Goal: Task Accomplishment & Management: Manage account settings

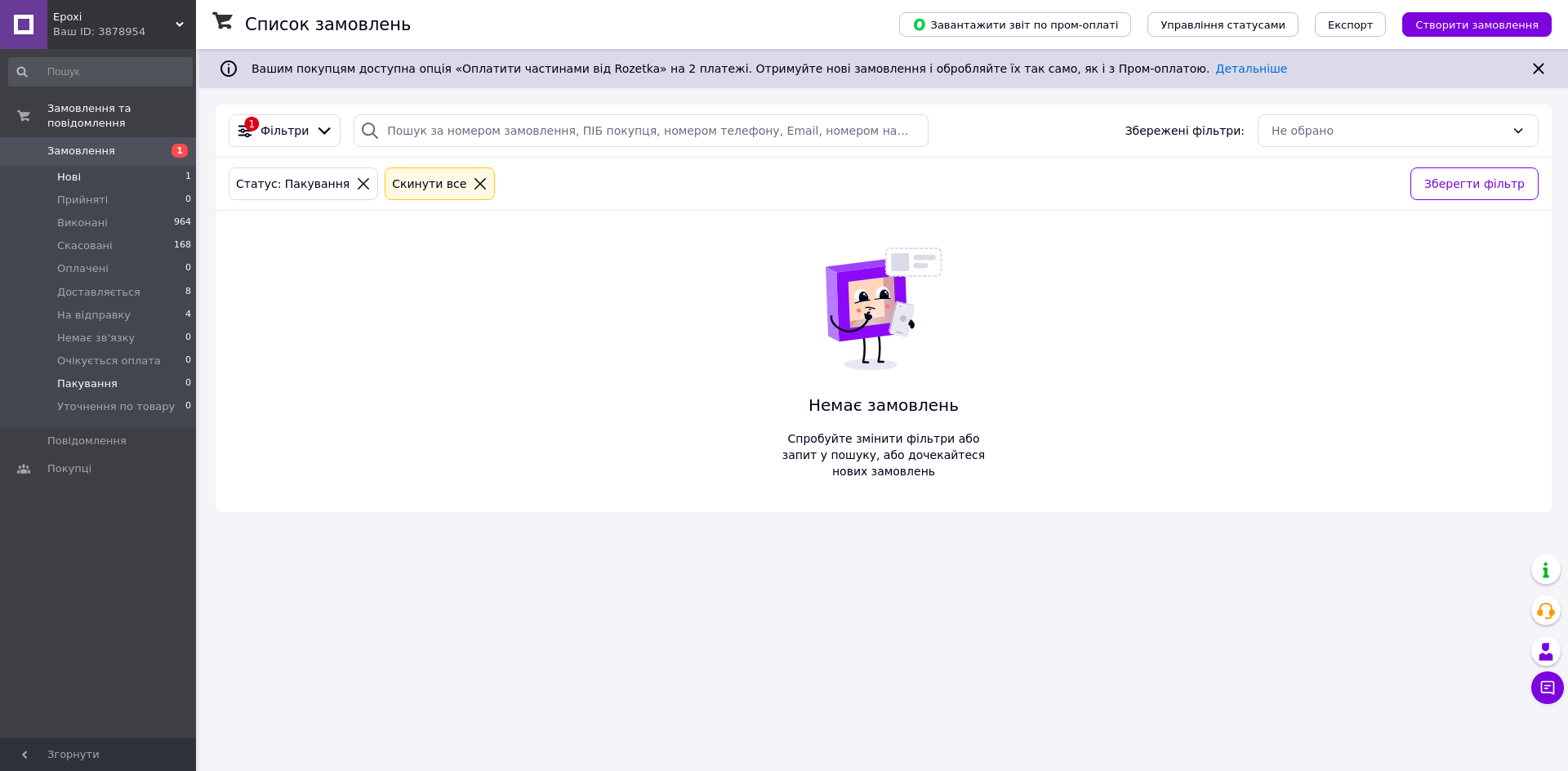
click at [155, 166] on li "Нові 1" at bounding box center [100, 177] width 201 height 23
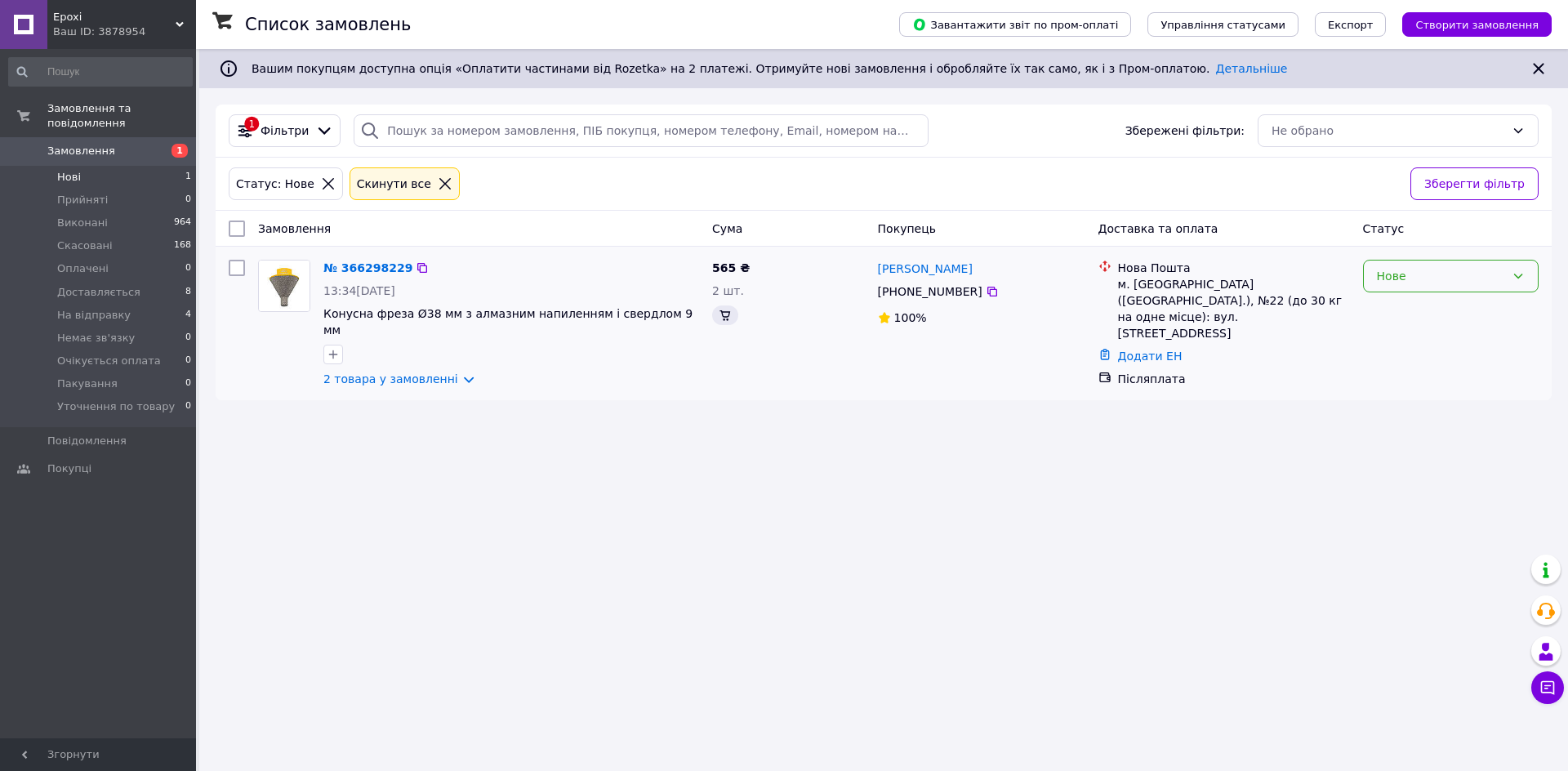
click at [1413, 277] on div "Нове" at bounding box center [1442, 276] width 128 height 18
click at [1411, 313] on li "Прийнято" at bounding box center [1451, 312] width 174 height 29
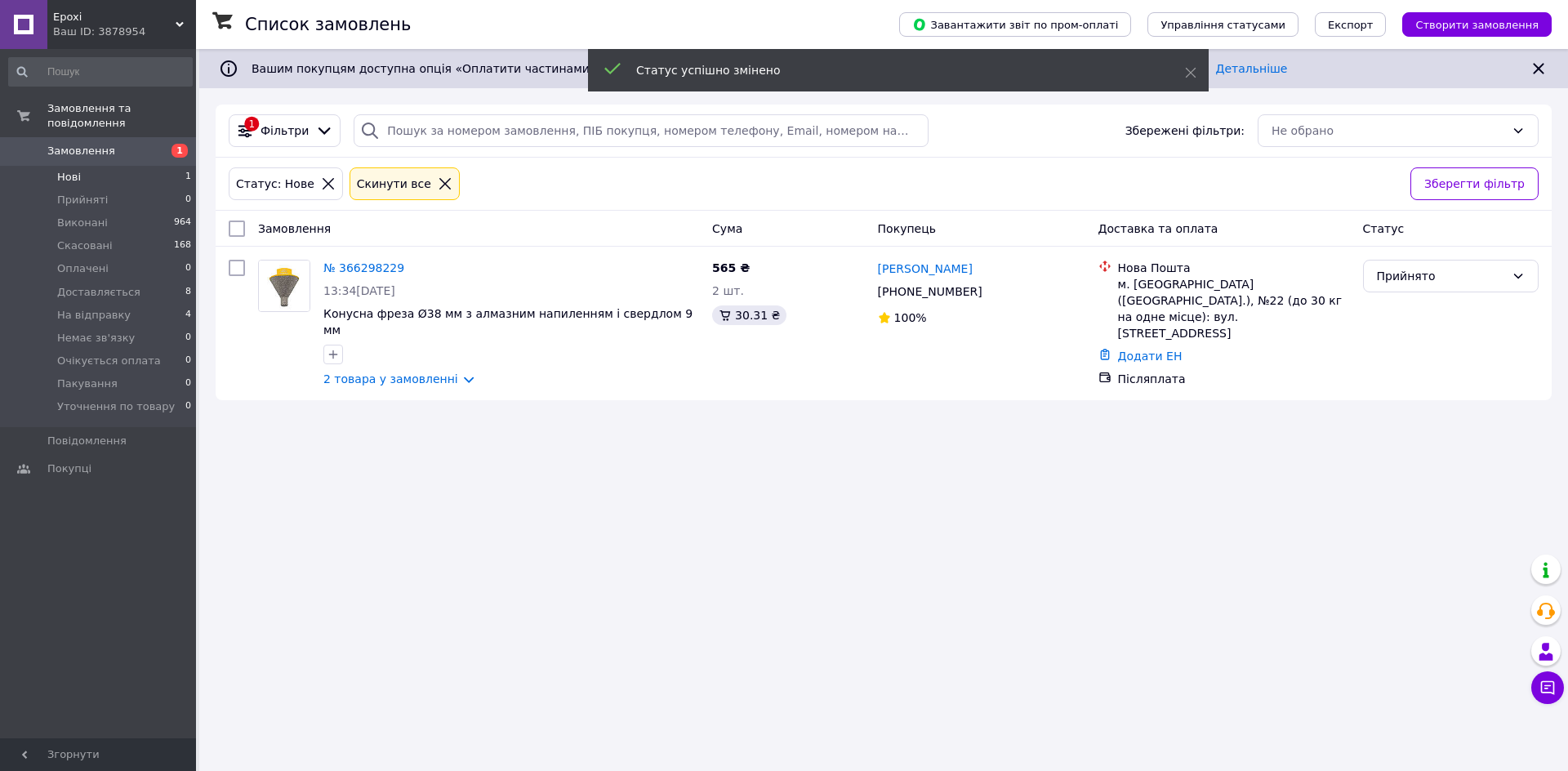
click at [106, 308] on span "На відправку" at bounding box center [94, 315] width 74 height 15
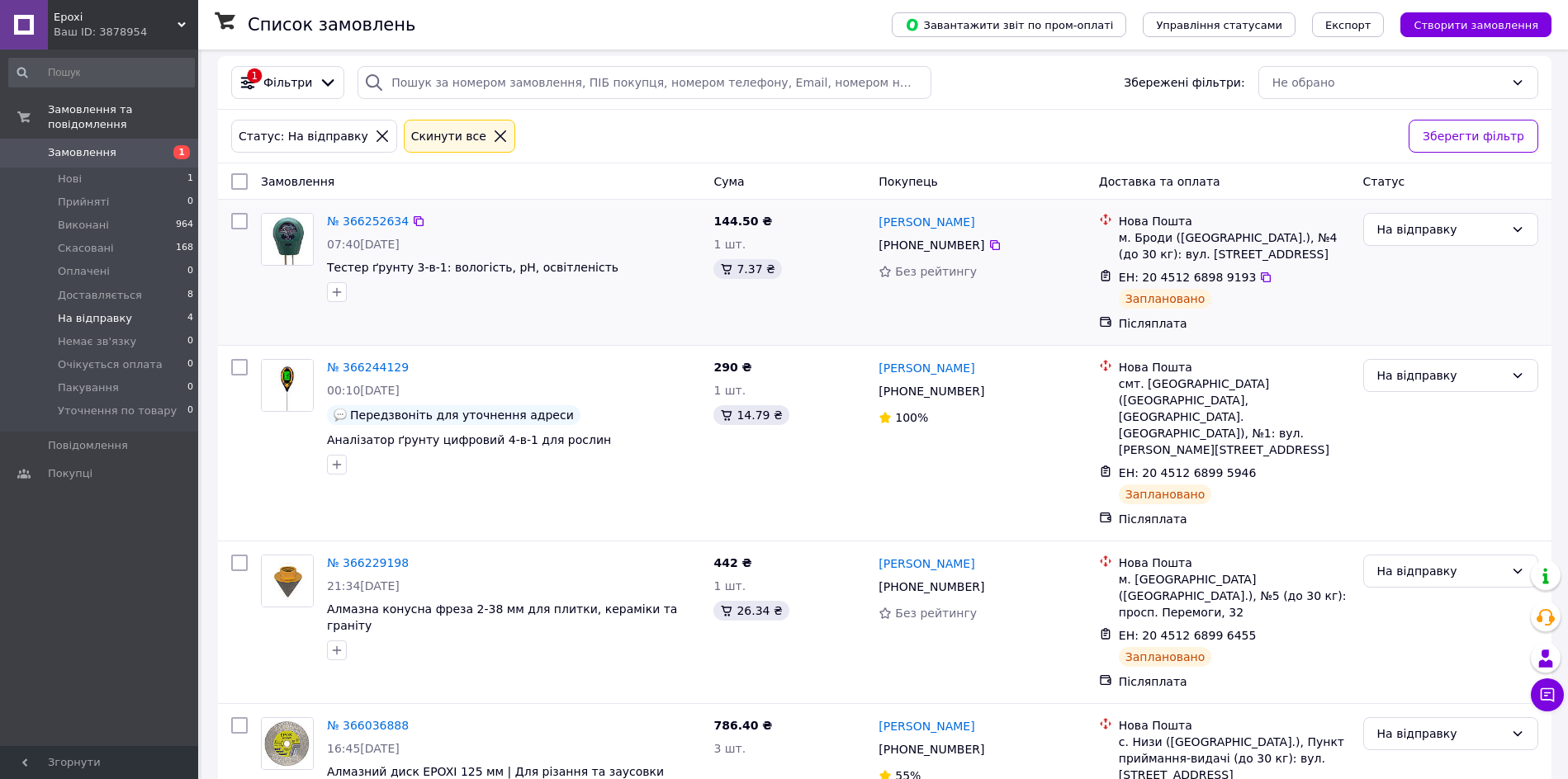
scroll to position [98, 0]
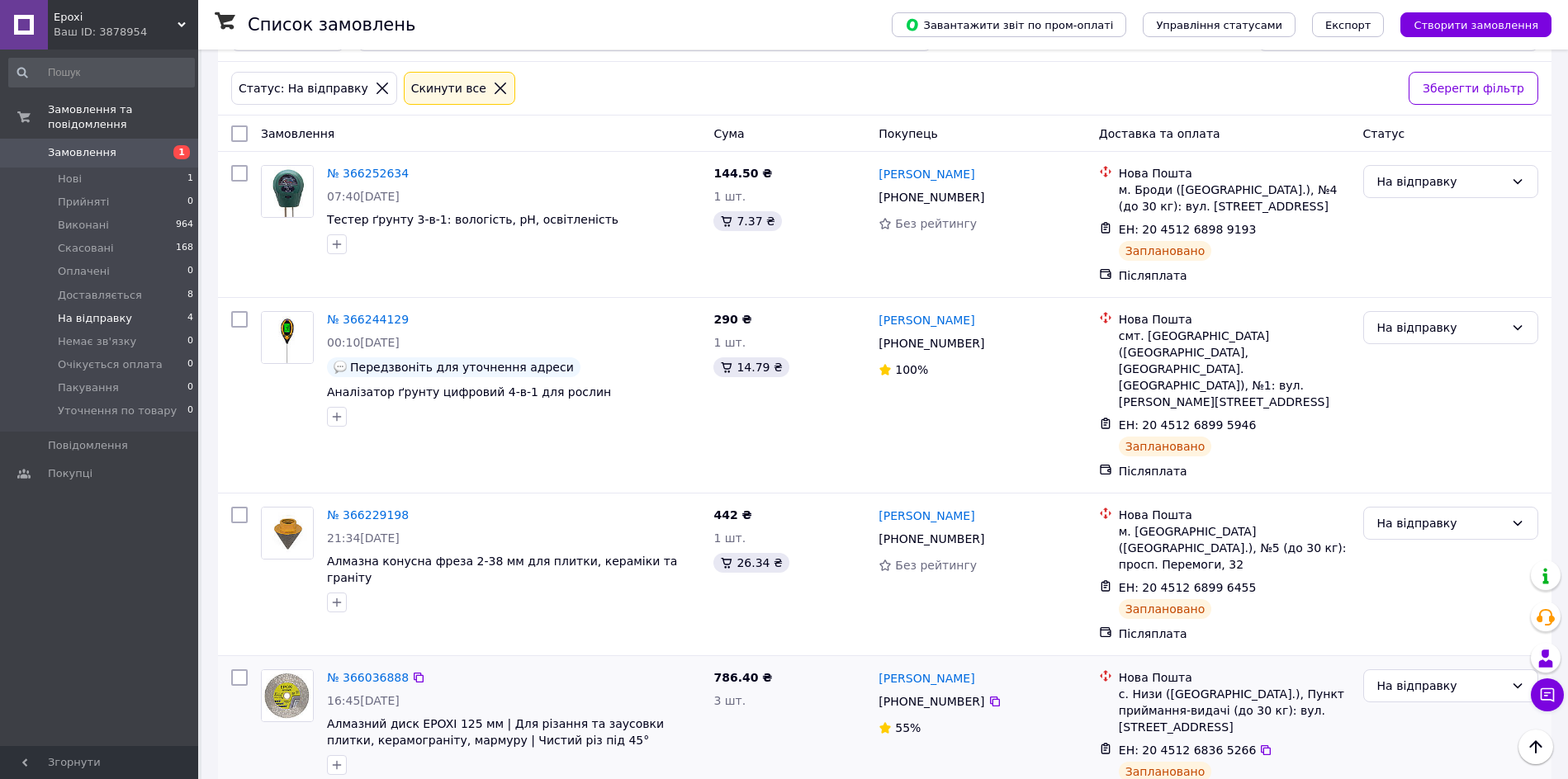
click at [434, 778] on link "3 товара у замовленні" at bounding box center [395, 790] width 137 height 13
click at [382, 671] on link "№ 366036888" at bounding box center [367, 677] width 82 height 13
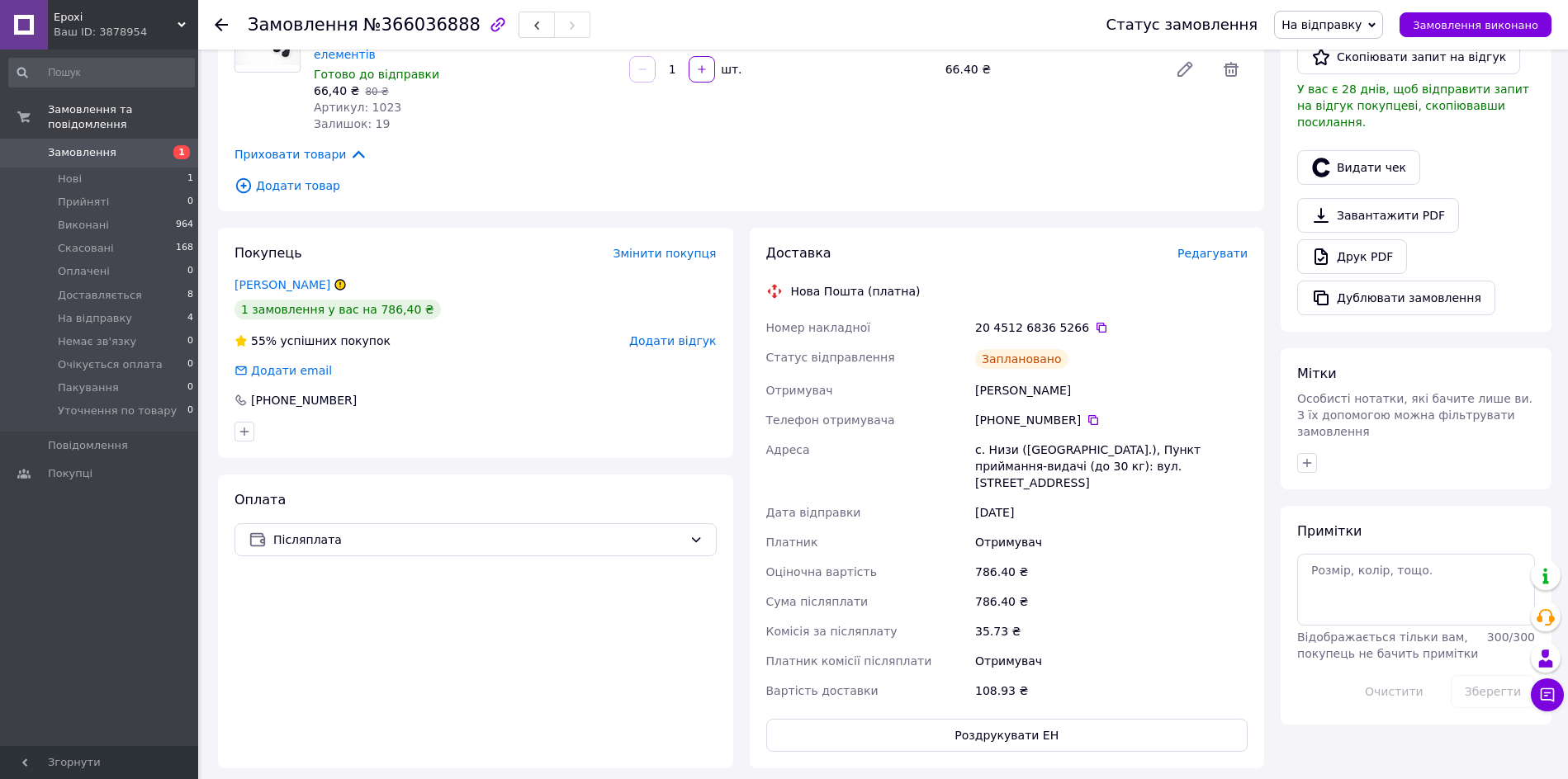
scroll to position [207, 0]
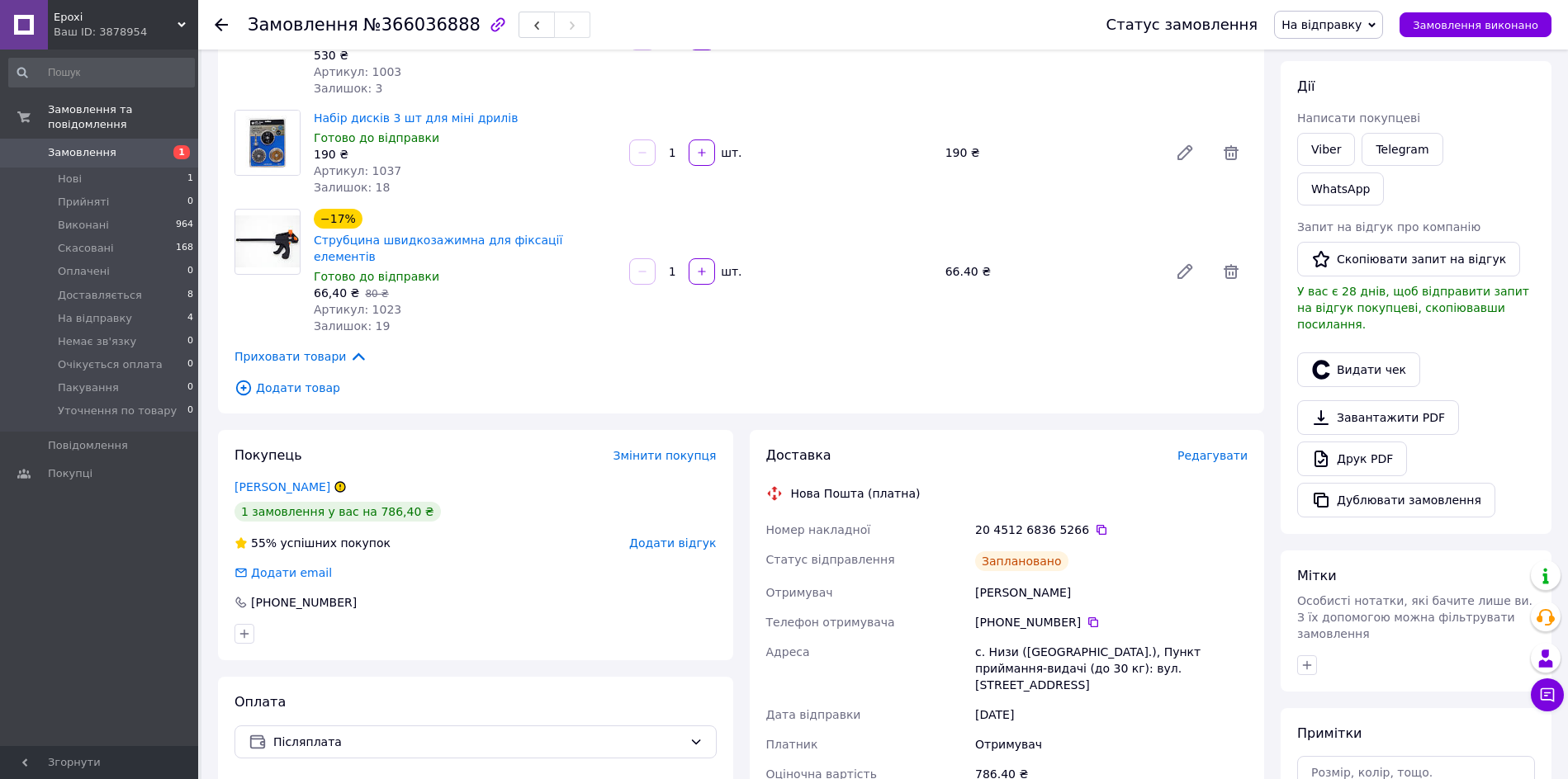
click at [1358, 23] on span "На відправку" at bounding box center [1321, 24] width 80 height 13
click at [1347, 141] on li "Очікується оплата" at bounding box center [1342, 138] width 136 height 25
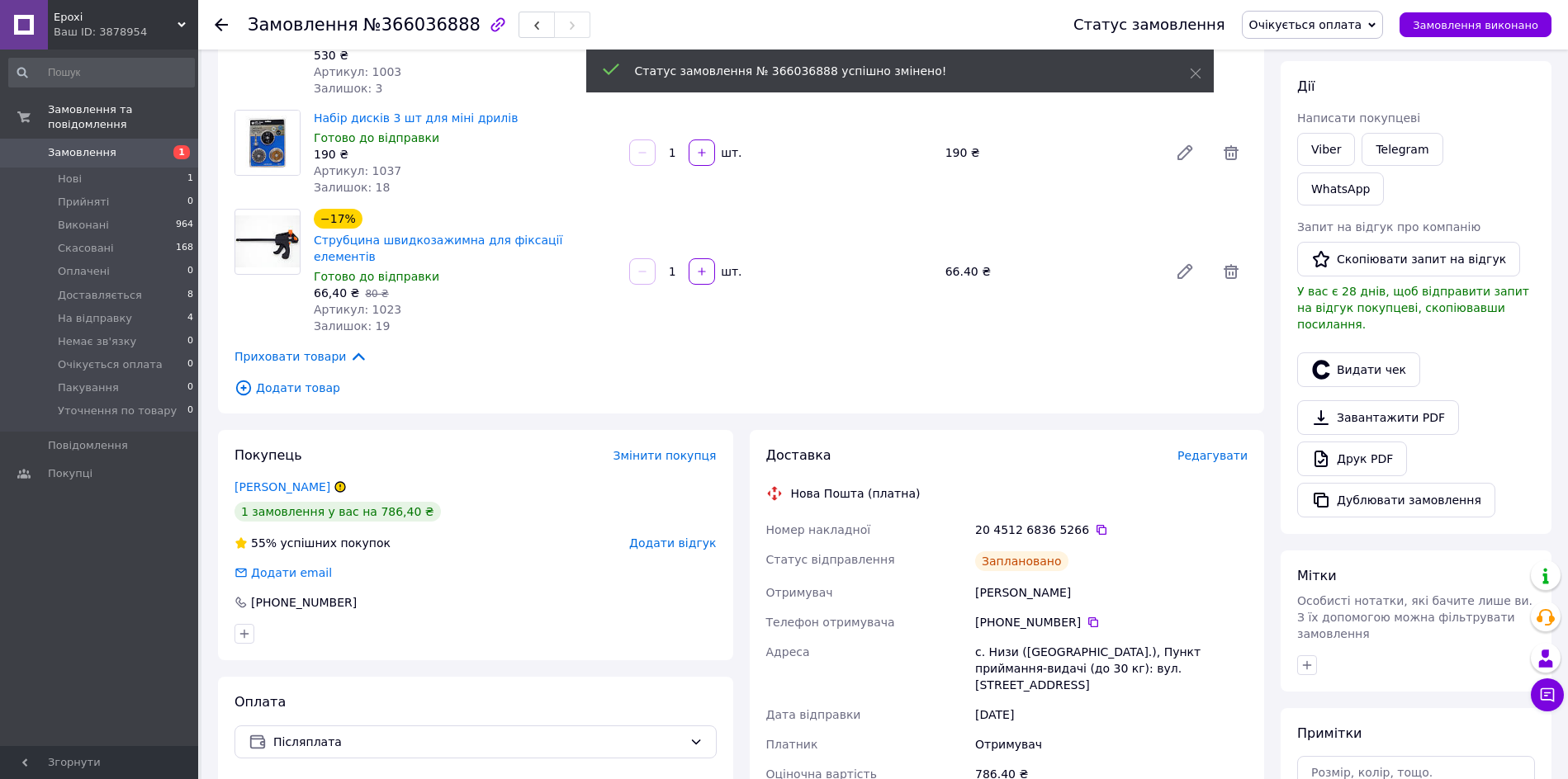
click at [1215, 449] on span "Редагувати" at bounding box center [1212, 455] width 70 height 13
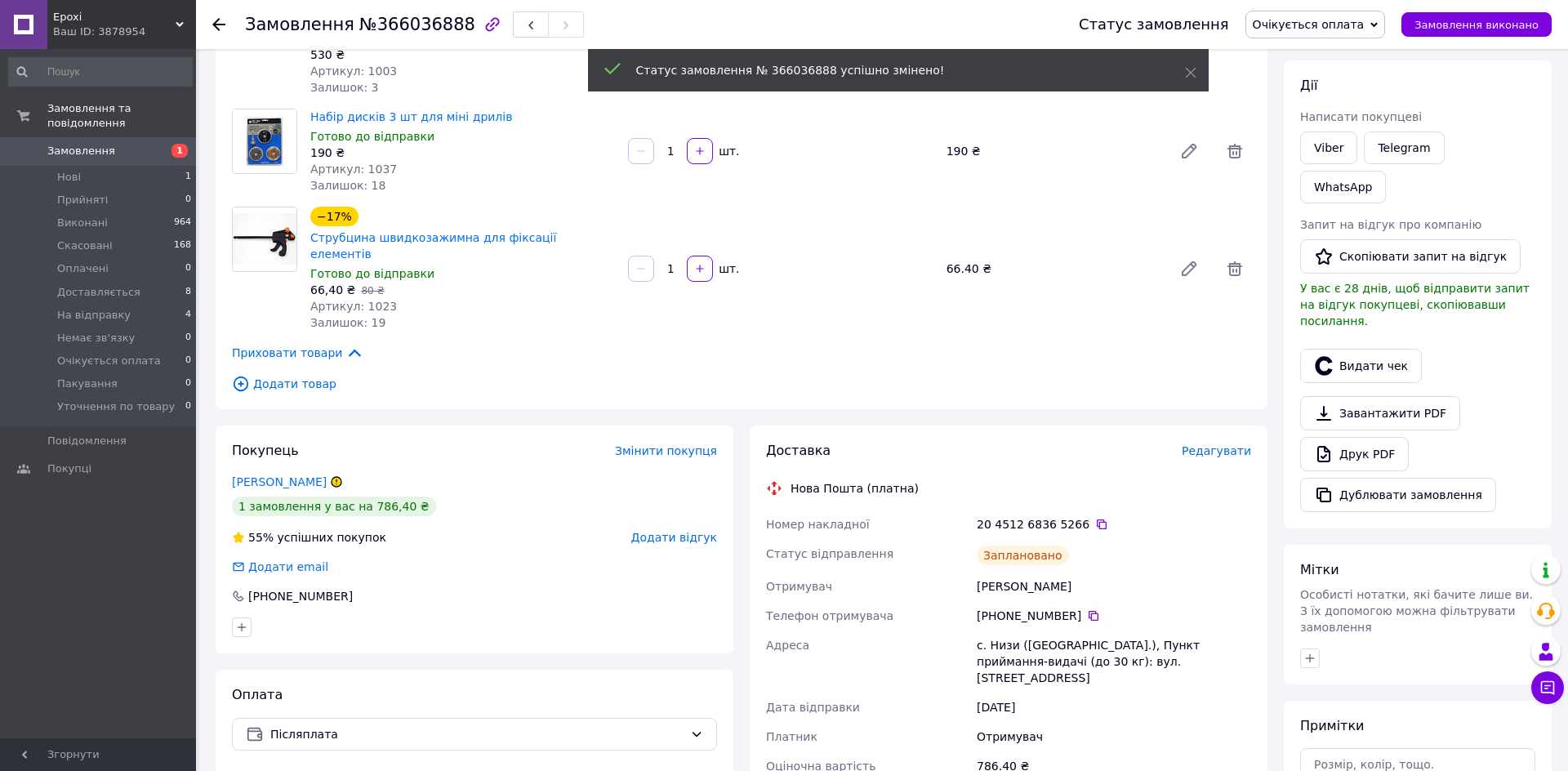
scroll to position [85, 0]
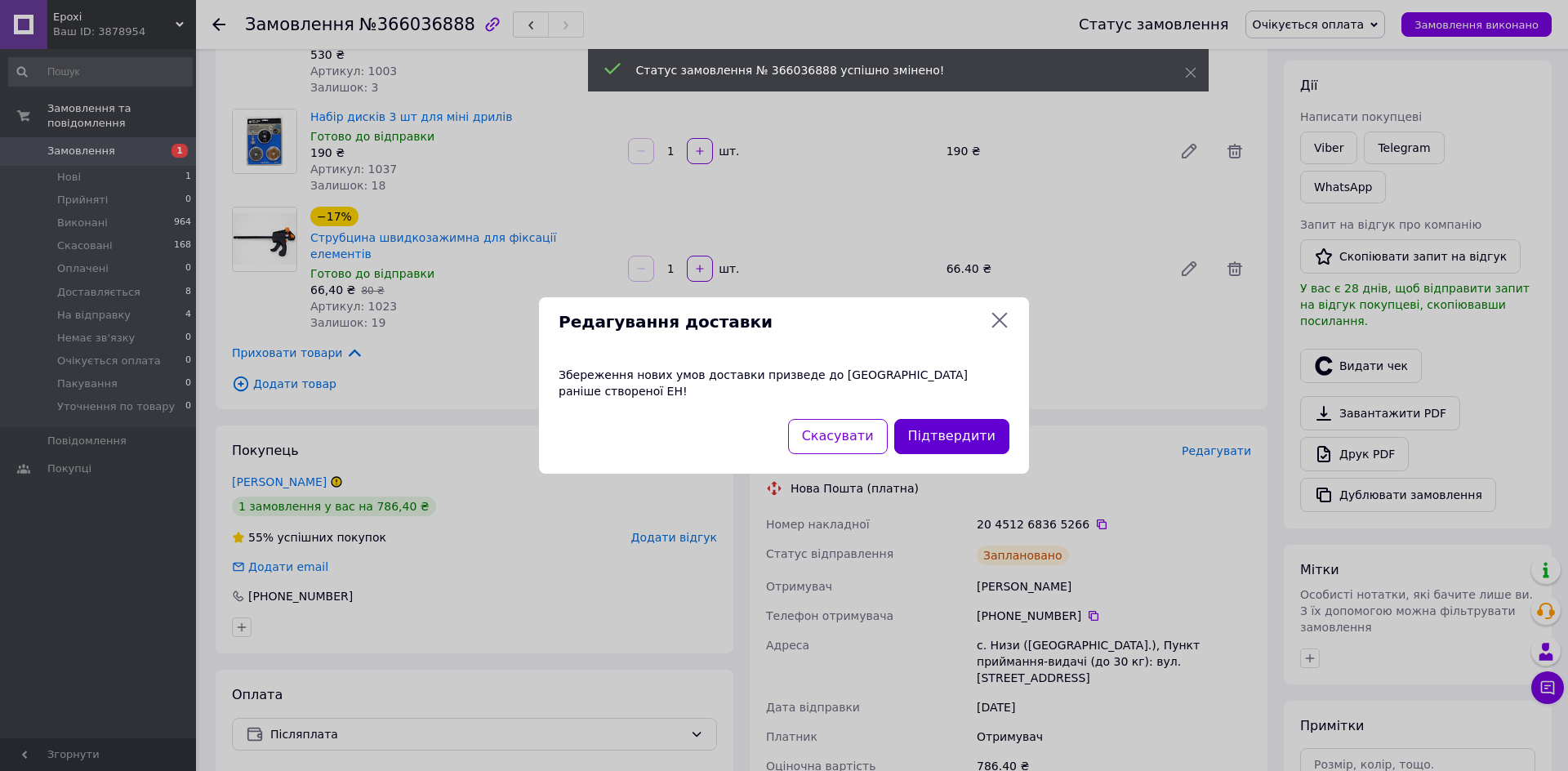
click at [984, 431] on button "Підтвердити" at bounding box center [952, 436] width 115 height 35
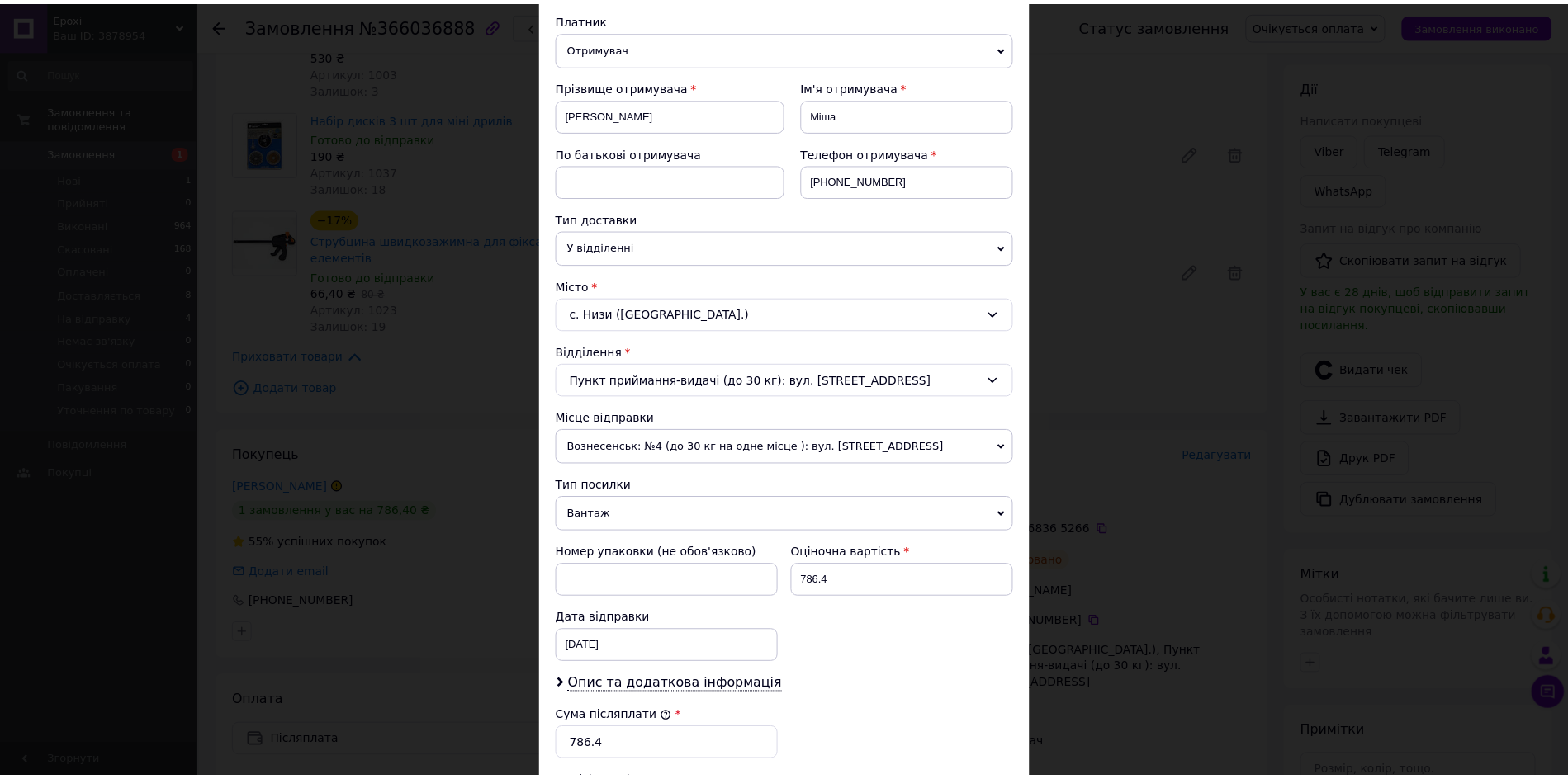
scroll to position [480, 0]
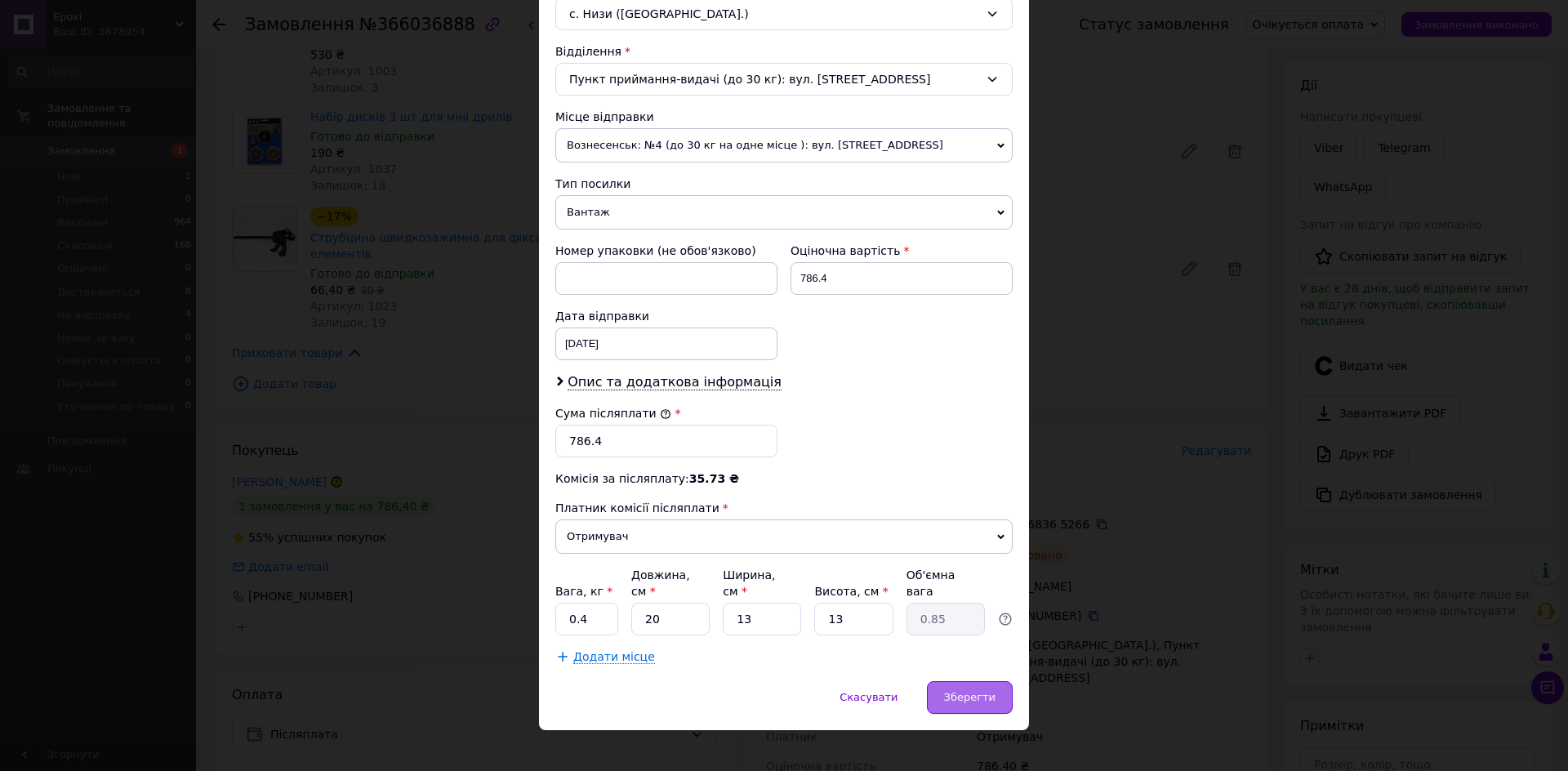
click at [985, 691] on span "Зберегти" at bounding box center [969, 697] width 52 height 12
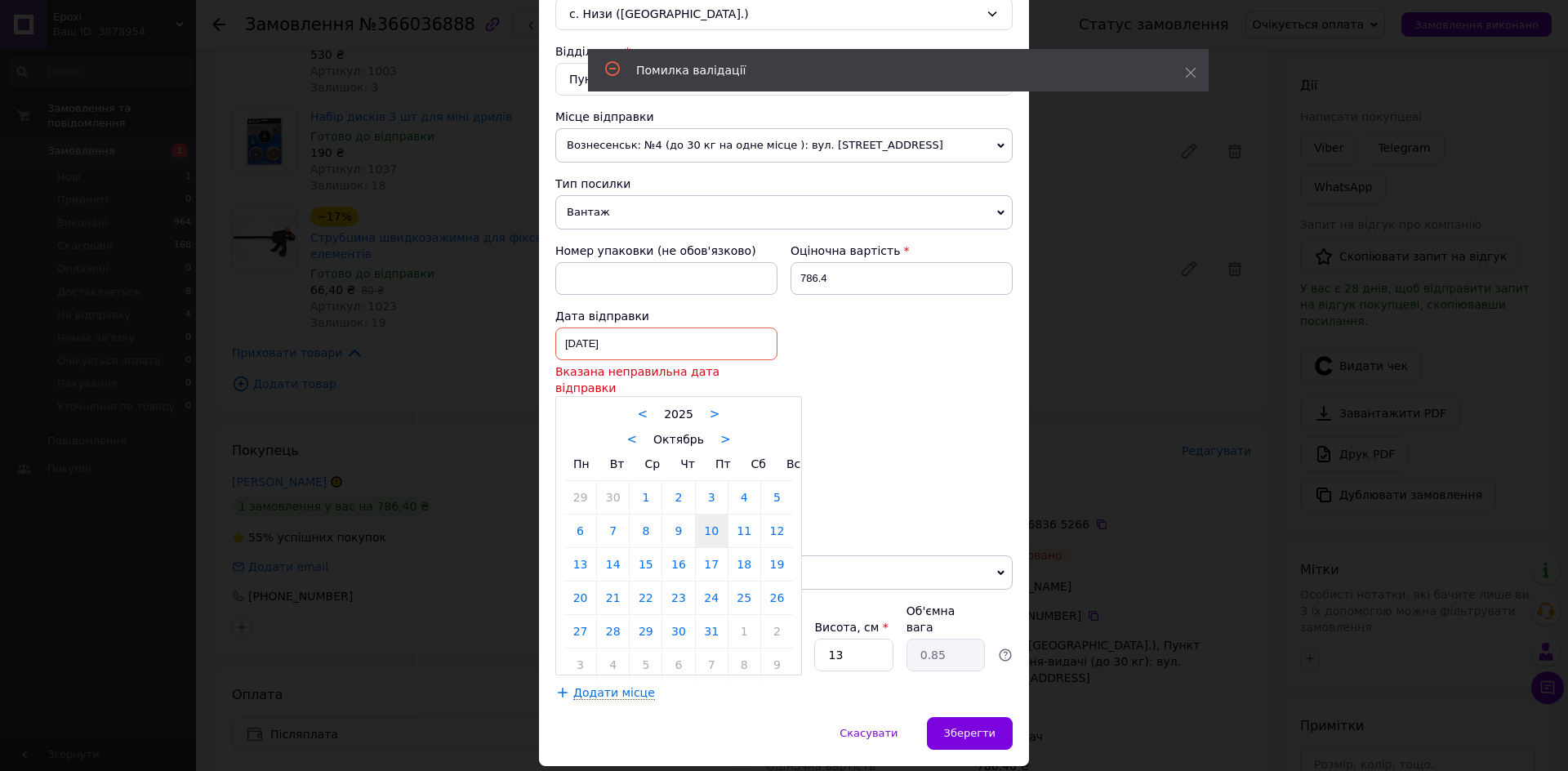
click at [671, 337] on div "10.10.2025 < 2025 > < Октябрь > Пн Вт Ср Чт Пт Сб Вс 29 30 1 2 3 4 5 6 7 8 9 10…" at bounding box center [666, 343] width 222 height 32
drag, startPoint x: 772, startPoint y: 510, endPoint x: 802, endPoint y: 552, distance: 51.6
click at [773, 515] on link "12" at bounding box center [777, 530] width 32 height 32
type input "[DATE]"
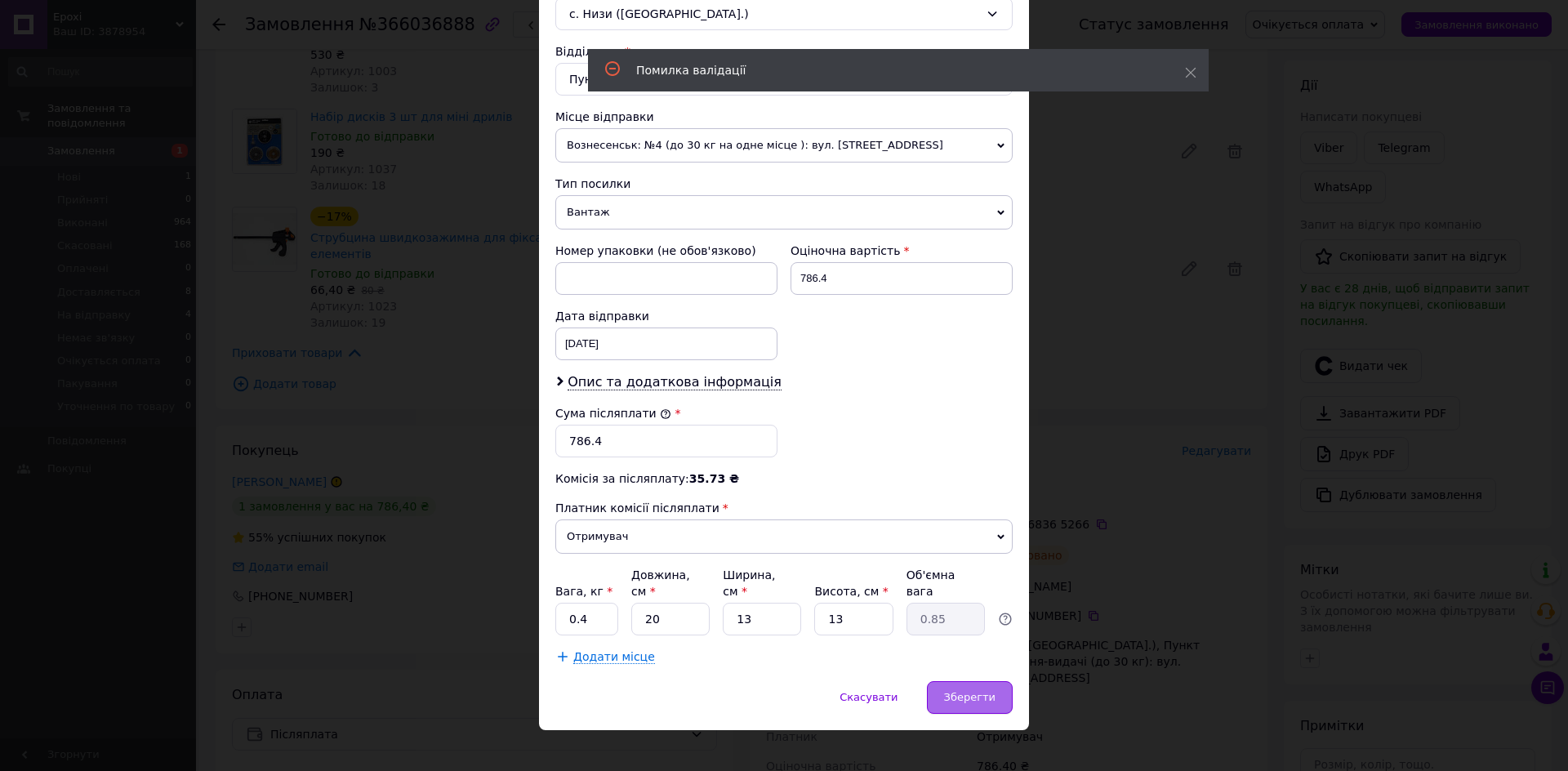
click at [952, 691] on span "Зберегти" at bounding box center [969, 697] width 52 height 12
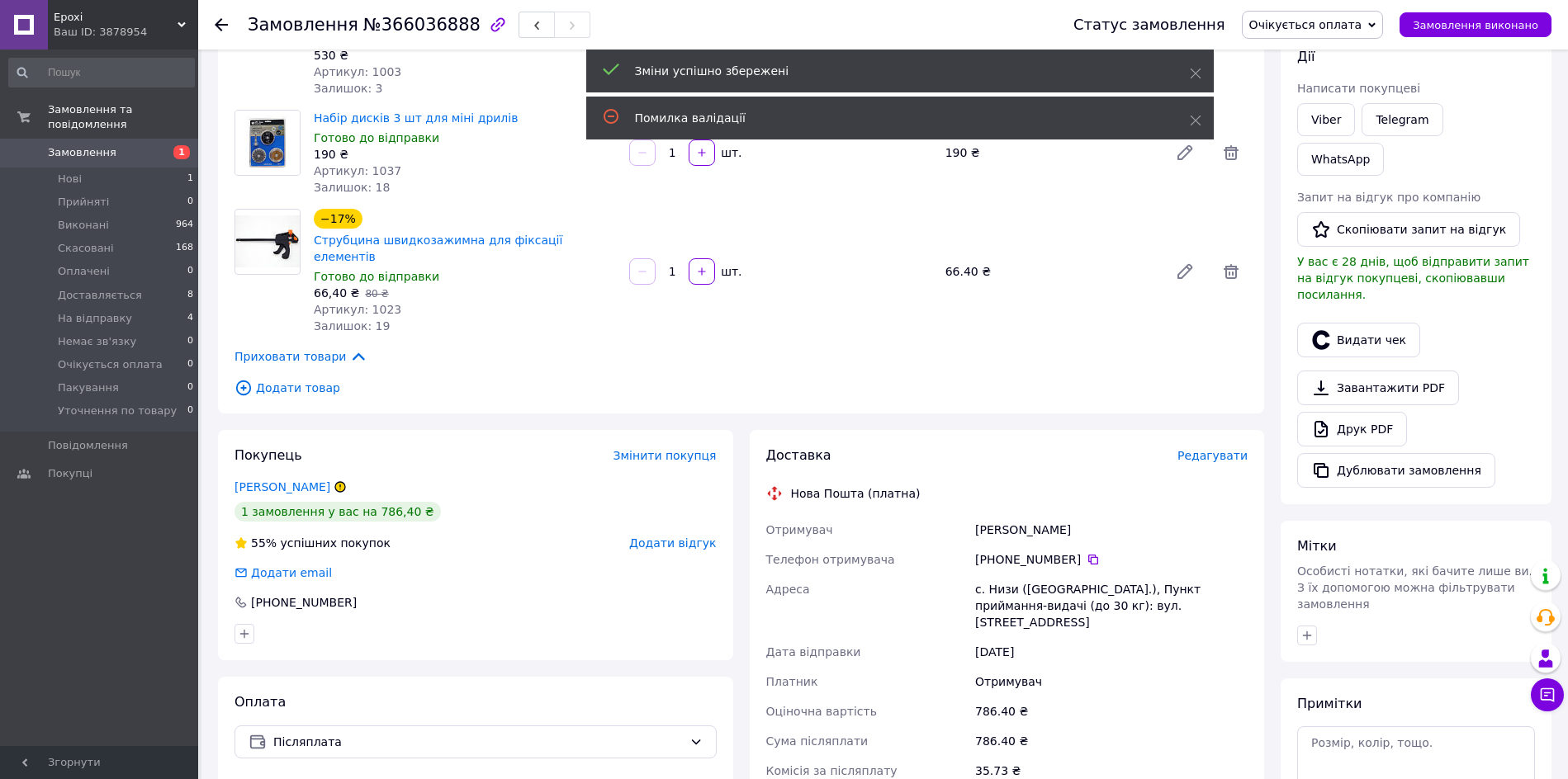
scroll to position [182, 0]
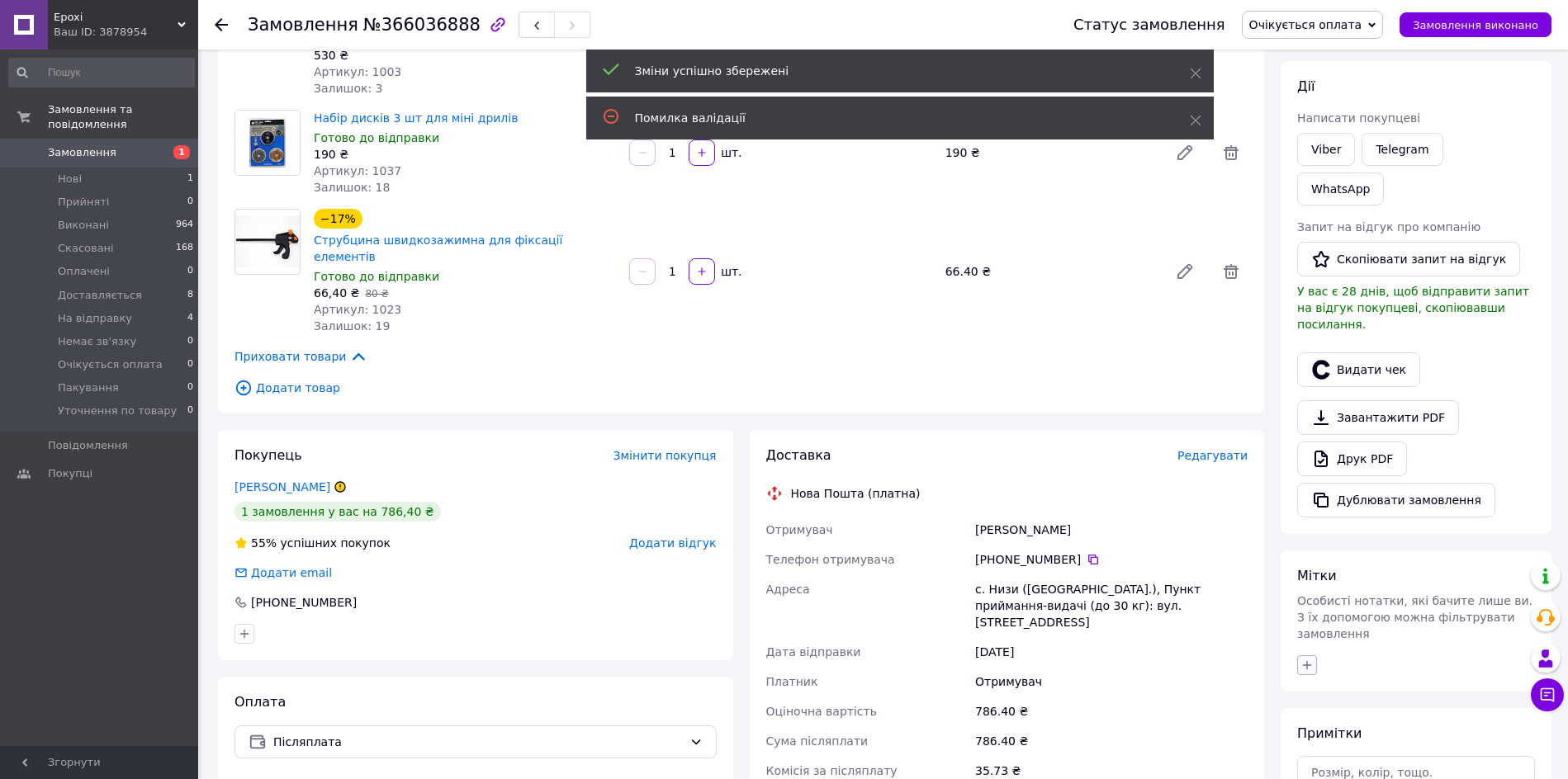
click at [1306, 658] on icon "button" at bounding box center [1306, 665] width 13 height 13
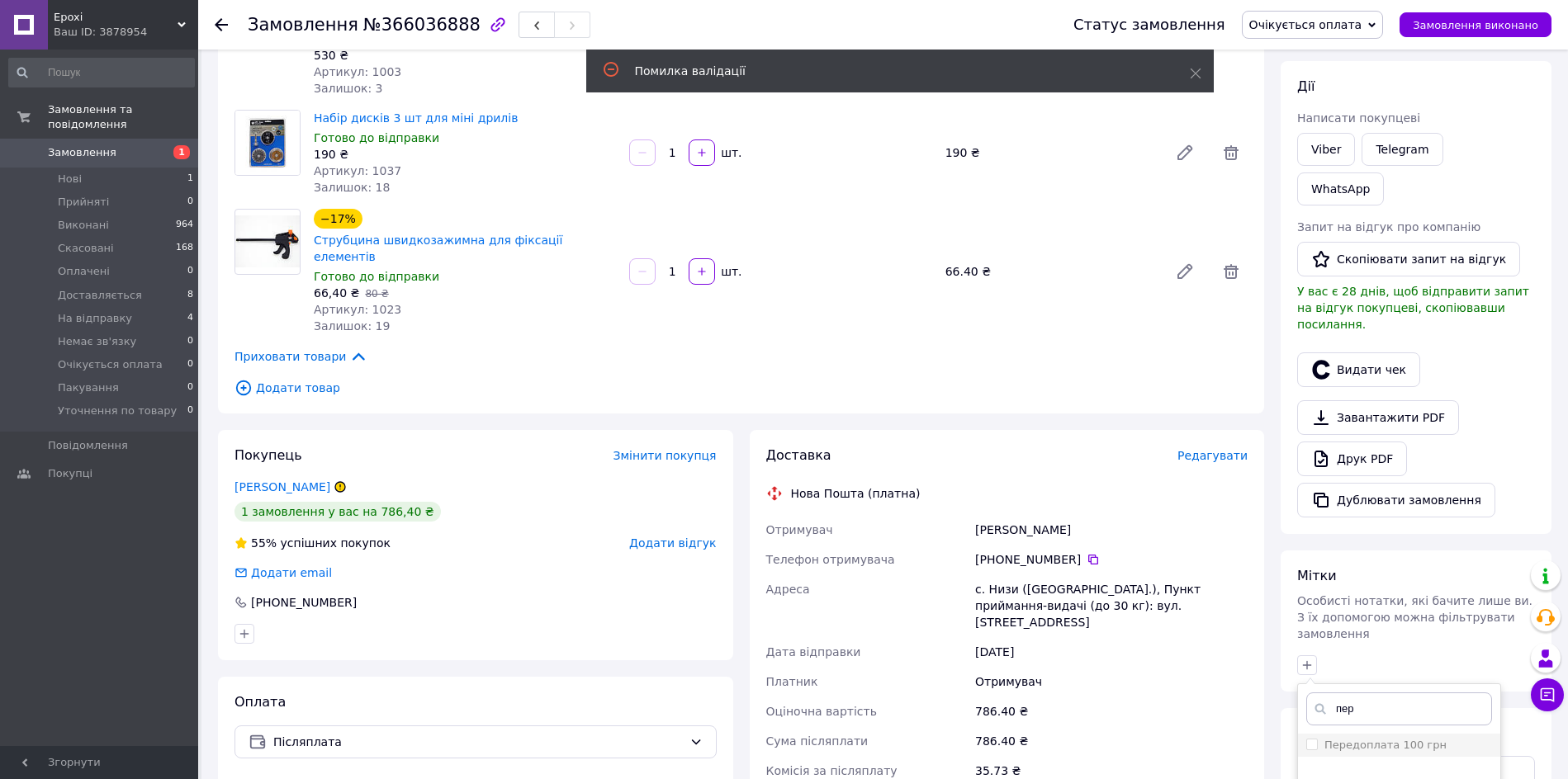
type input "пер"
click at [1381, 739] on label "Передоплата 100 грн" at bounding box center [1385, 745] width 122 height 12
checkbox input "true"
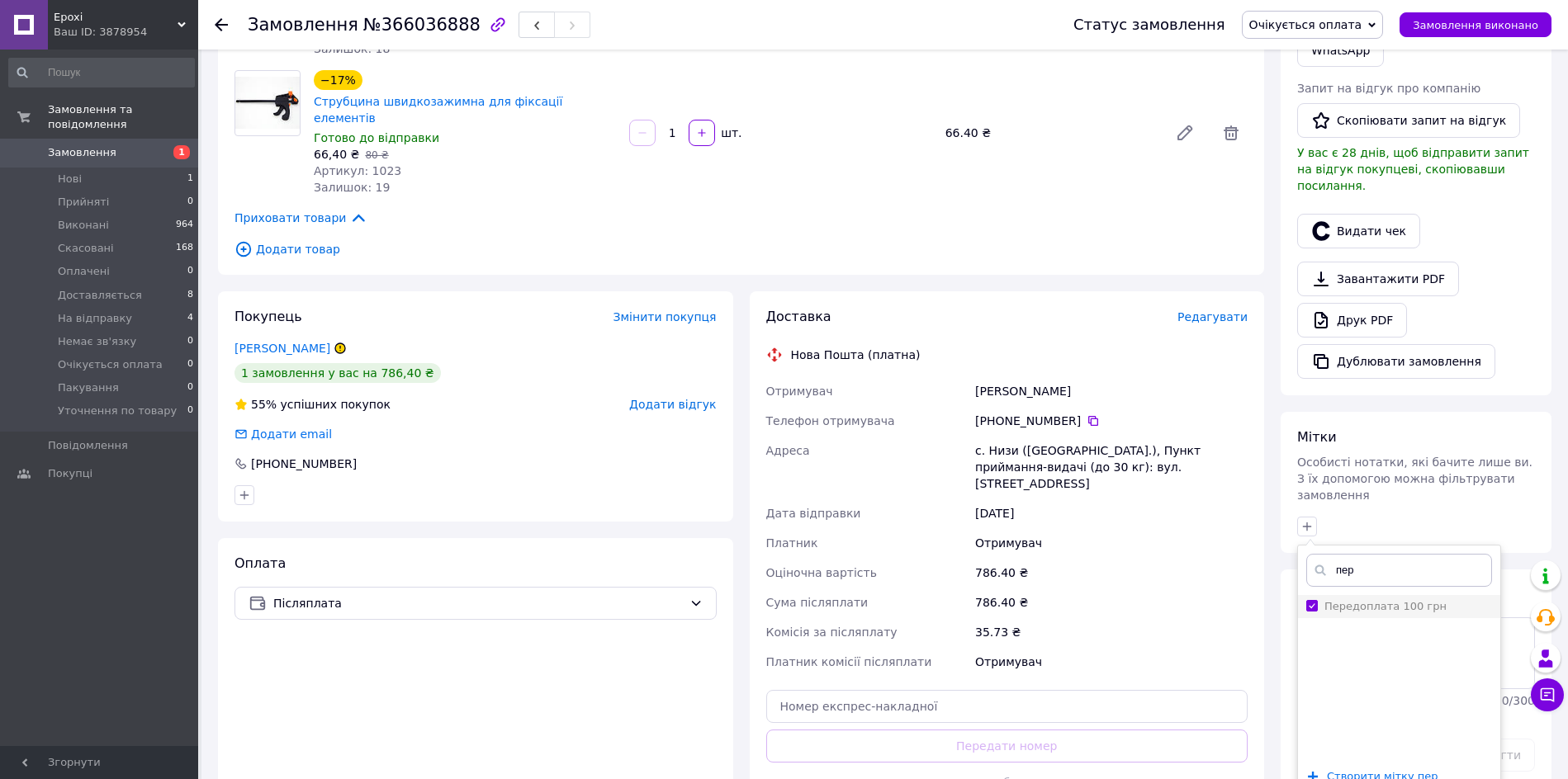
scroll to position [515, 0]
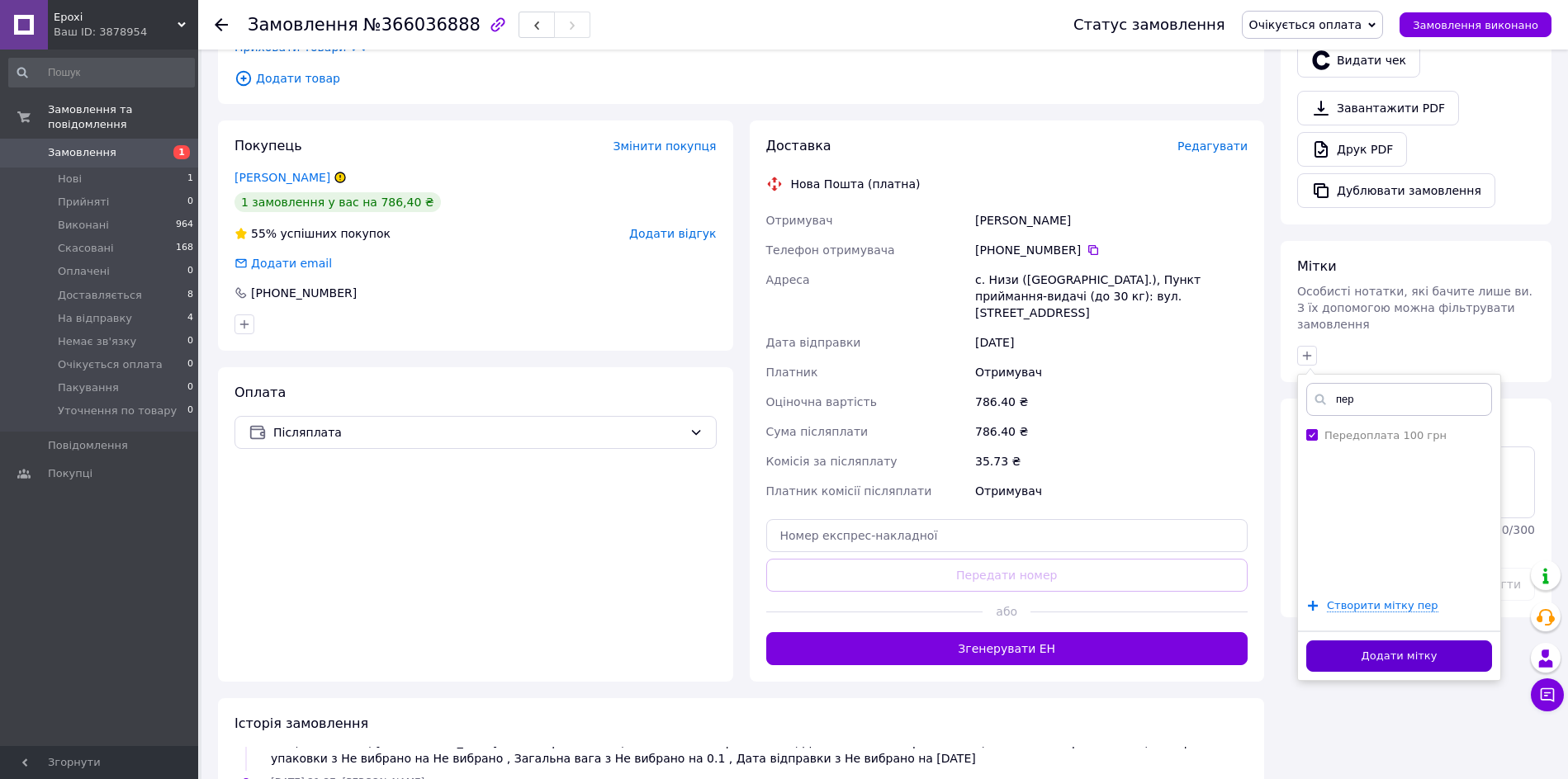
click at [1416, 641] on button "Додати мітку" at bounding box center [1399, 657] width 185 height 32
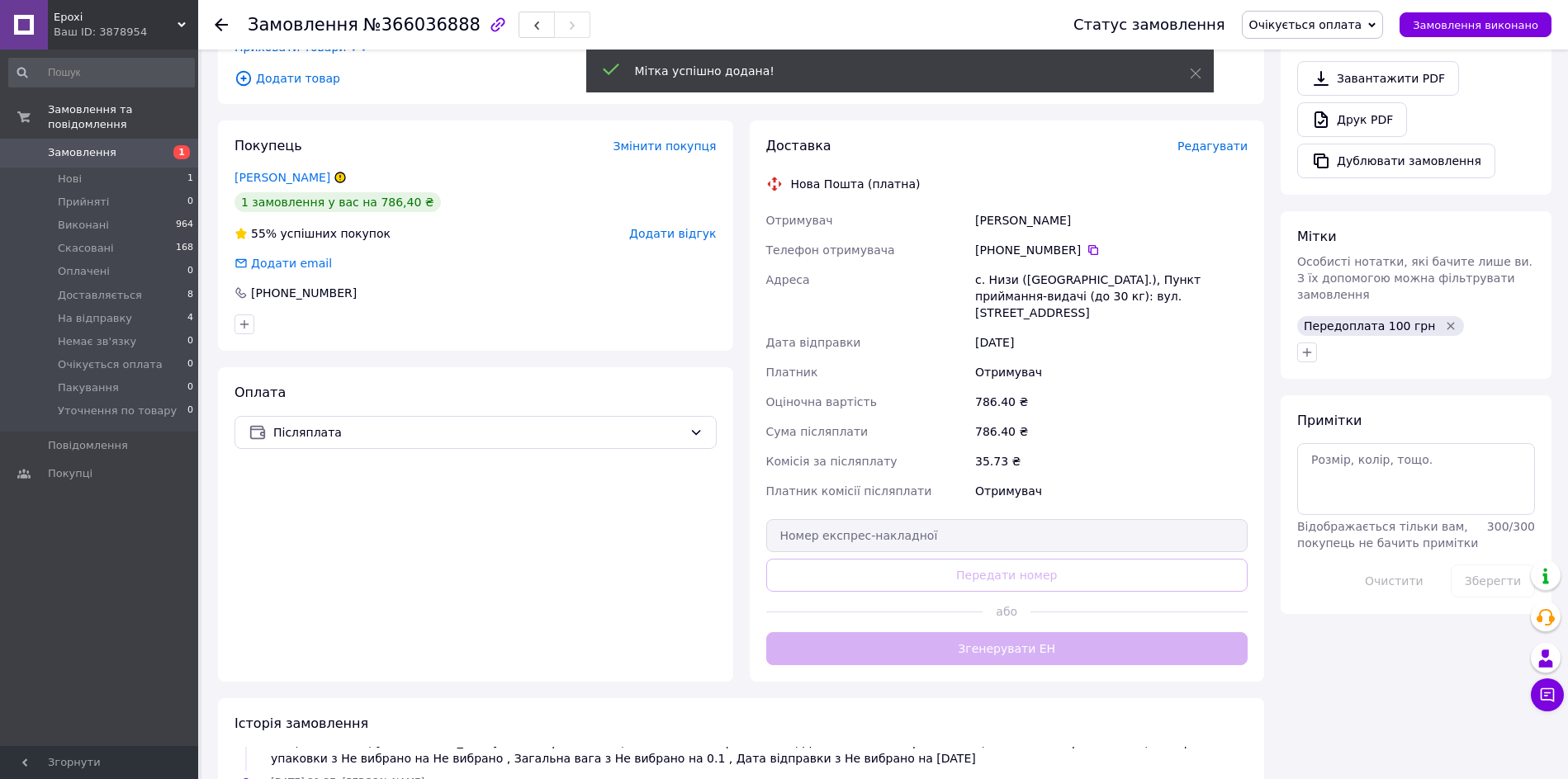
scroll to position [221, 0]
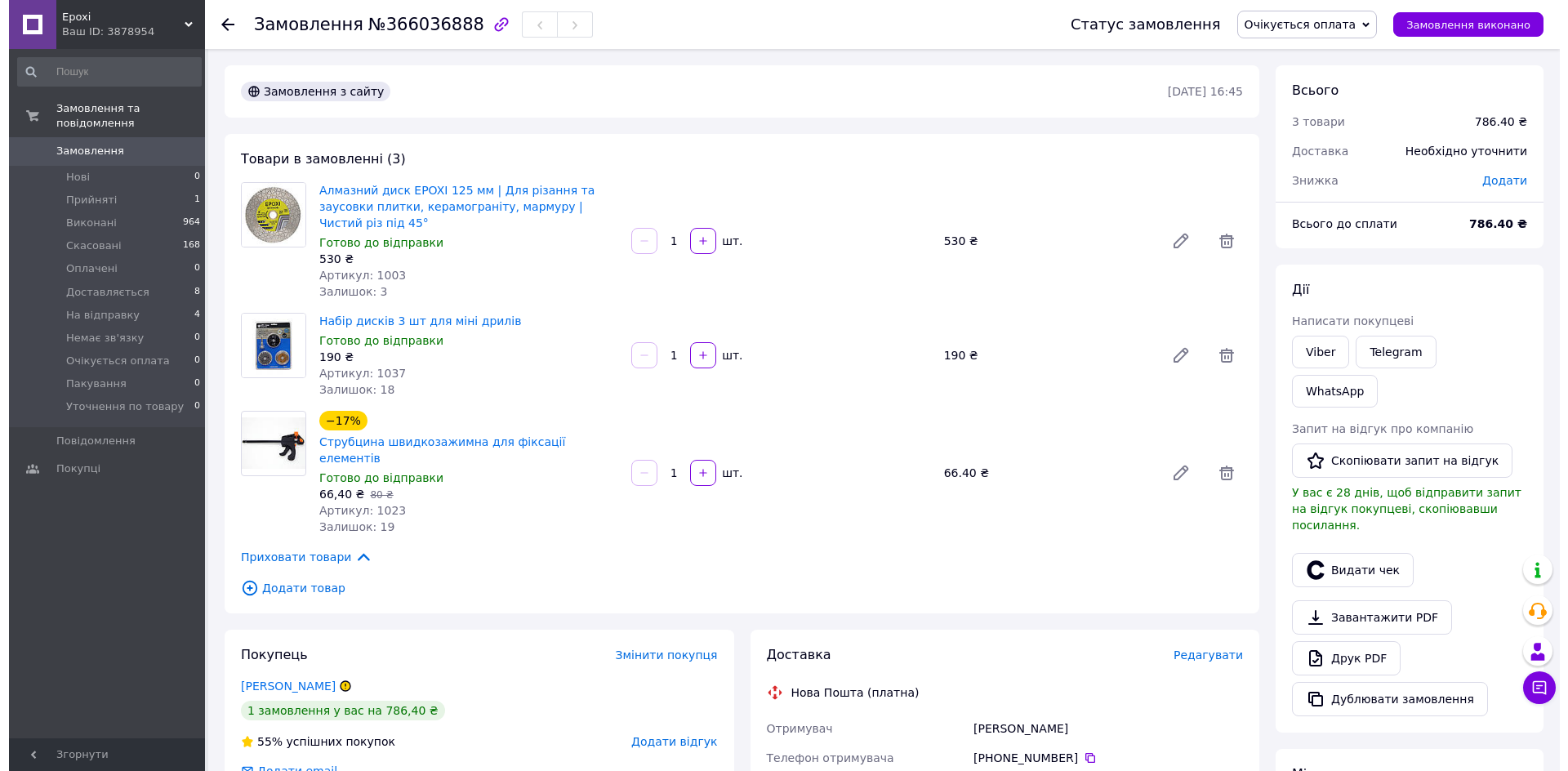
scroll to position [219, 0]
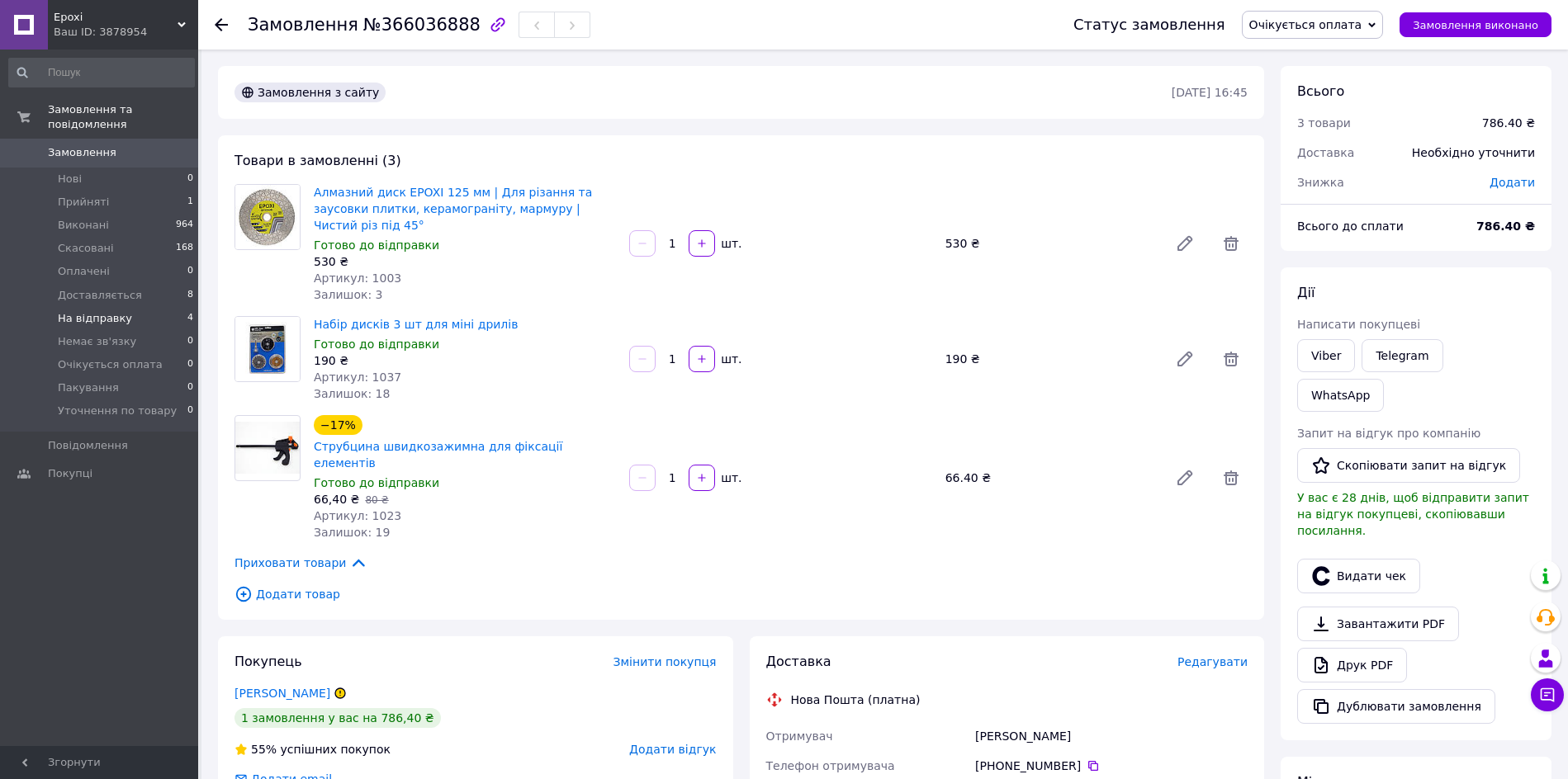
click at [157, 307] on li "На відправку 4" at bounding box center [101, 319] width 203 height 23
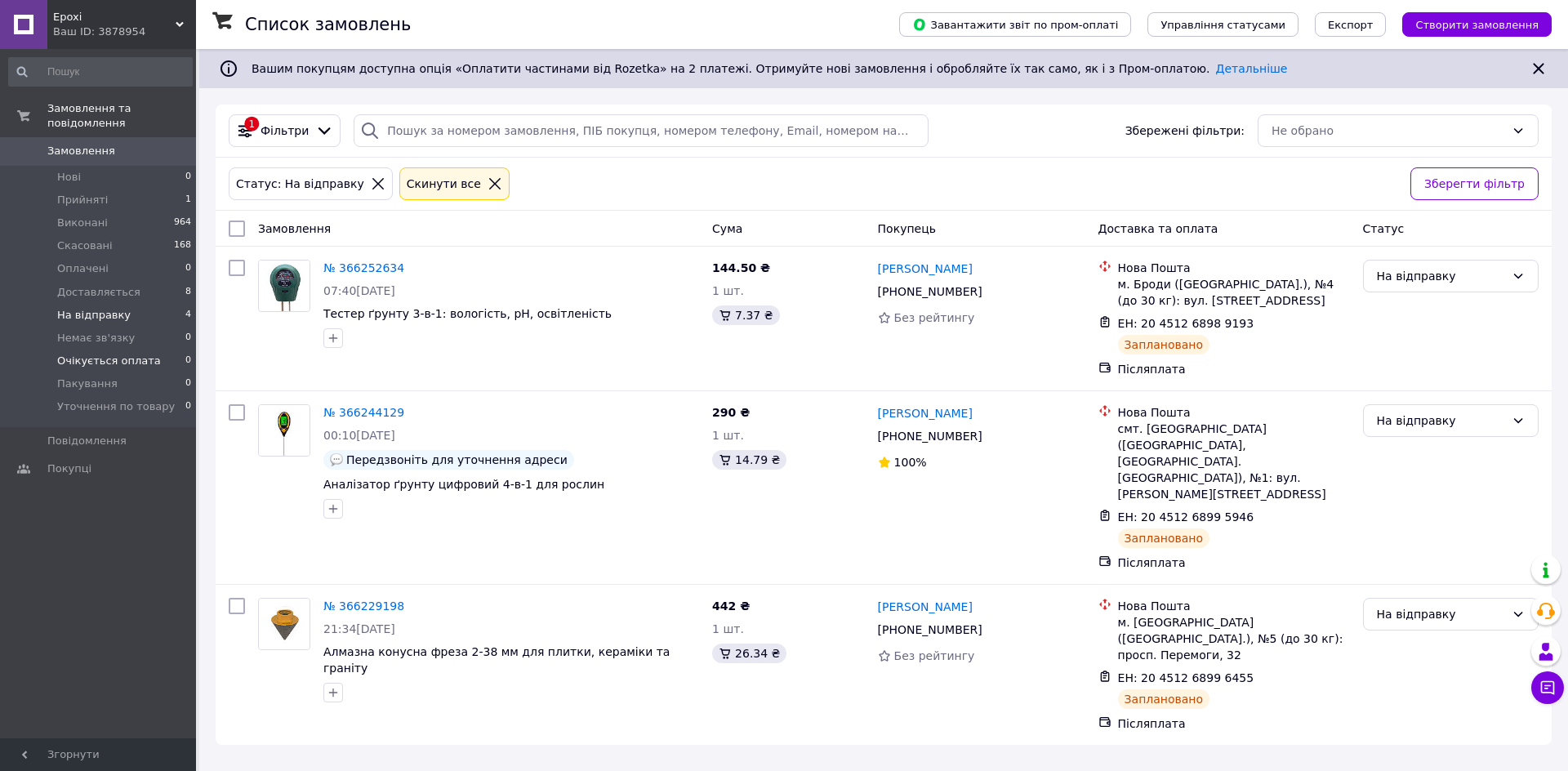
click at [130, 354] on span "Очікується оплата" at bounding box center [109, 361] width 104 height 15
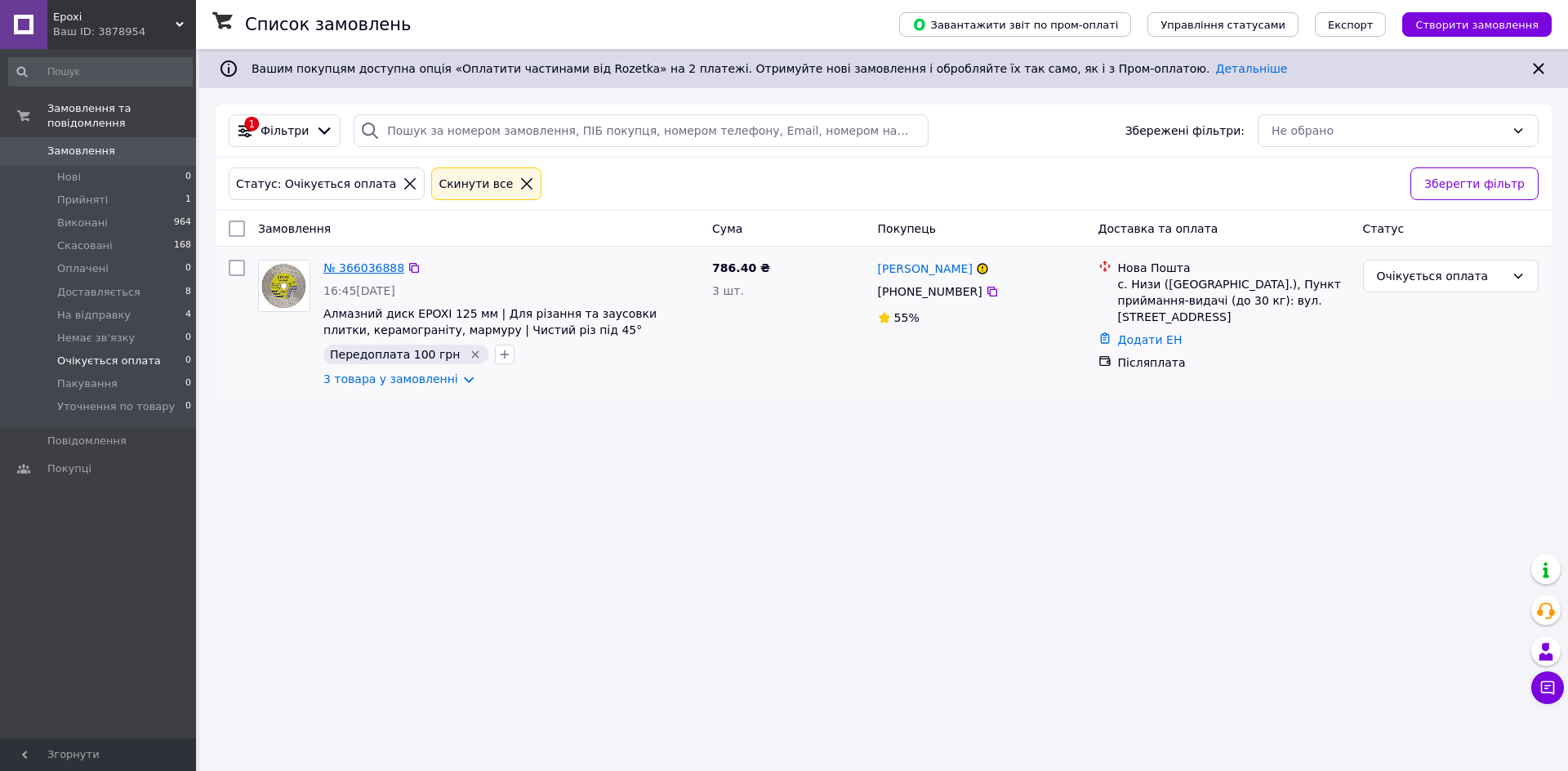
click at [345, 269] on link "№ 366036888" at bounding box center [363, 268] width 81 height 13
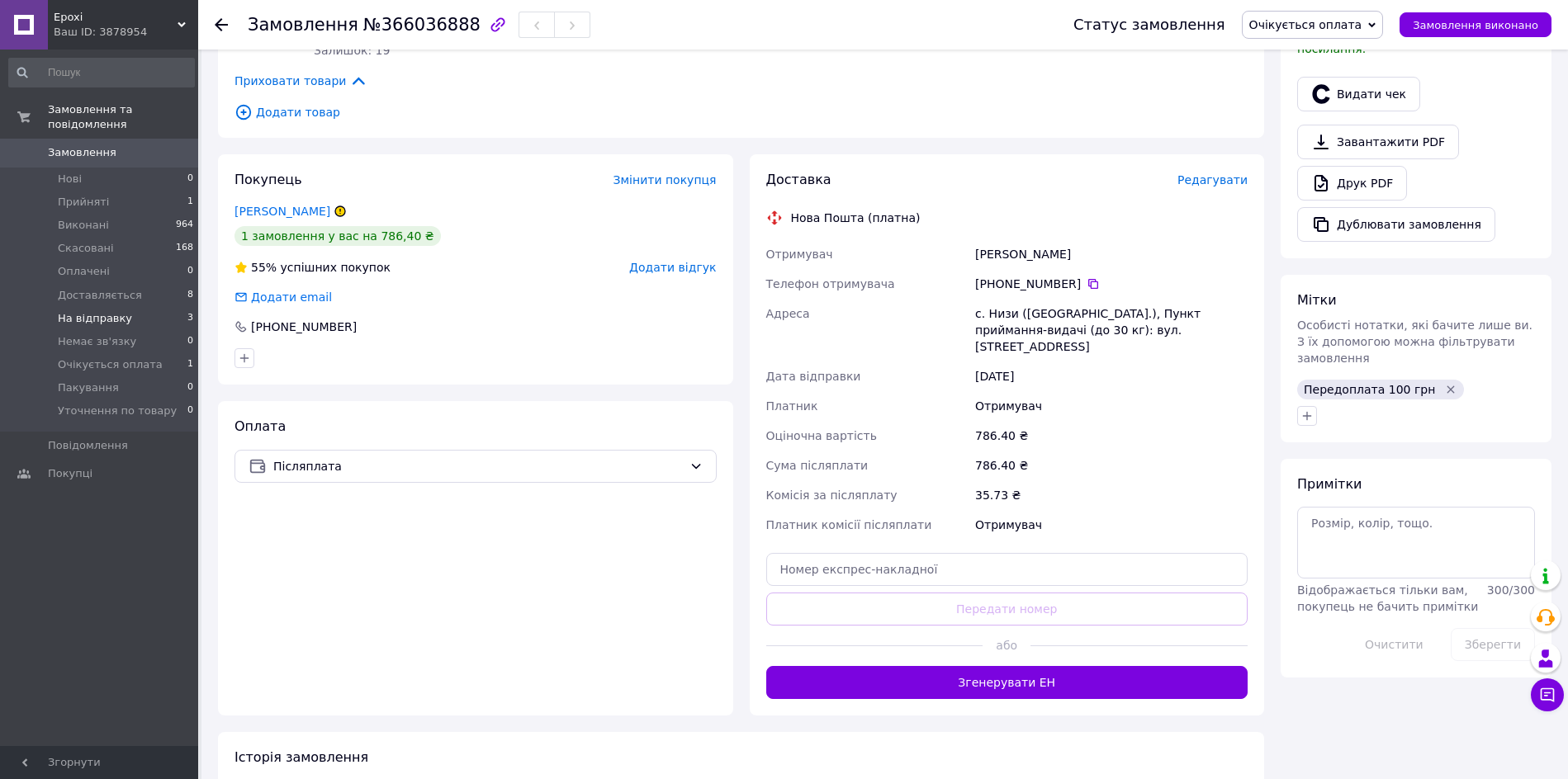
scroll to position [446, 0]
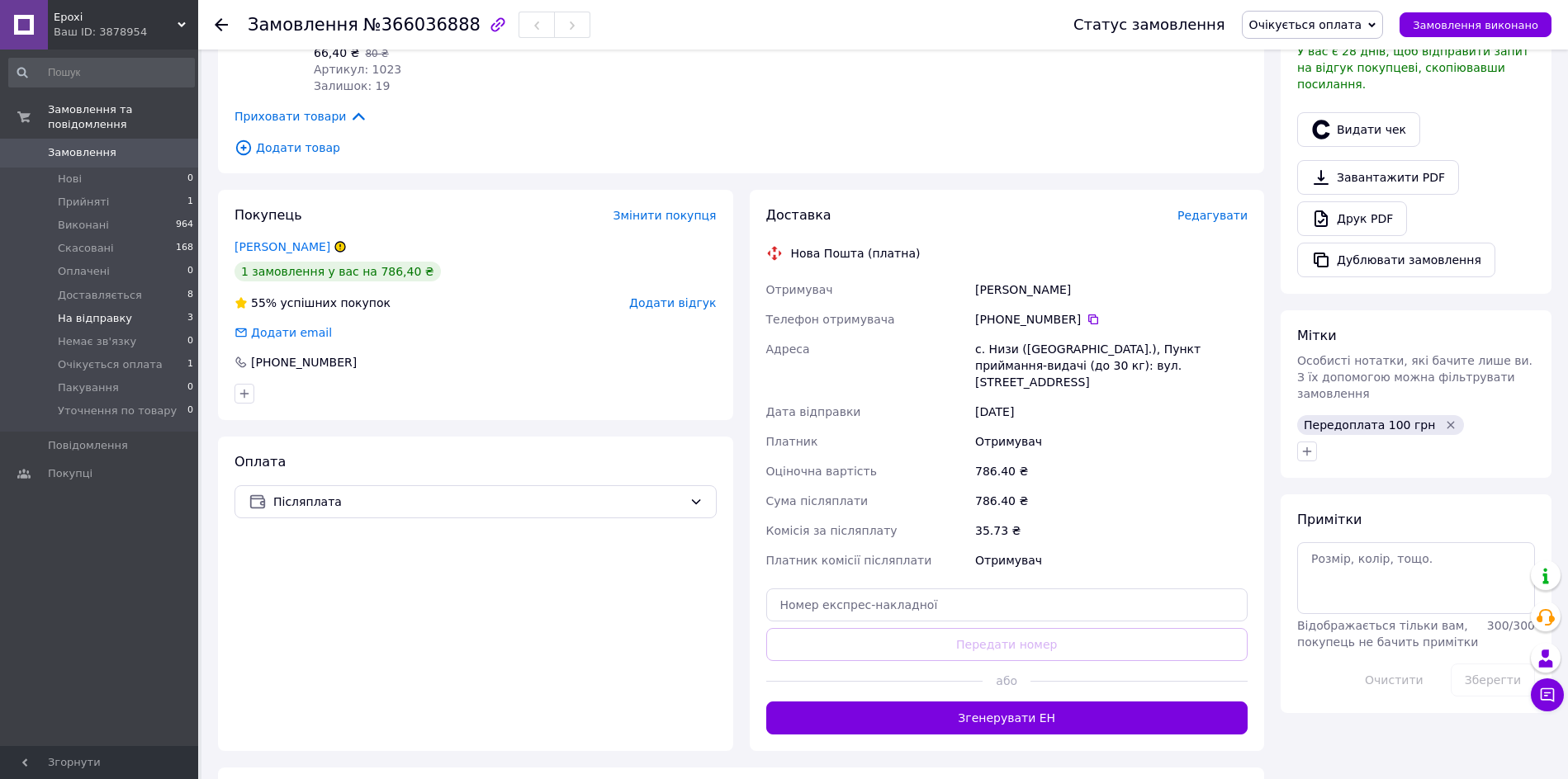
click at [113, 311] on span "На відправку" at bounding box center [95, 319] width 75 height 15
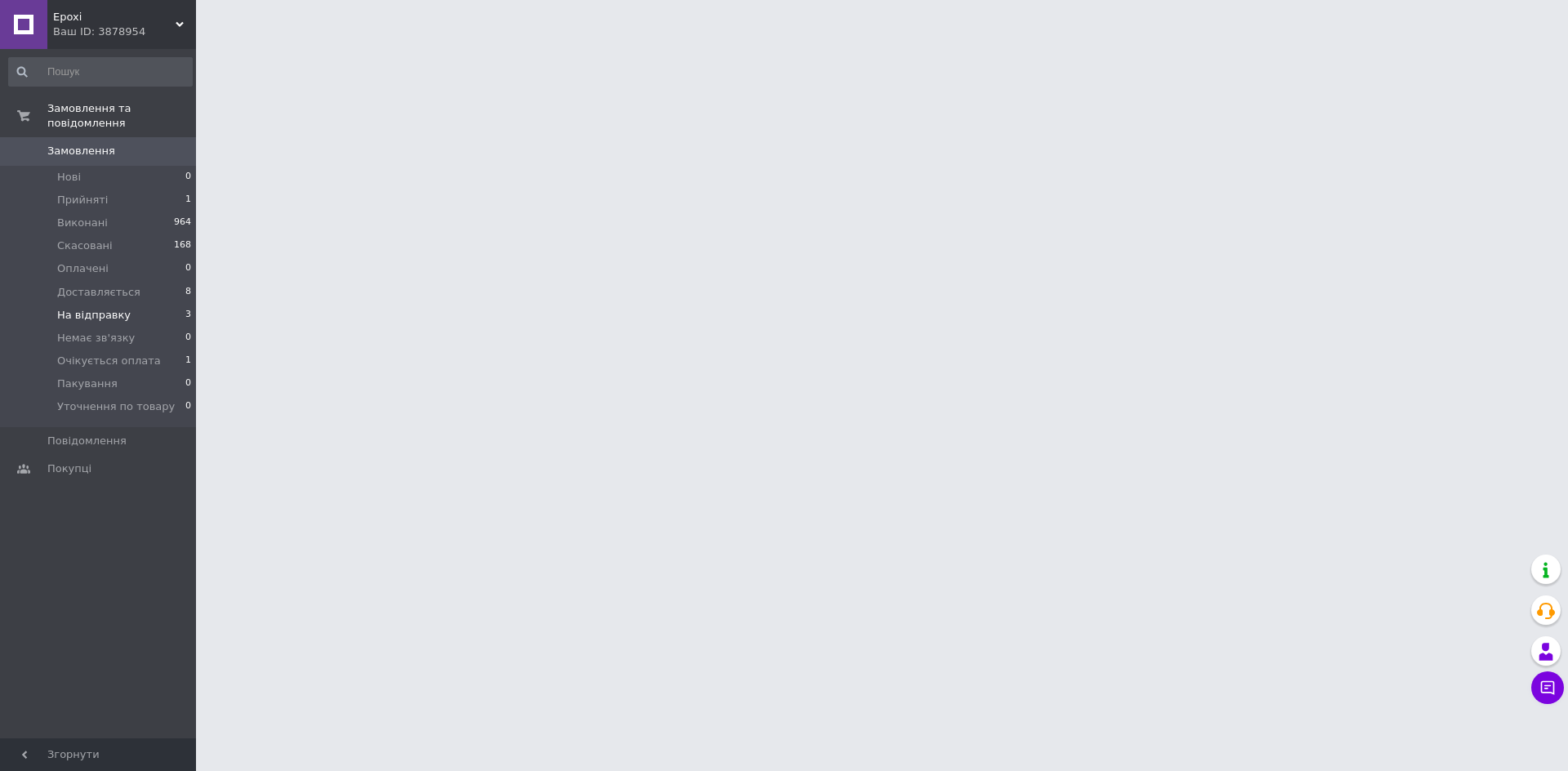
click at [105, 308] on span "На відправку" at bounding box center [94, 315] width 74 height 15
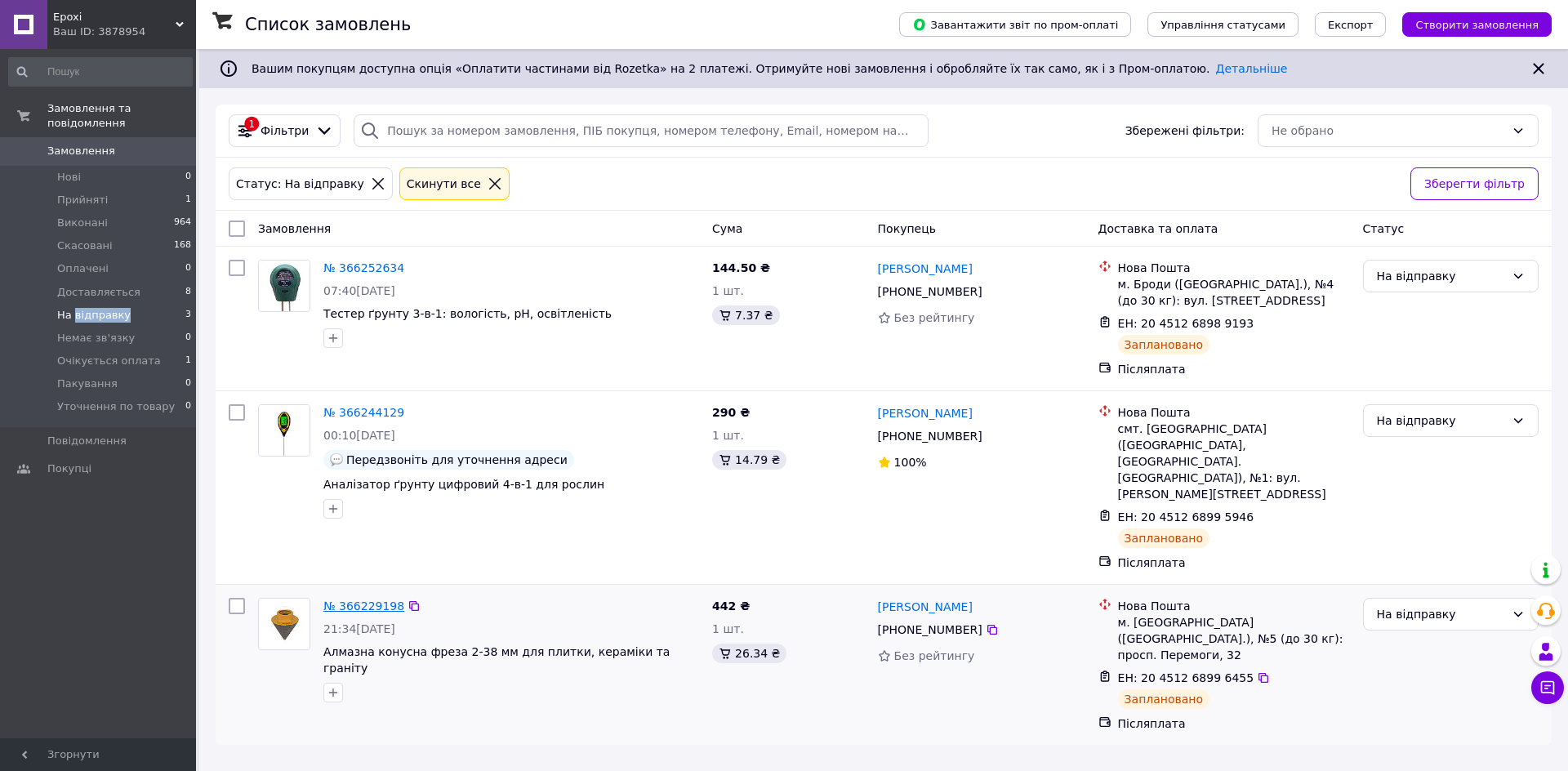
click at [360, 600] on link "№ 366229198" at bounding box center [363, 606] width 81 height 13
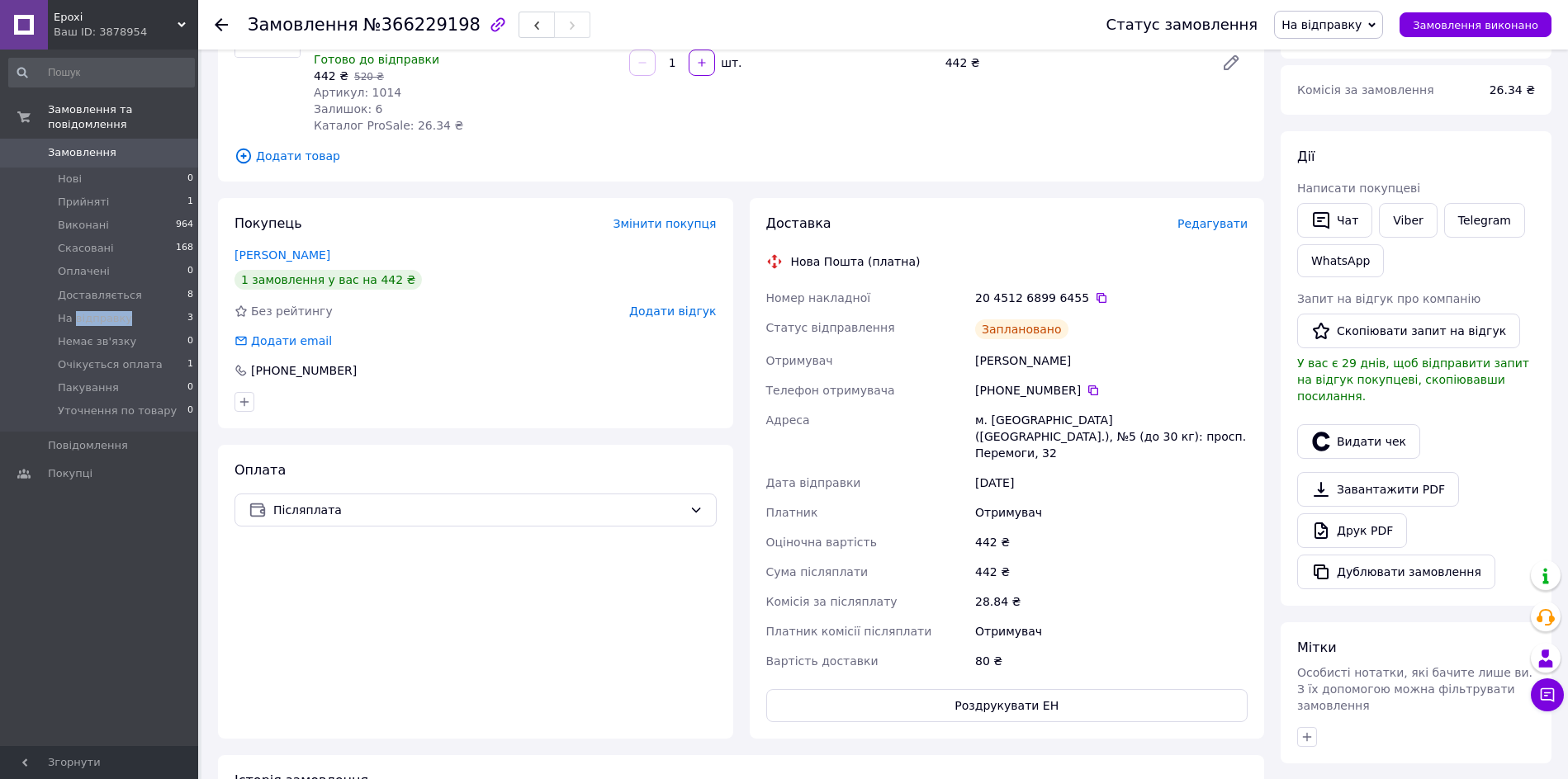
scroll to position [310, 0]
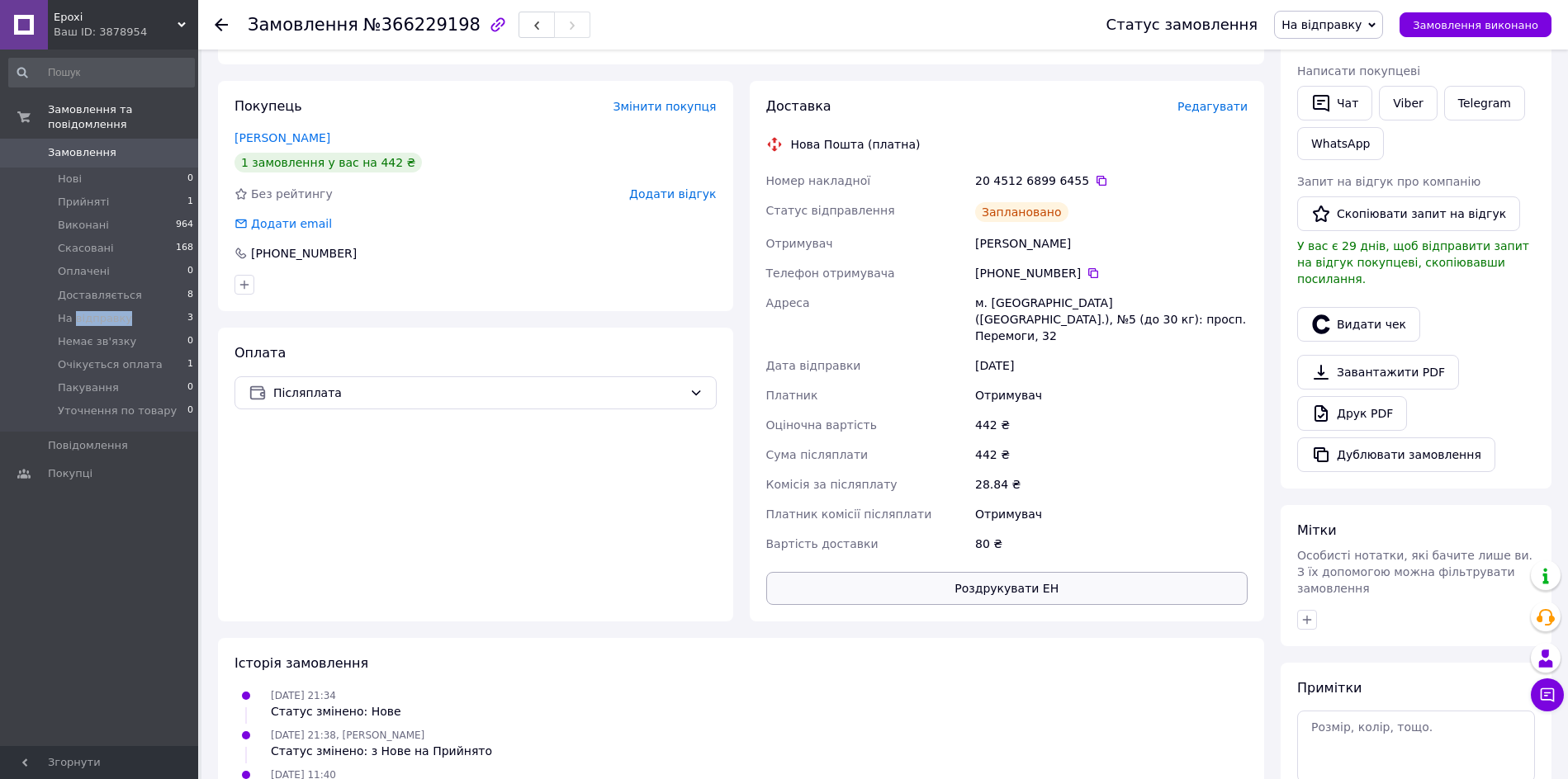
click at [1004, 572] on button "Роздрукувати ЕН" at bounding box center [1006, 588] width 482 height 33
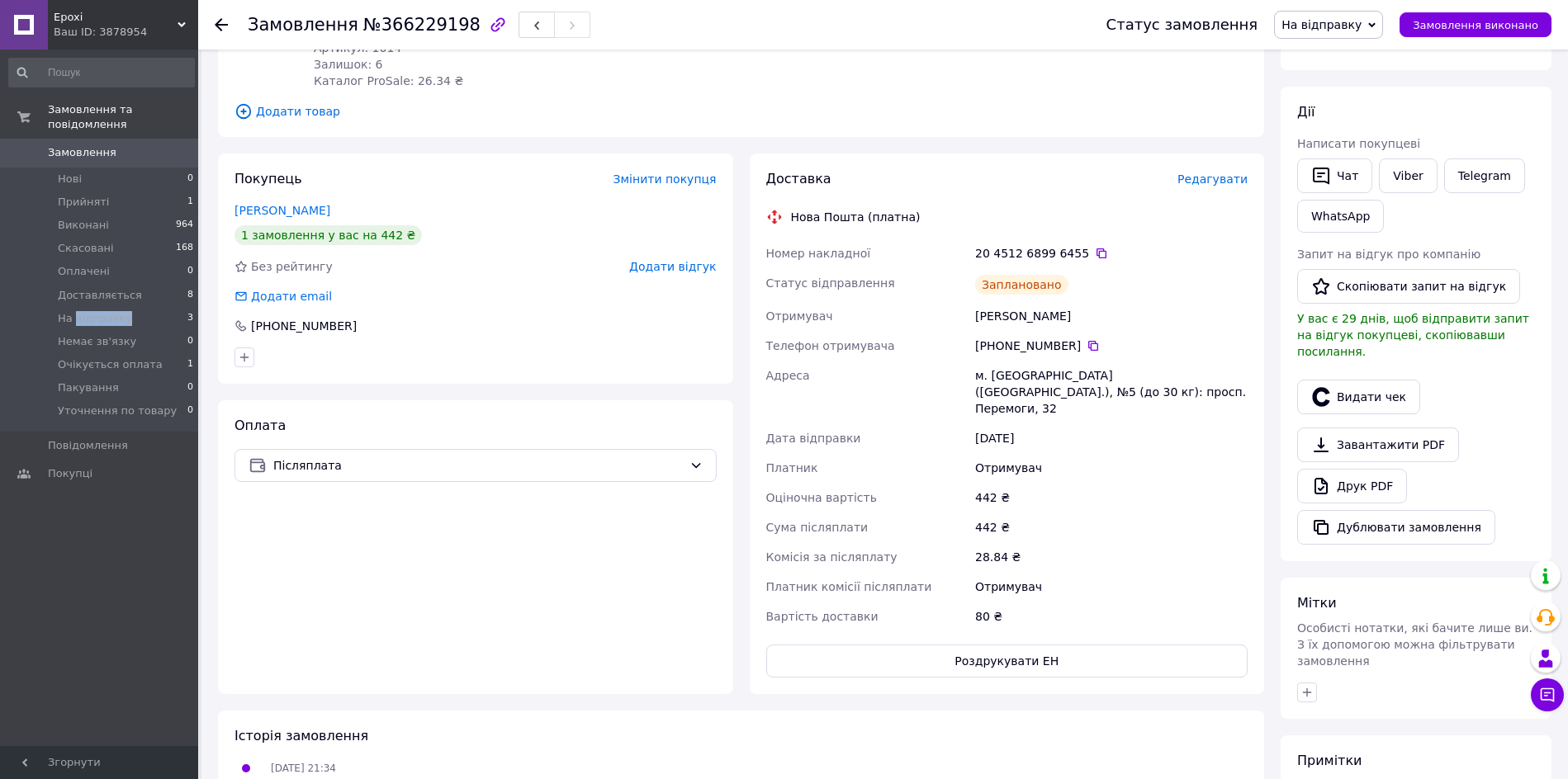
scroll to position [0, 0]
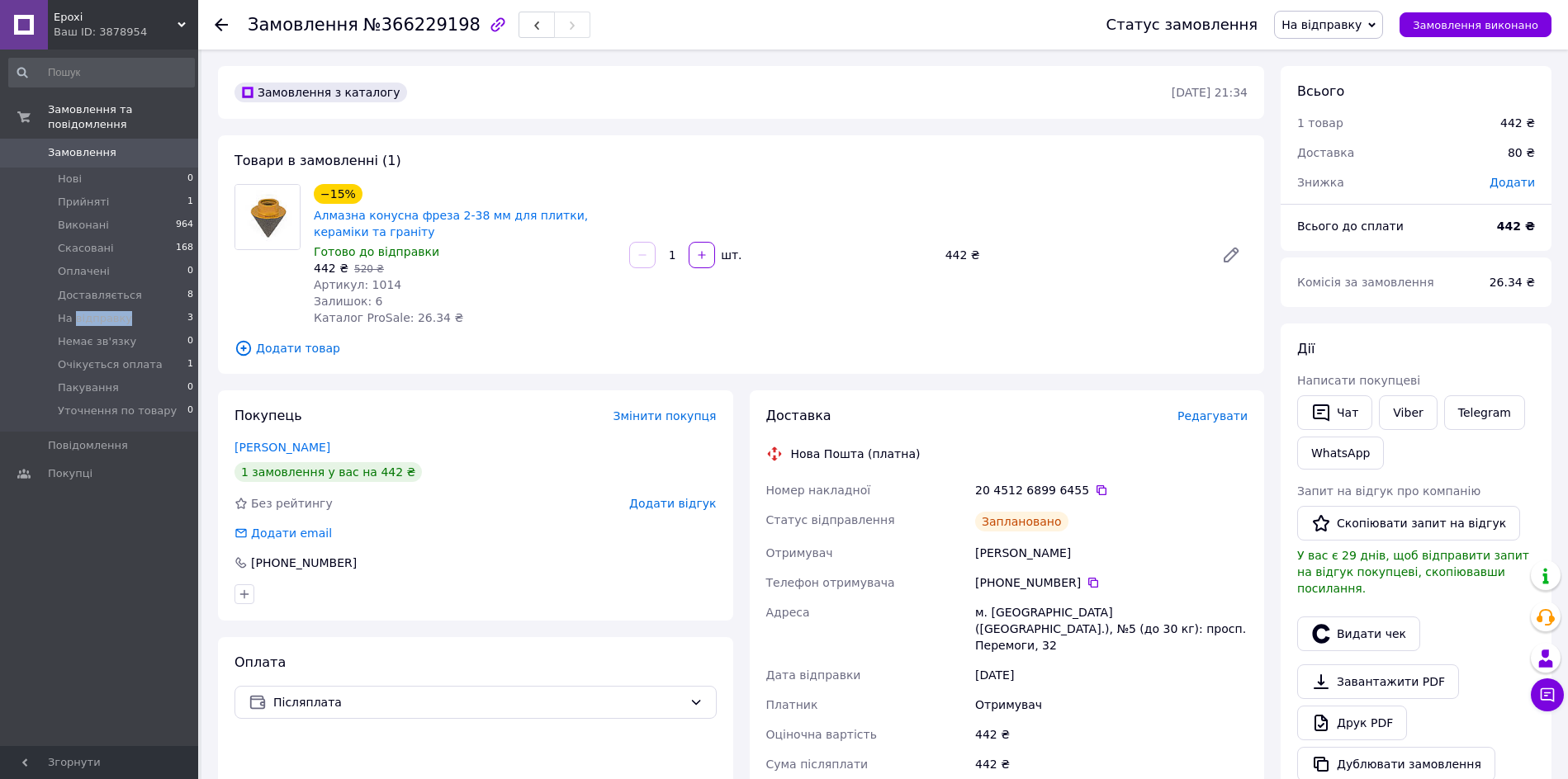
click at [1361, 19] on span "На відправку" at bounding box center [1321, 24] width 80 height 13
click at [1353, 161] on li "Пакування" at bounding box center [1342, 163] width 136 height 25
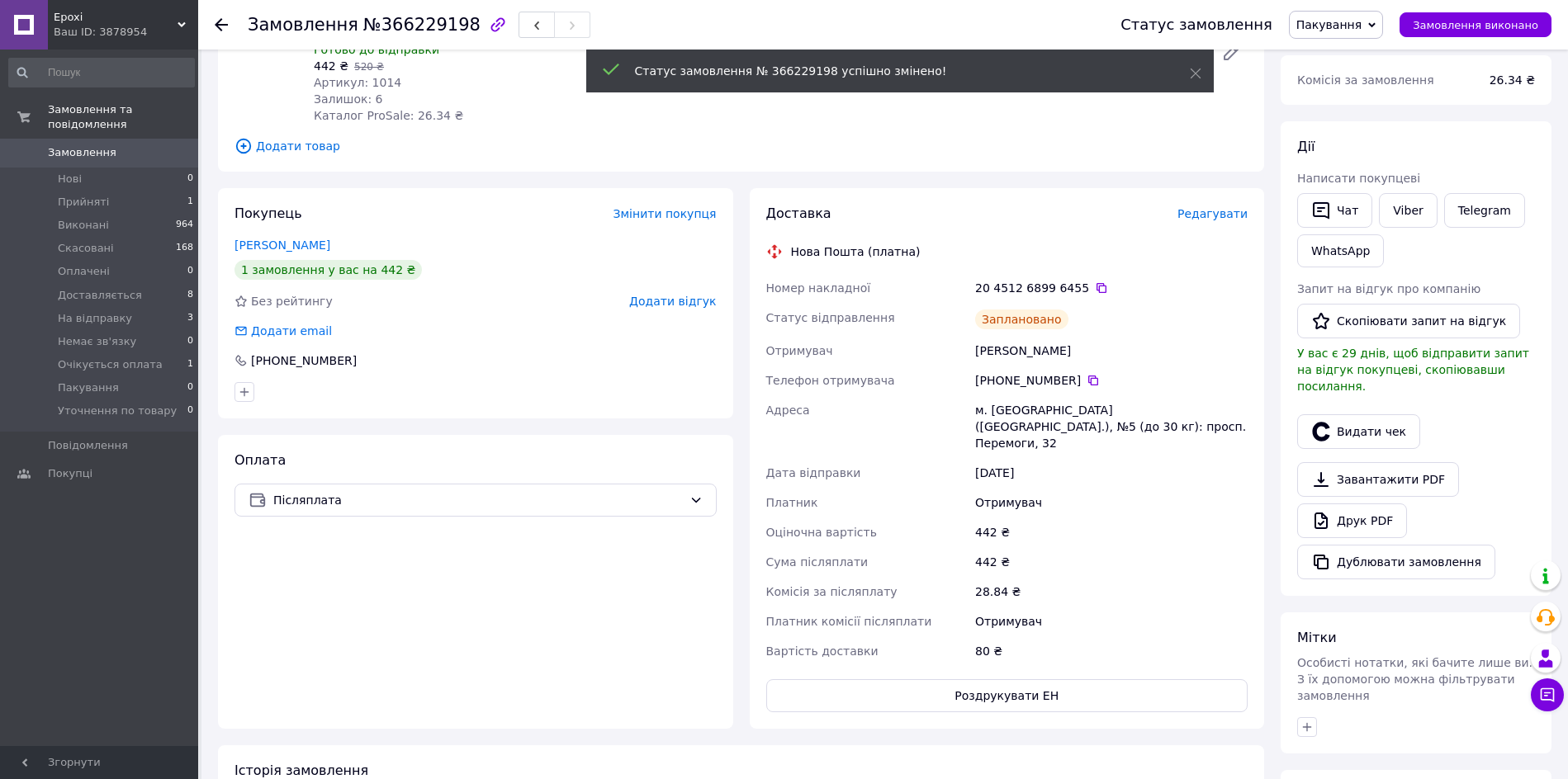
scroll to position [207, 0]
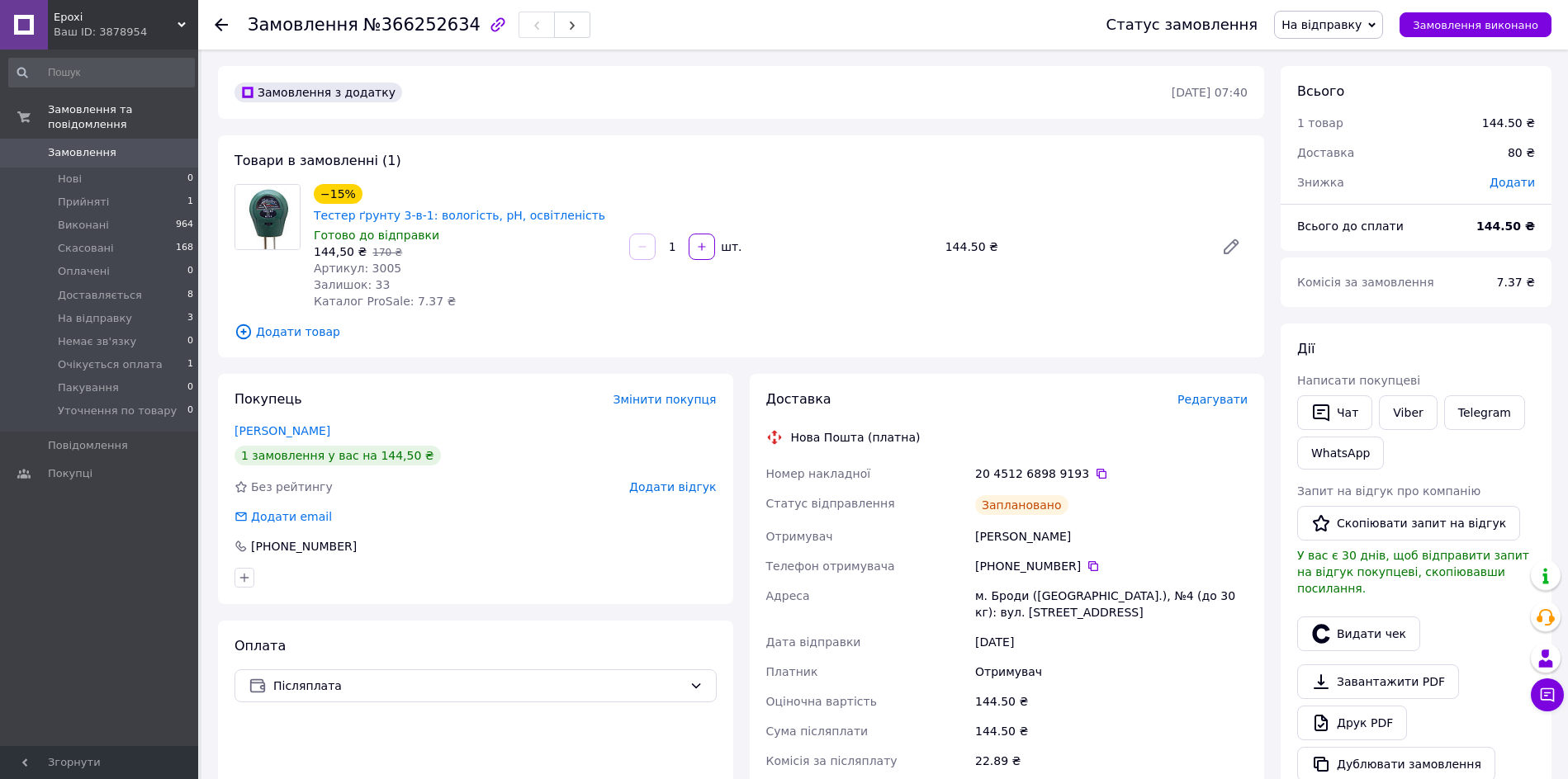
scroll to position [310, 0]
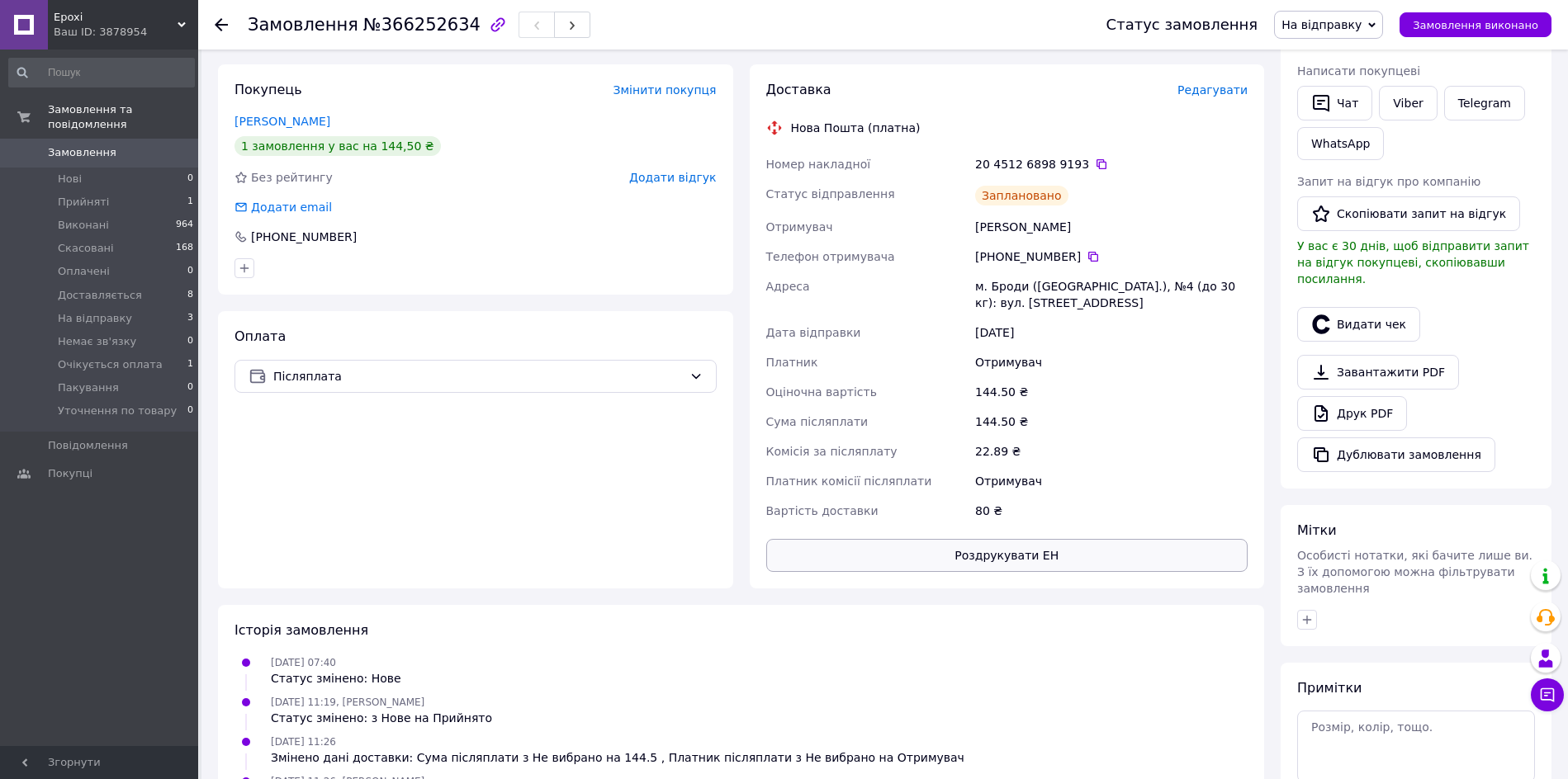
click at [1016, 539] on button "Роздрукувати ЕН" at bounding box center [1006, 555] width 482 height 33
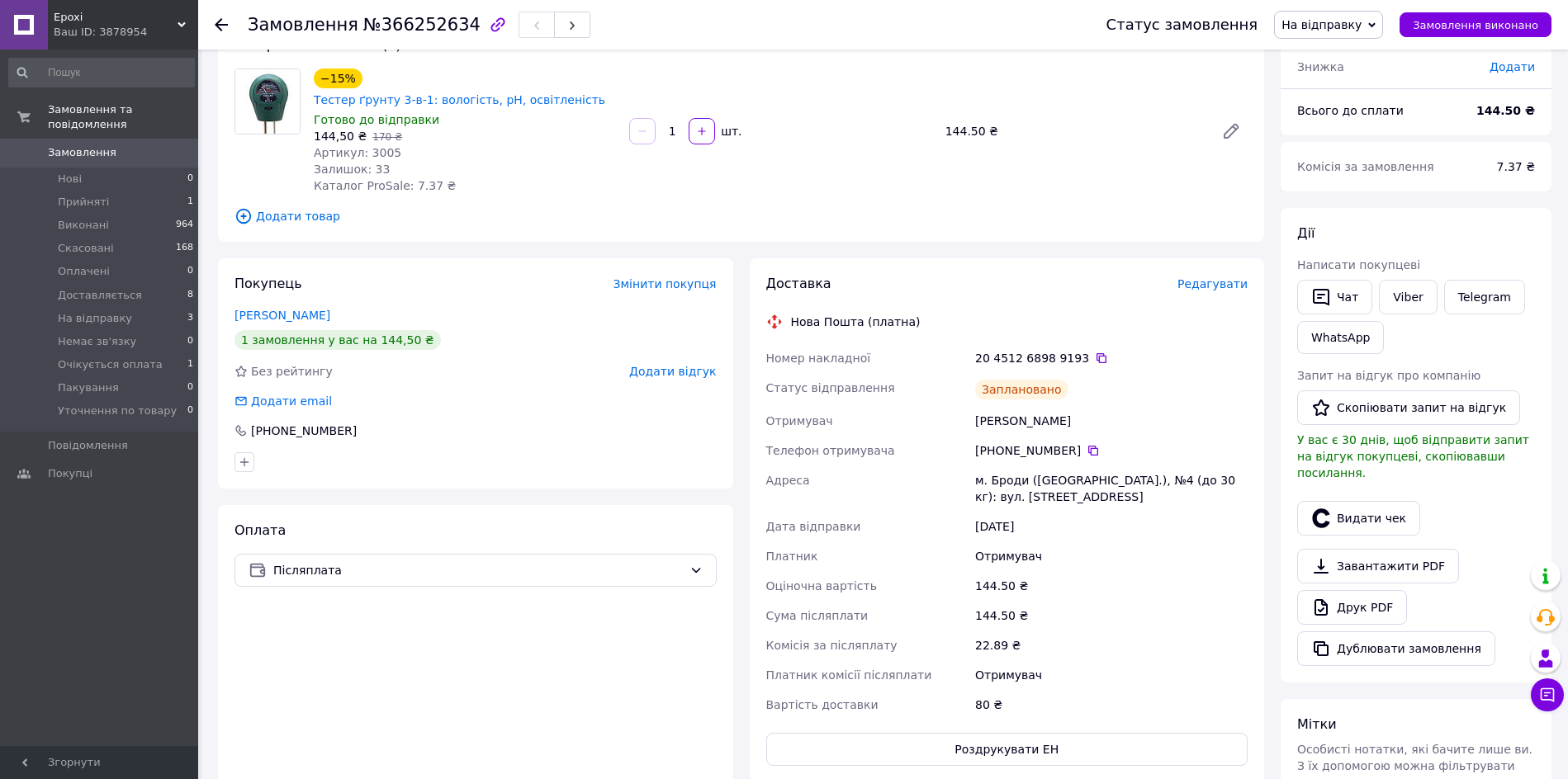
scroll to position [0, 0]
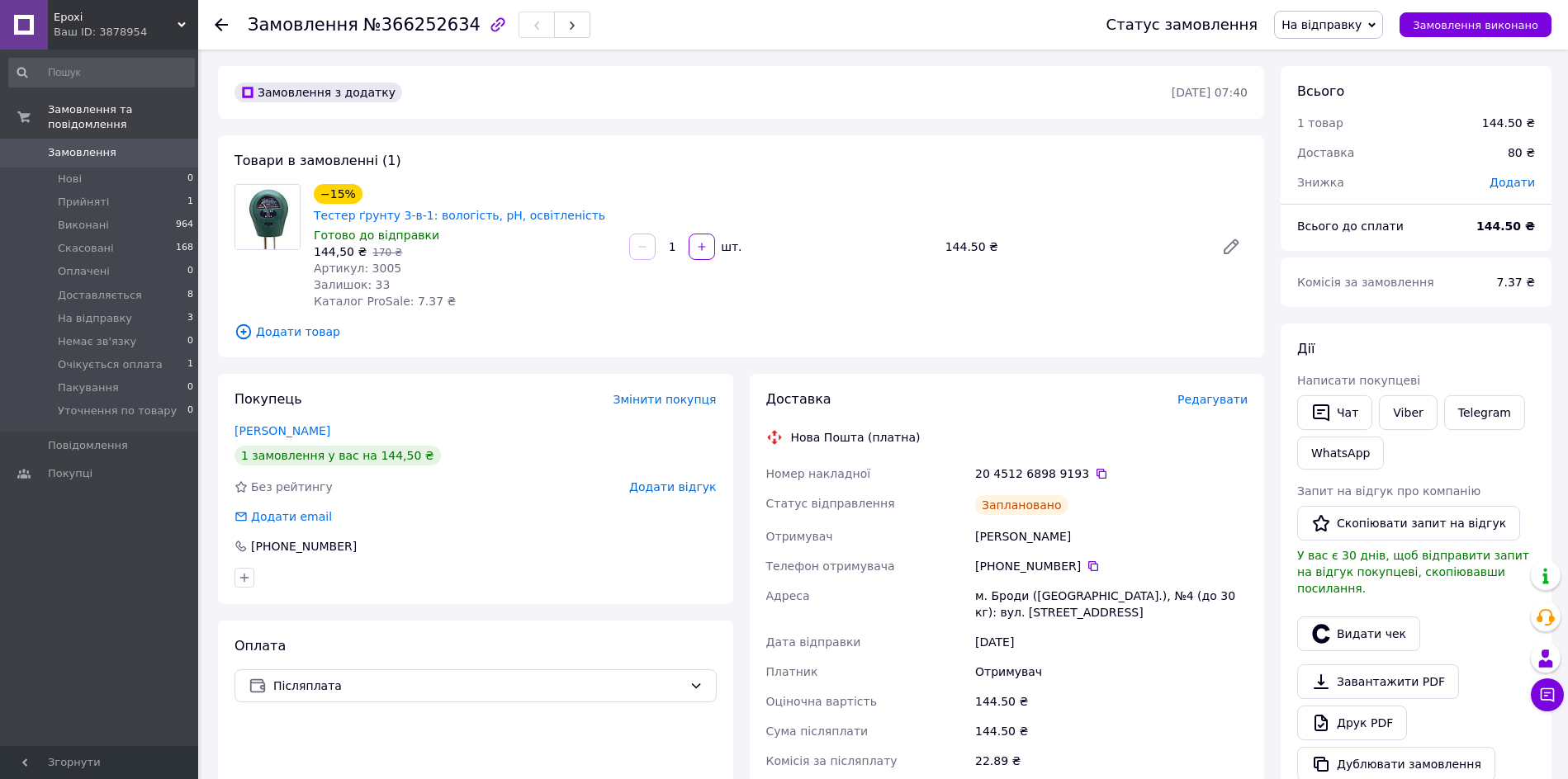
click at [1361, 18] on span "На відправку" at bounding box center [1321, 24] width 80 height 13
click at [1361, 152] on li "Пакування" at bounding box center [1342, 163] width 136 height 25
click at [145, 307] on li "На відправку 3" at bounding box center [101, 319] width 203 height 23
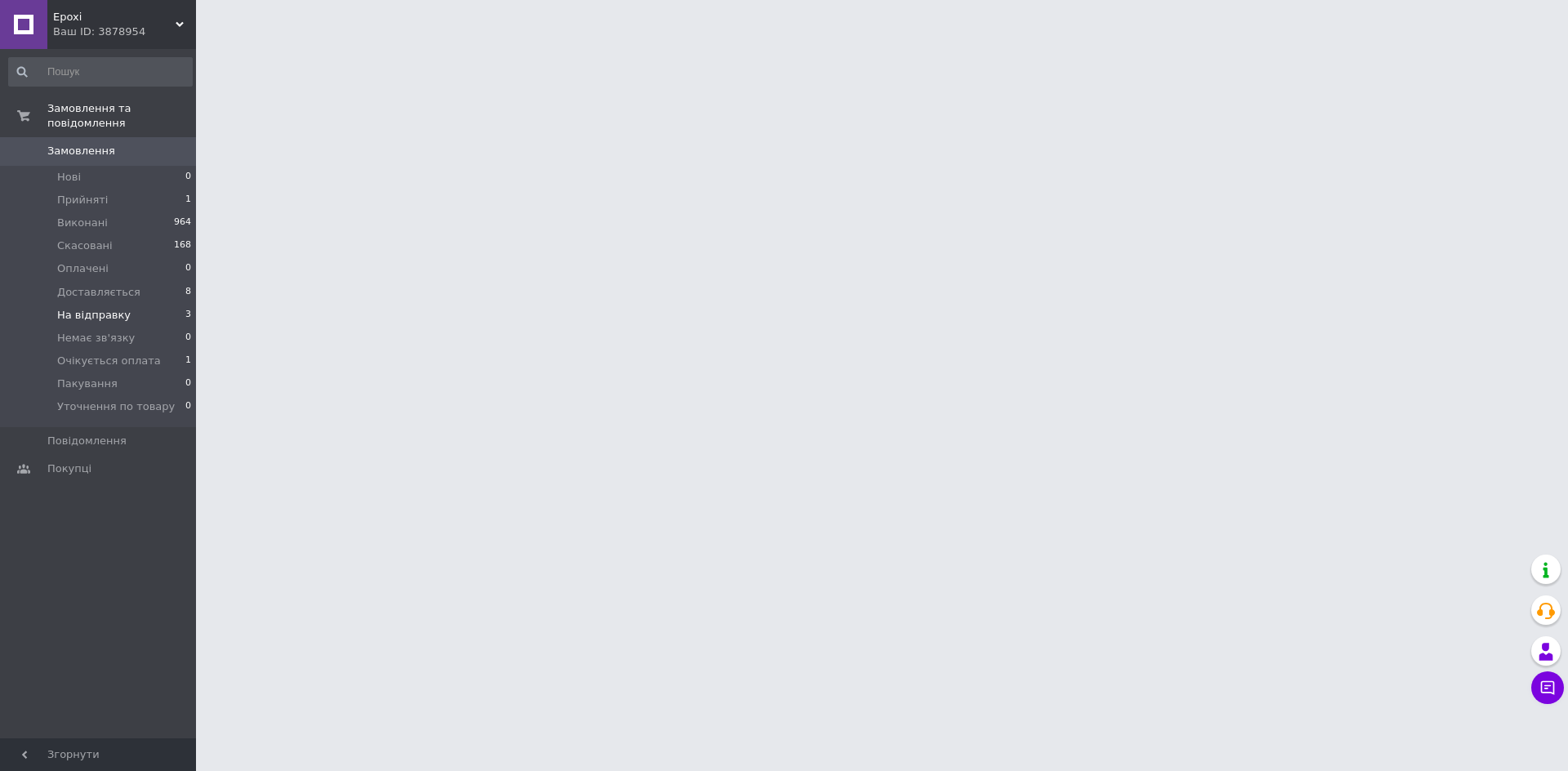
click at [143, 304] on li "На відправку 3" at bounding box center [100, 315] width 201 height 23
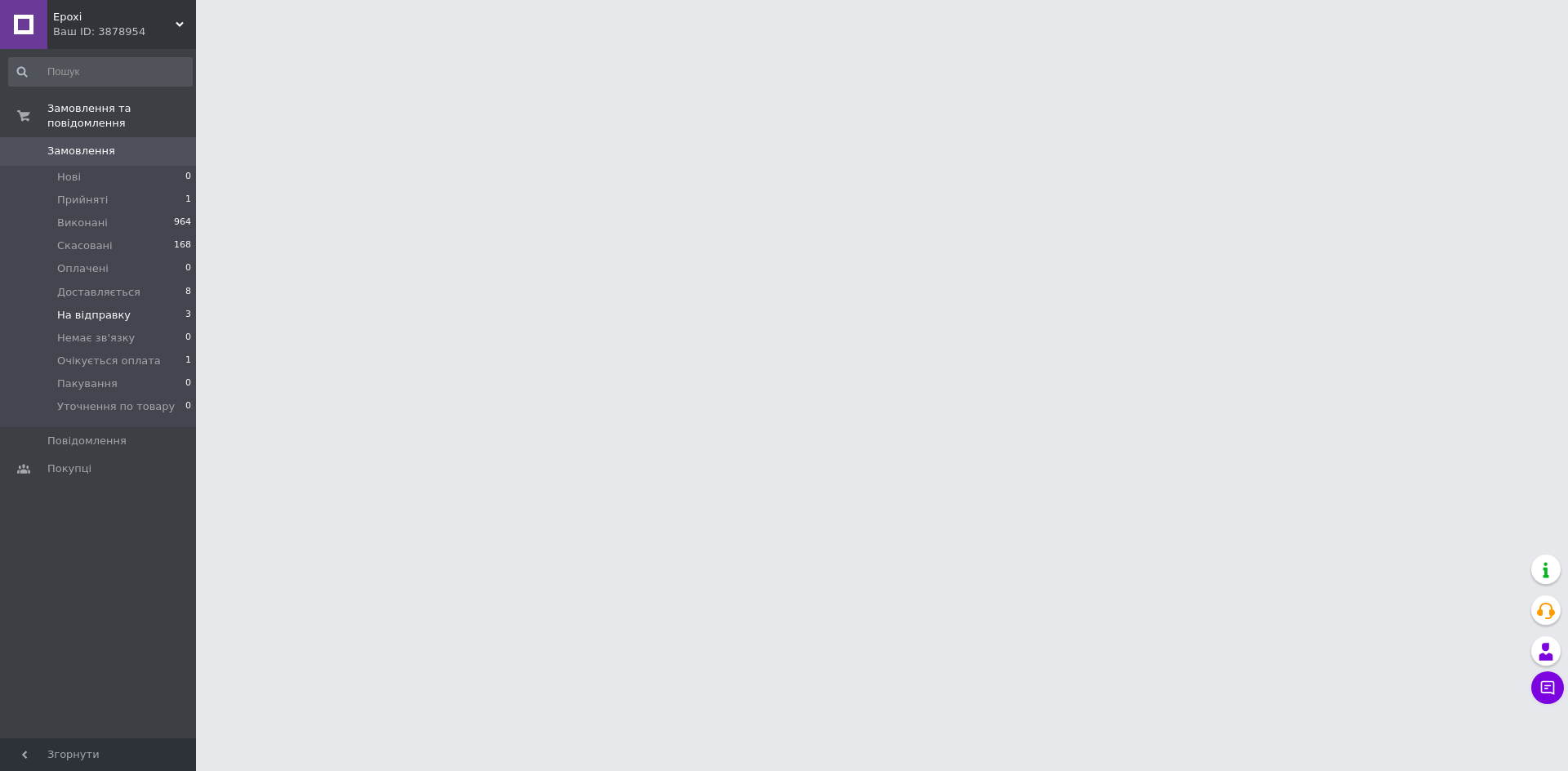
click at [155, 304] on li "На відправку 3" at bounding box center [100, 315] width 201 height 23
click at [155, 304] on li "На відправку 3" at bounding box center [100, 315] width 201 height 23
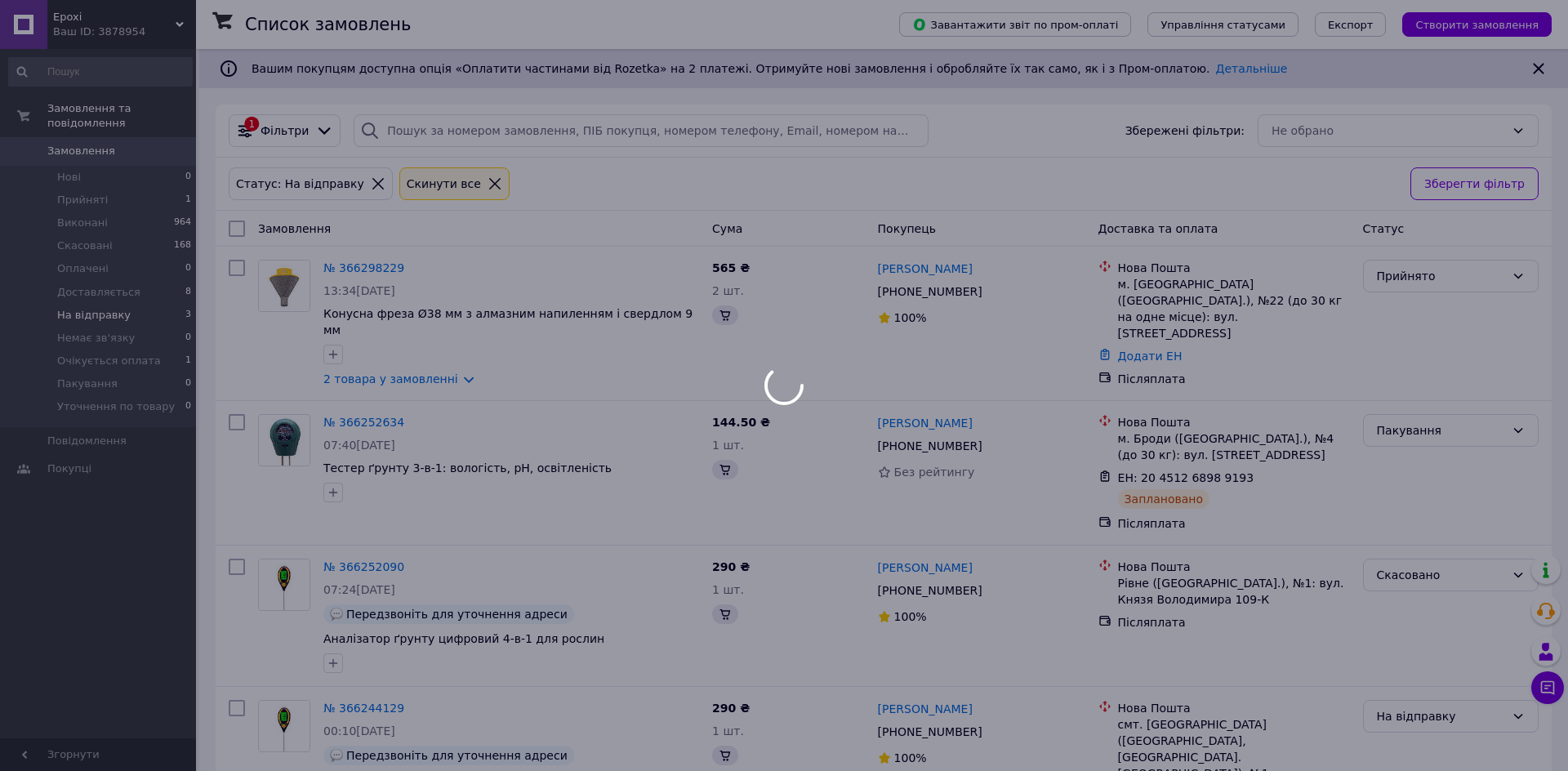
click at [157, 304] on li "На відправку 3" at bounding box center [100, 315] width 201 height 23
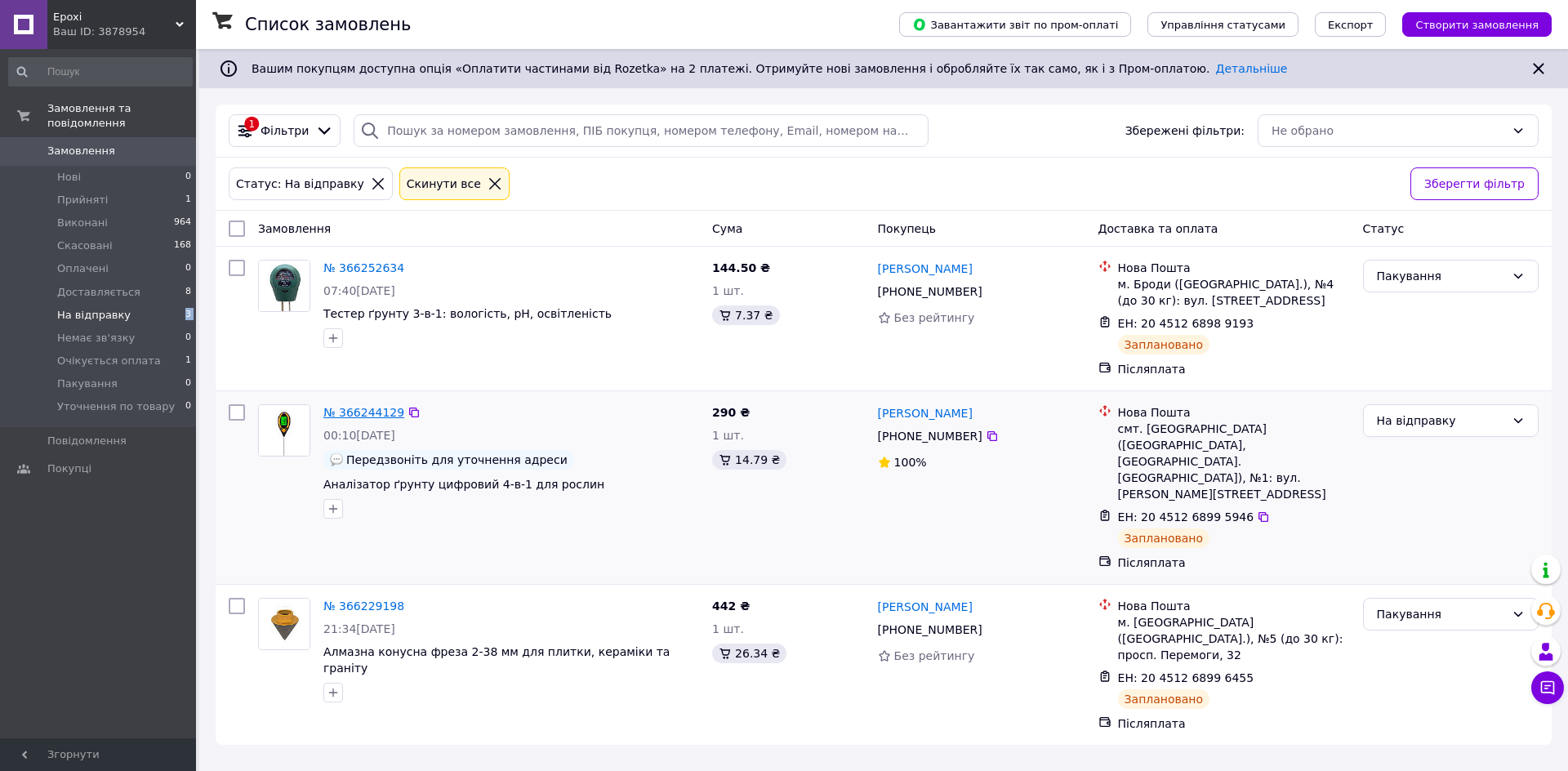
click at [360, 409] on link "№ 366244129" at bounding box center [363, 412] width 81 height 13
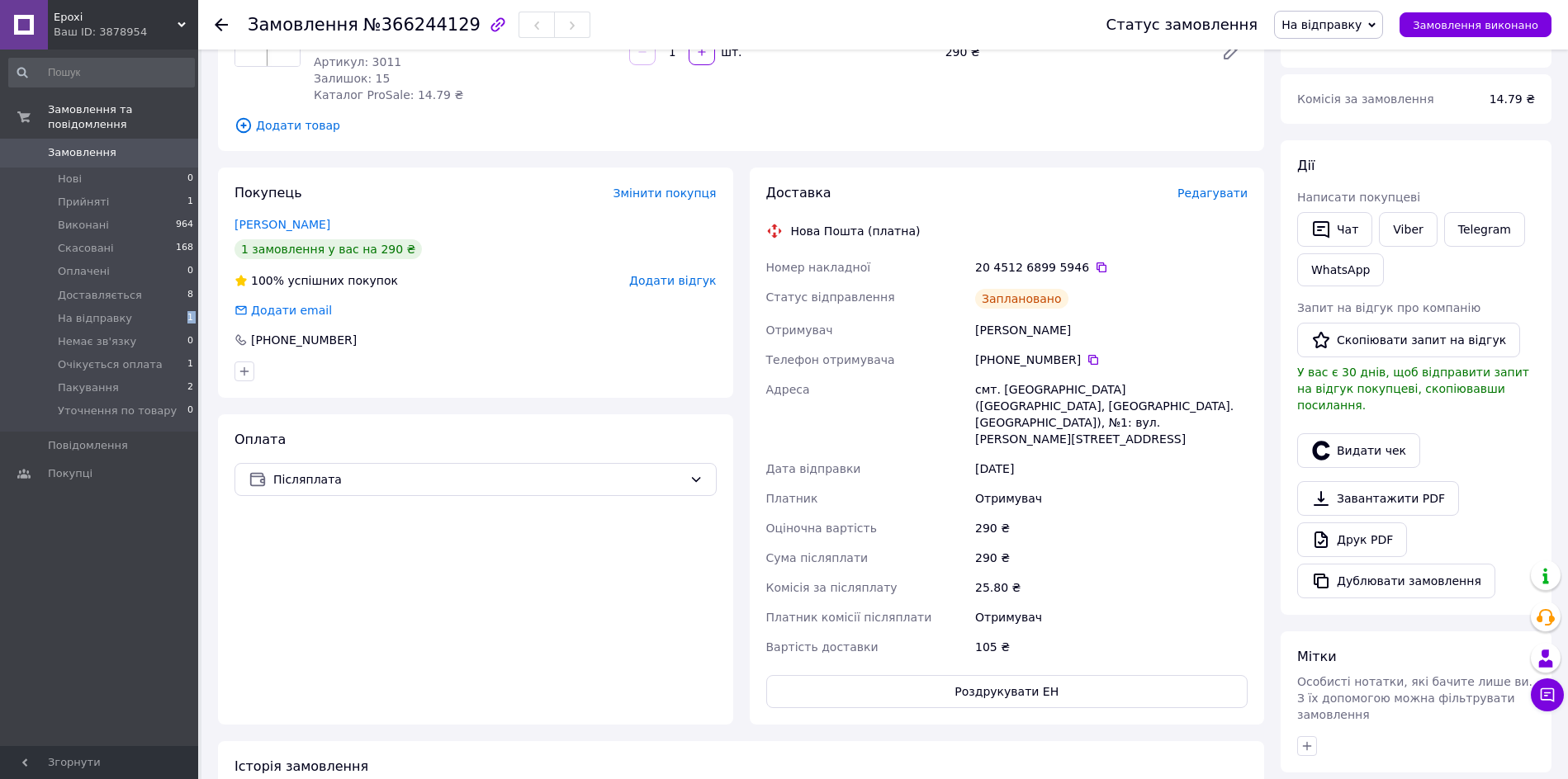
scroll to position [207, 0]
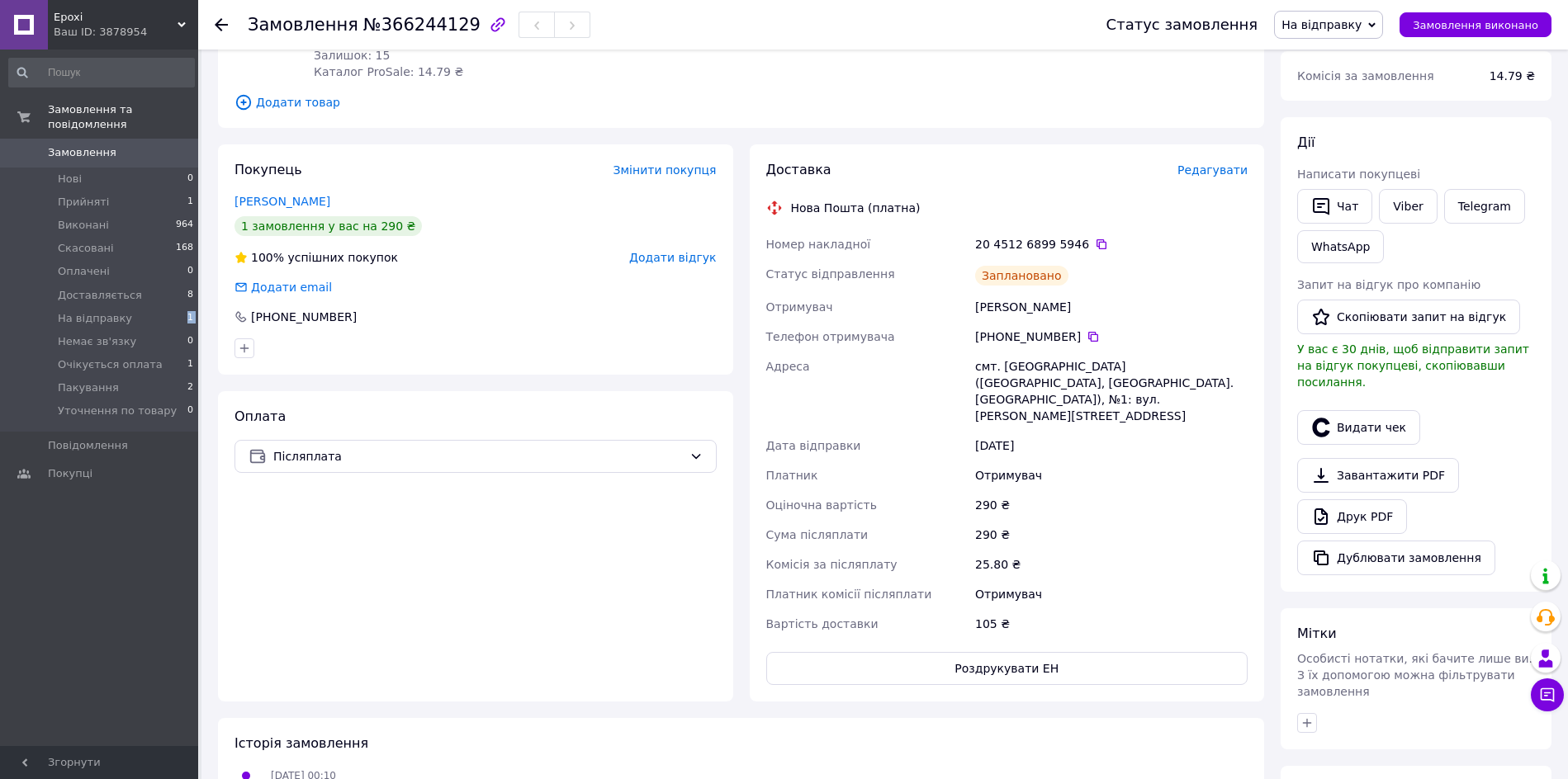
click at [1348, 20] on span "На відправку" at bounding box center [1321, 24] width 80 height 13
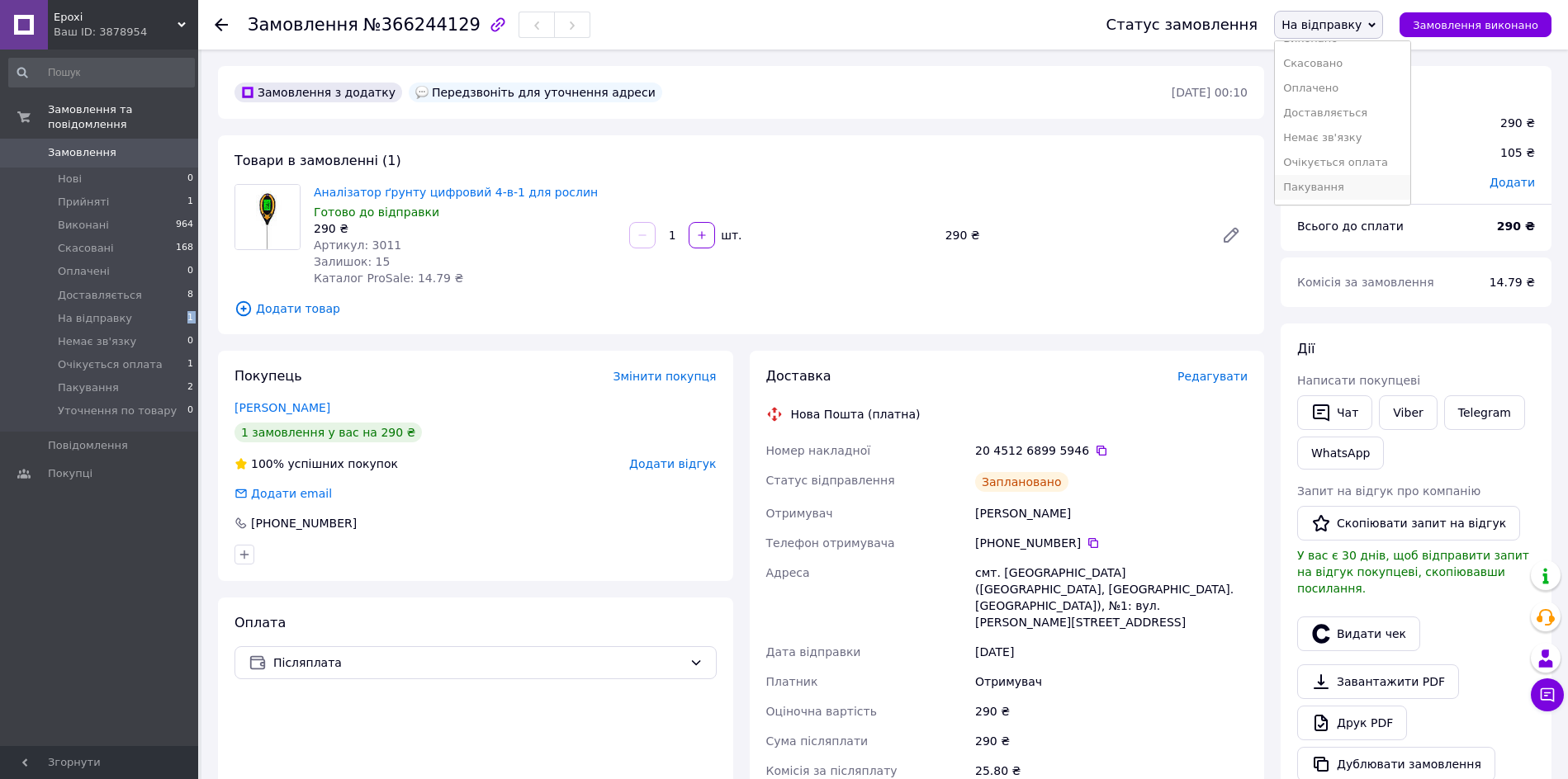
scroll to position [67, 0]
click at [1357, 159] on li "Пакування" at bounding box center [1342, 163] width 136 height 25
click at [154, 191] on li "Прийняті 1" at bounding box center [101, 202] width 203 height 23
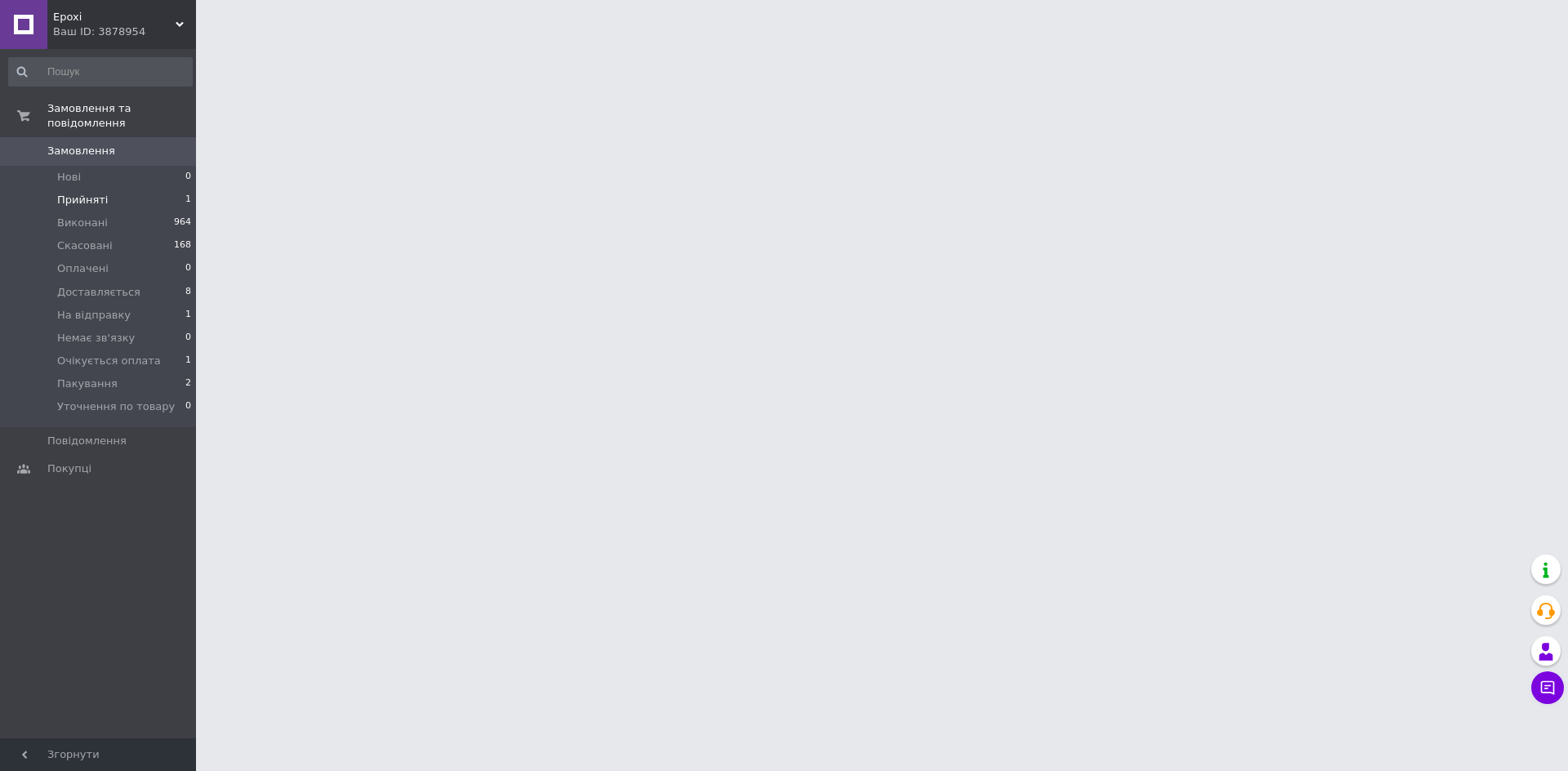
click at [153, 189] on li "Прийняті 1" at bounding box center [100, 200] width 201 height 23
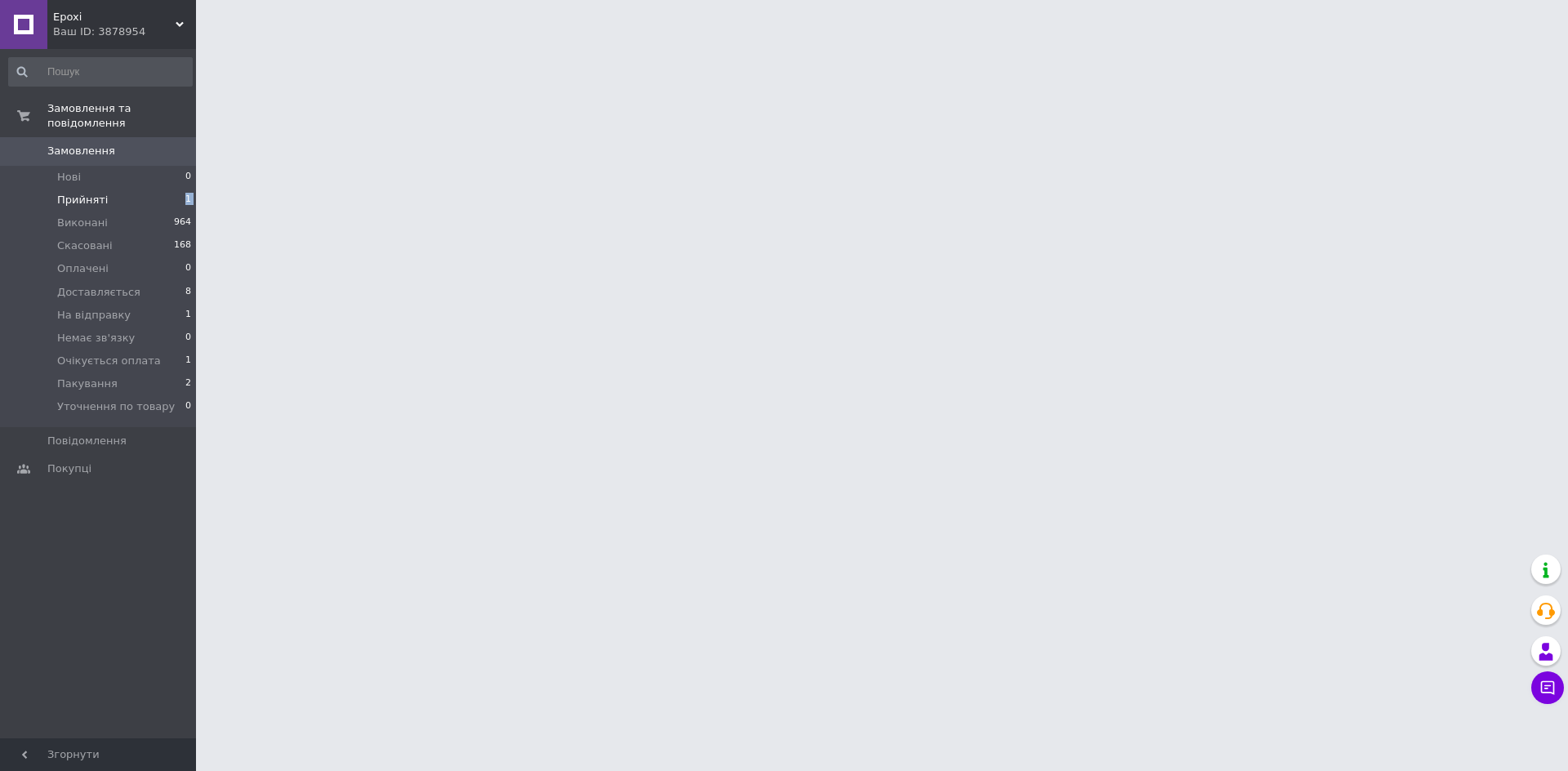
click at [154, 189] on li "Прийняті 1" at bounding box center [100, 200] width 201 height 23
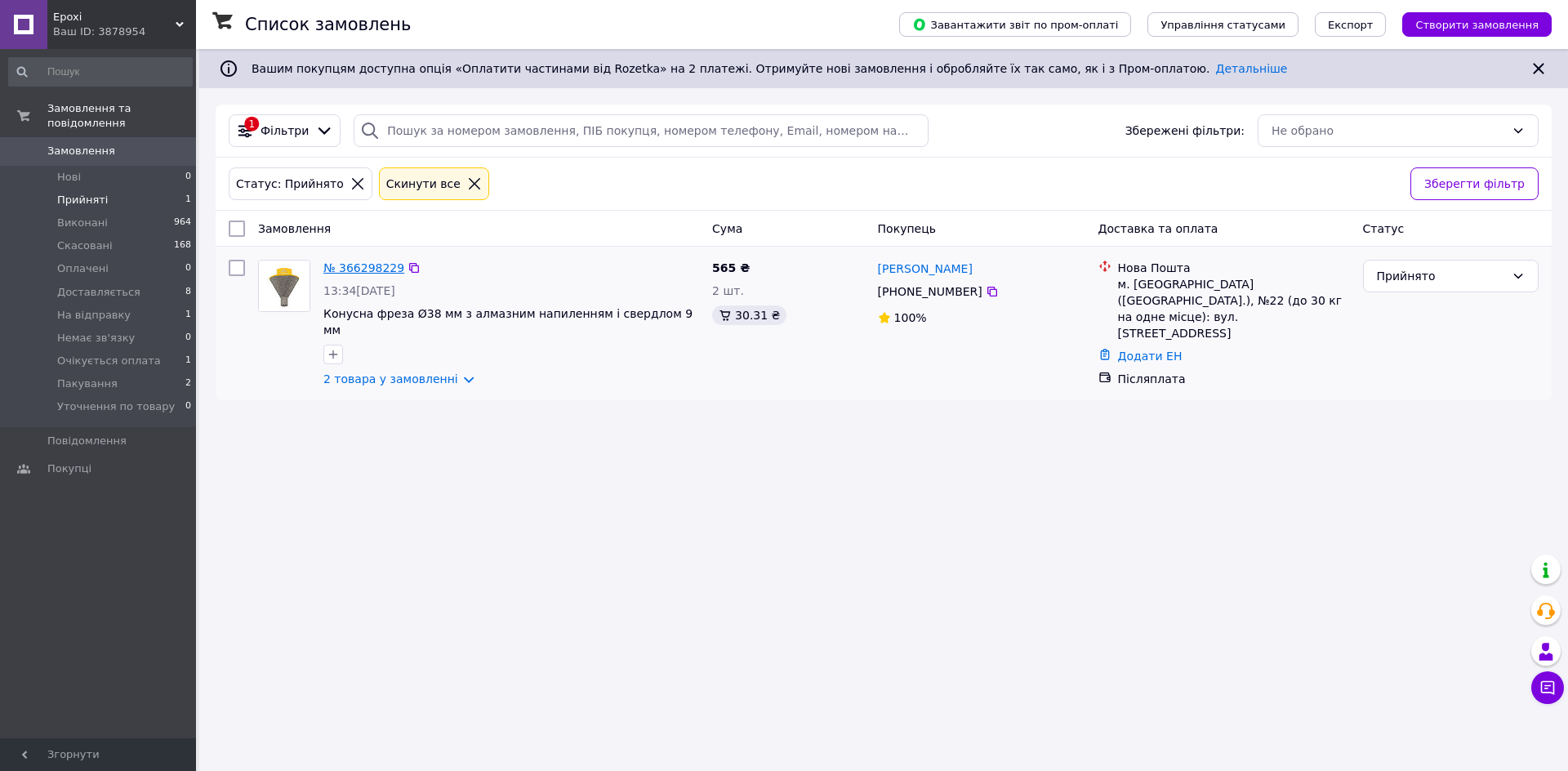
click at [366, 263] on link "№ 366298229" at bounding box center [363, 268] width 81 height 13
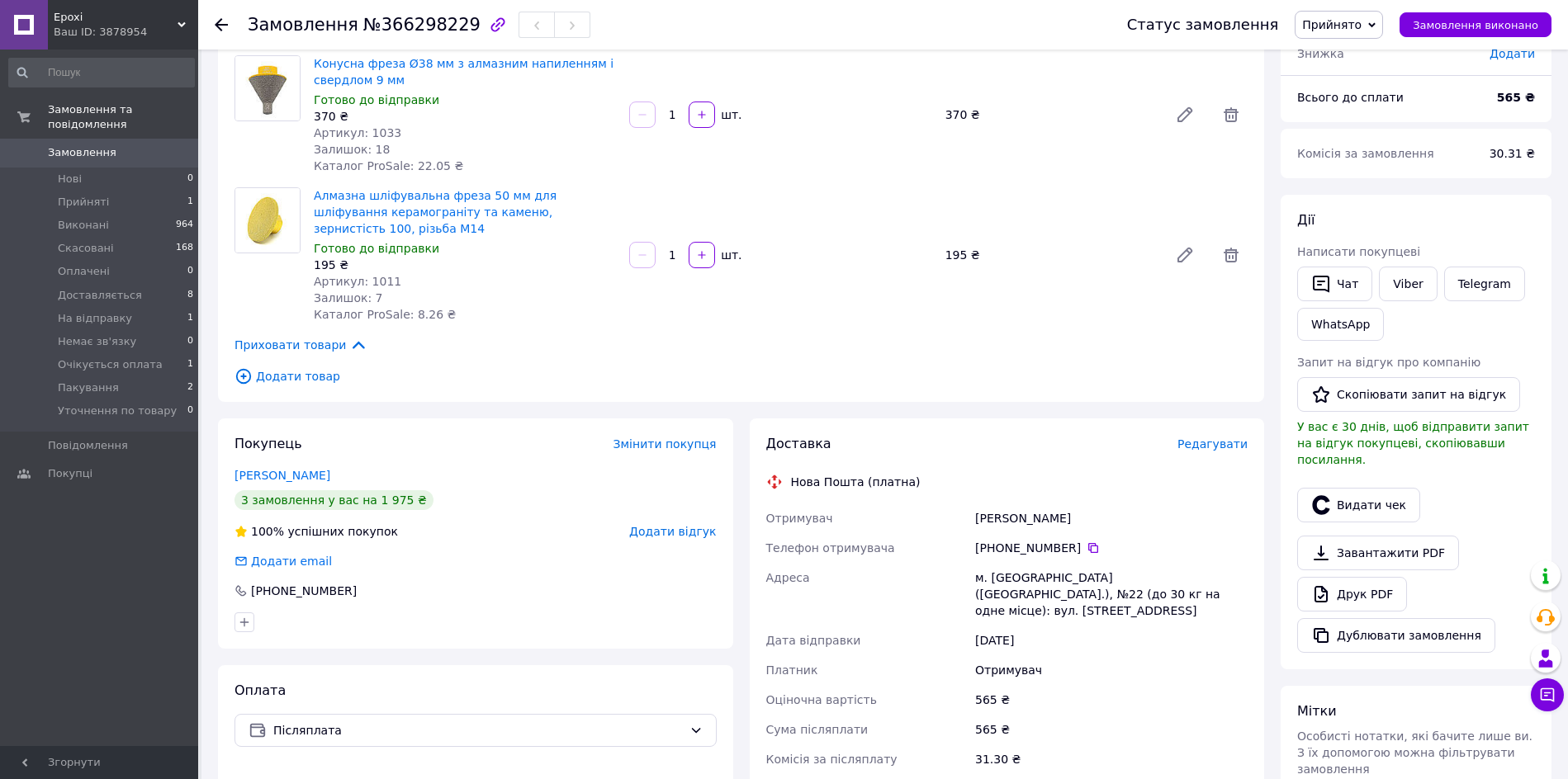
scroll to position [310, 0]
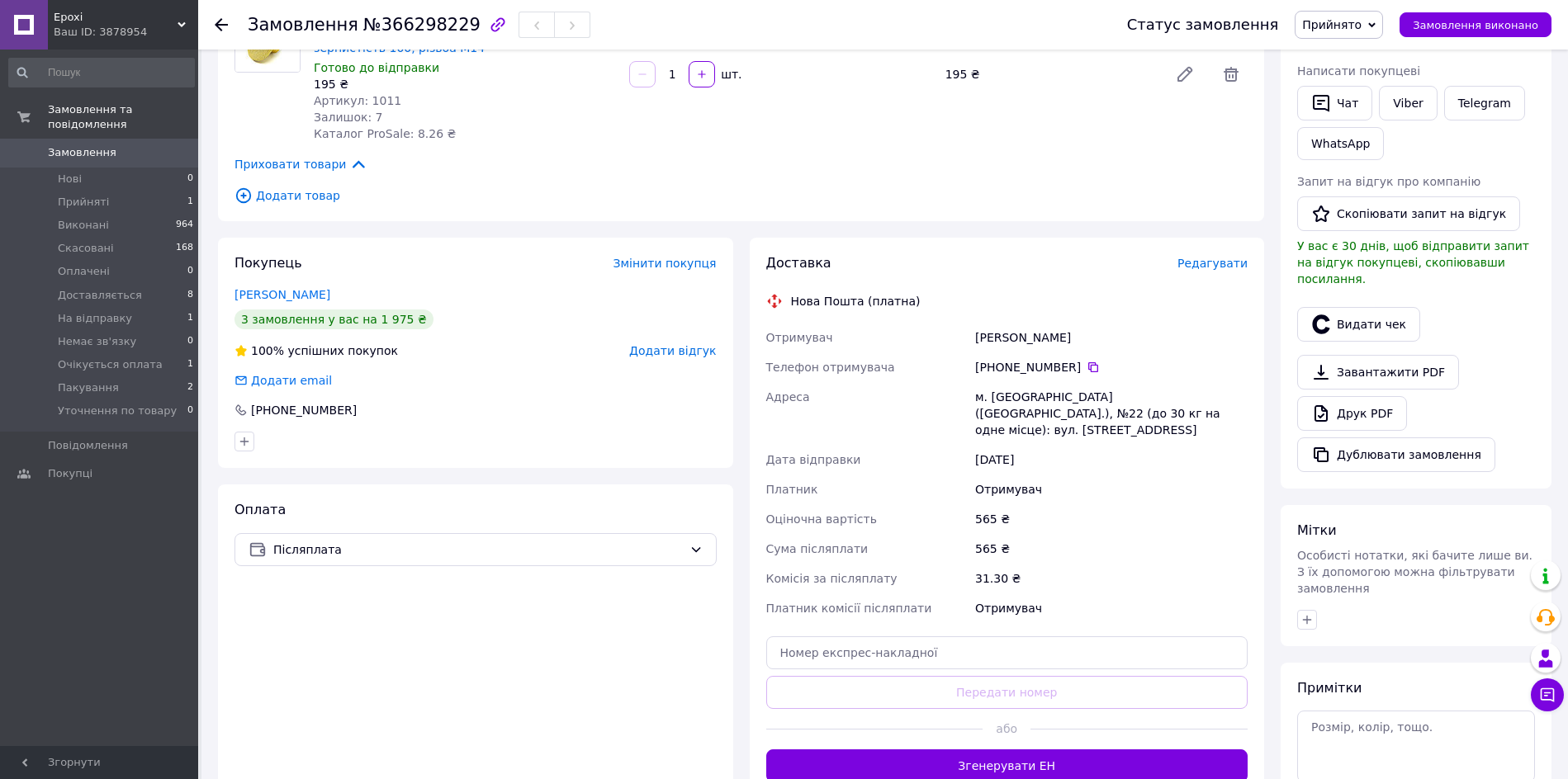
click at [1337, 25] on span "Прийнято" at bounding box center [1331, 24] width 59 height 13
click at [1359, 159] on li "На відправку" at bounding box center [1363, 157] width 136 height 25
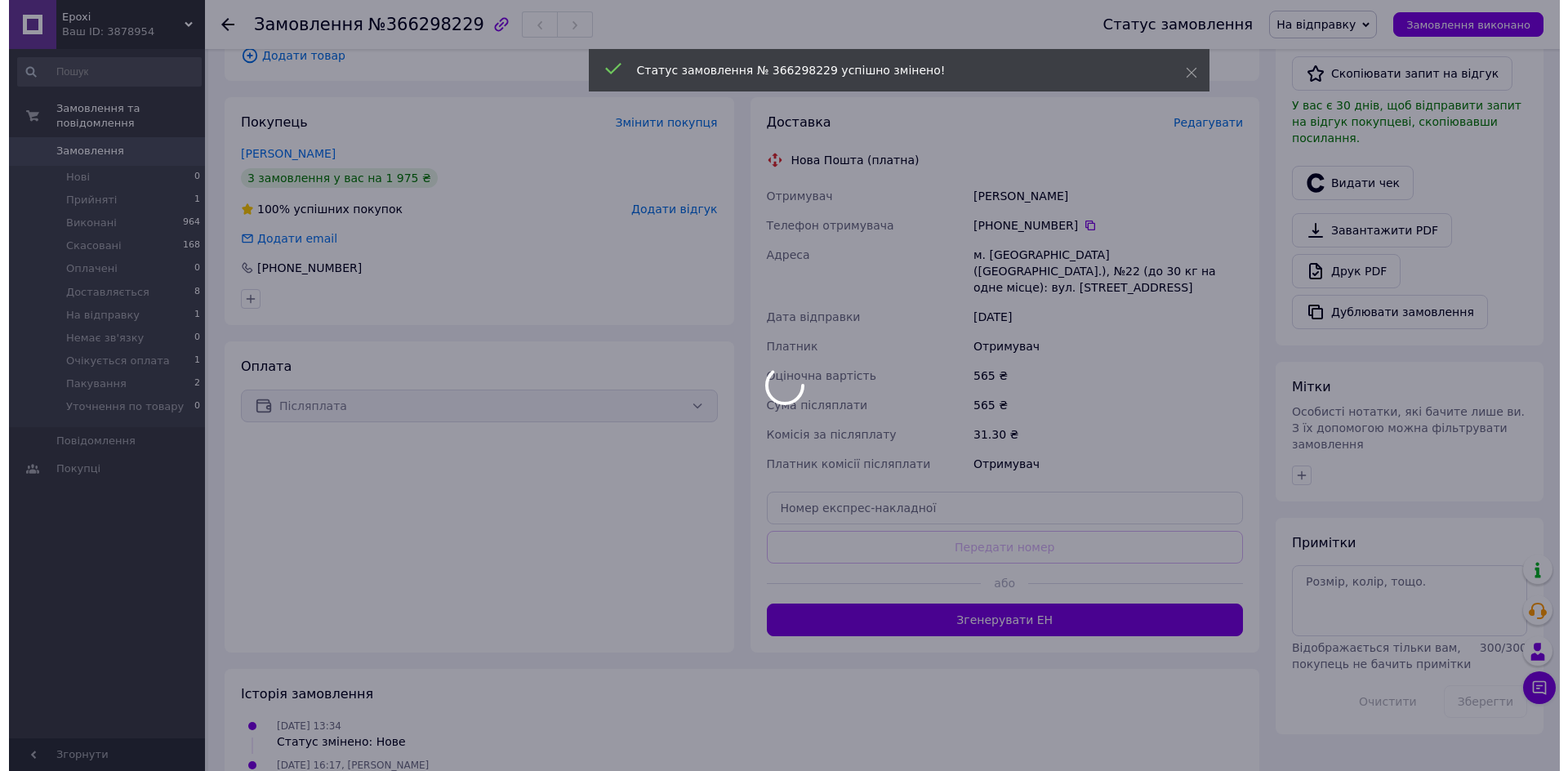
scroll to position [463, 0]
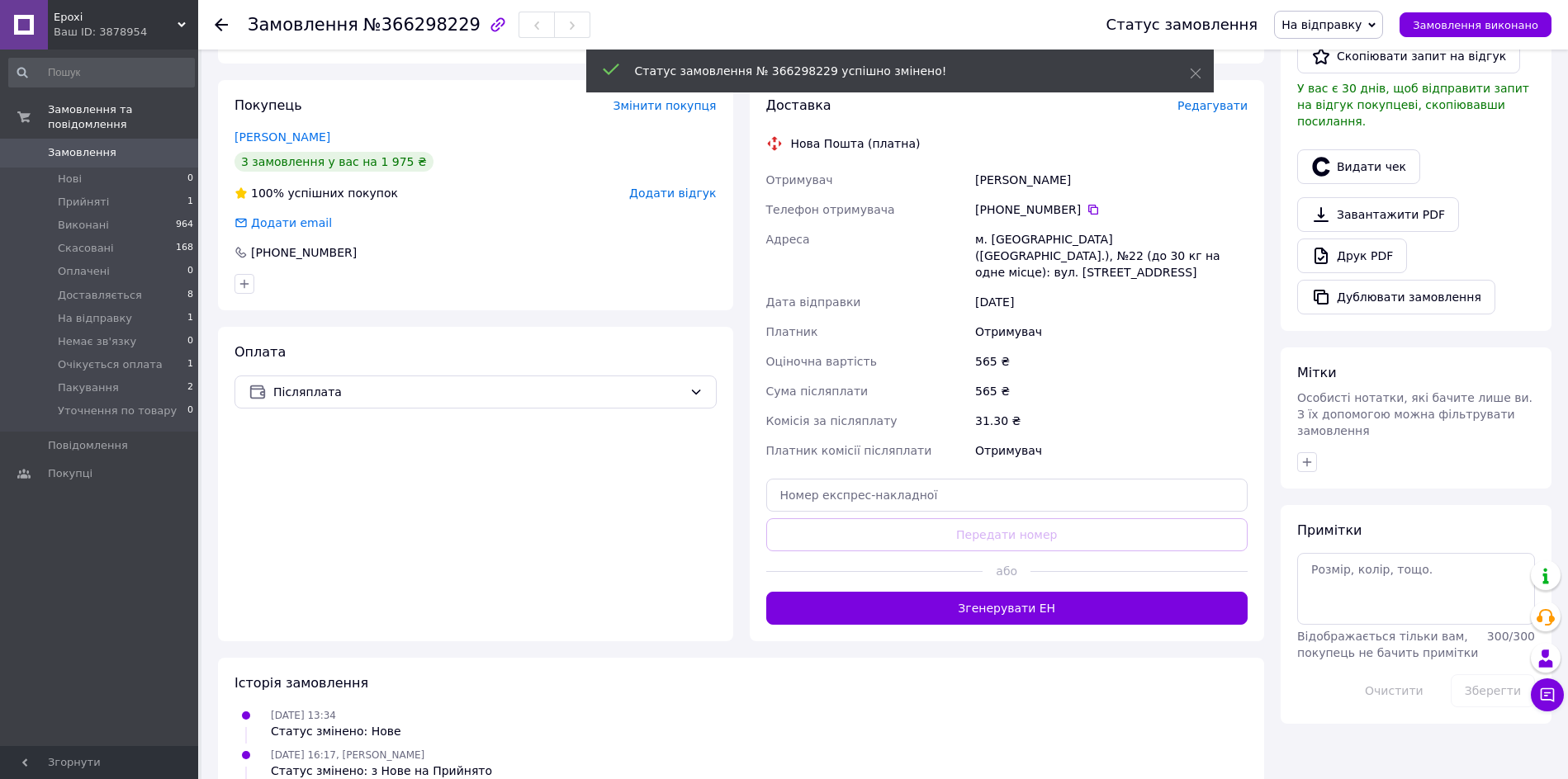
click at [1036, 582] on div "Доставка Редагувати Нова Пошта (платна) Отримувач Башкіров Павло Телефон отриму…" at bounding box center [1006, 360] width 482 height 528
click at [1036, 592] on button "Згенерувати ЕН" at bounding box center [1006, 608] width 482 height 33
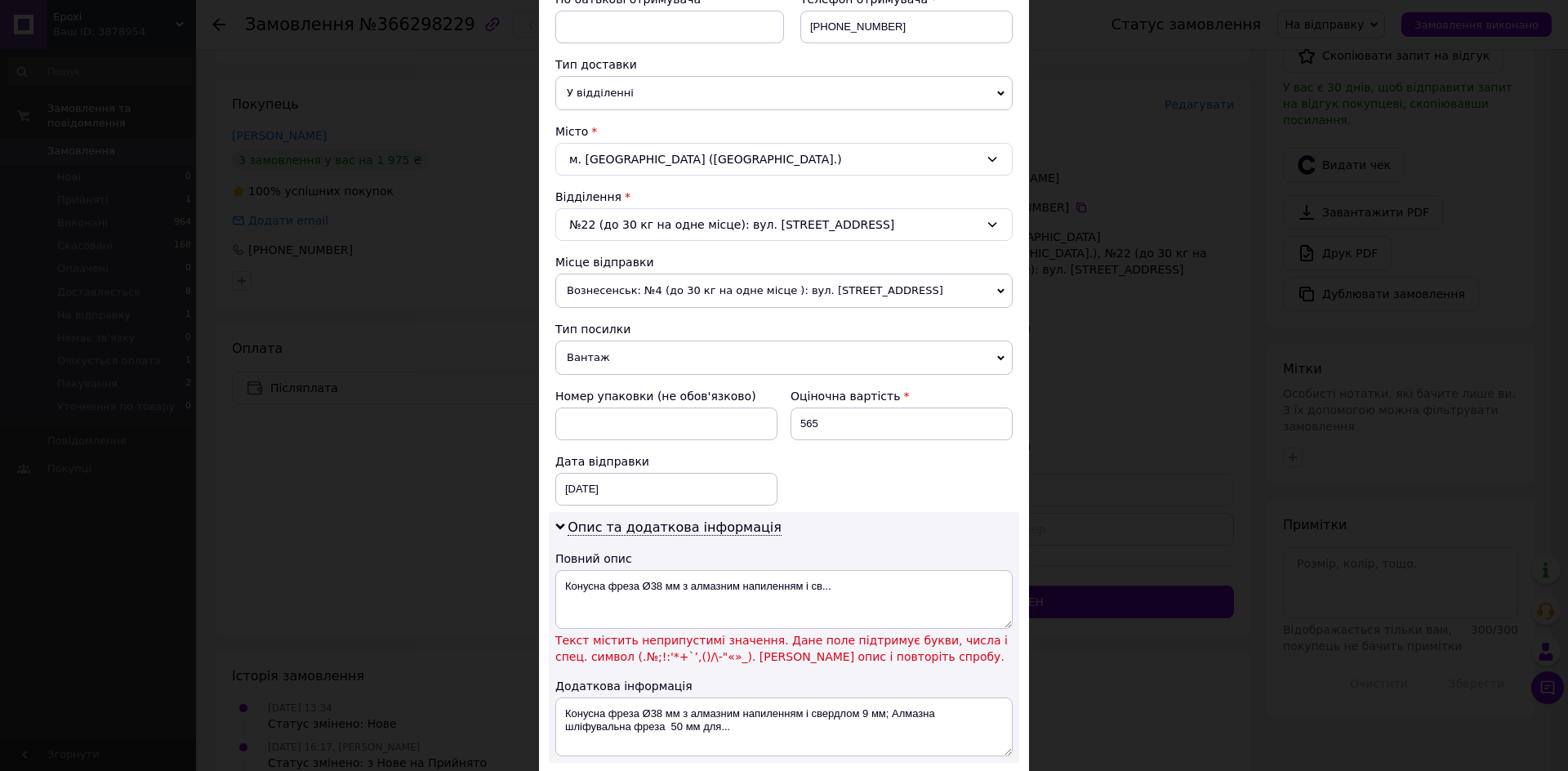
scroll to position [510, 0]
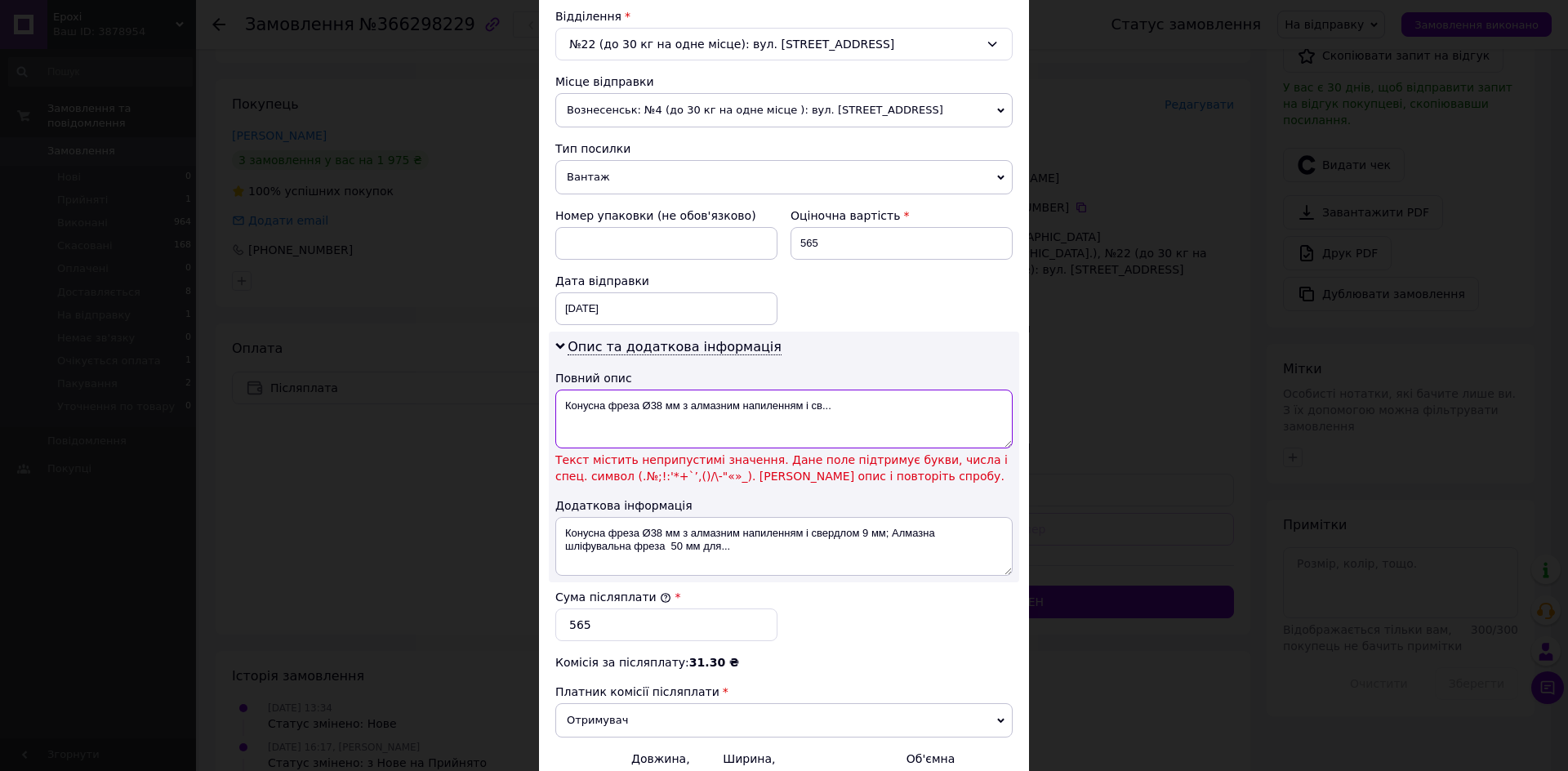
drag, startPoint x: 841, startPoint y: 402, endPoint x: 679, endPoint y: 406, distance: 162.0
click at [679, 406] on textarea "Конусна фреза Ø38 мм з алмазним напиленням і св..." at bounding box center [784, 419] width 457 height 59
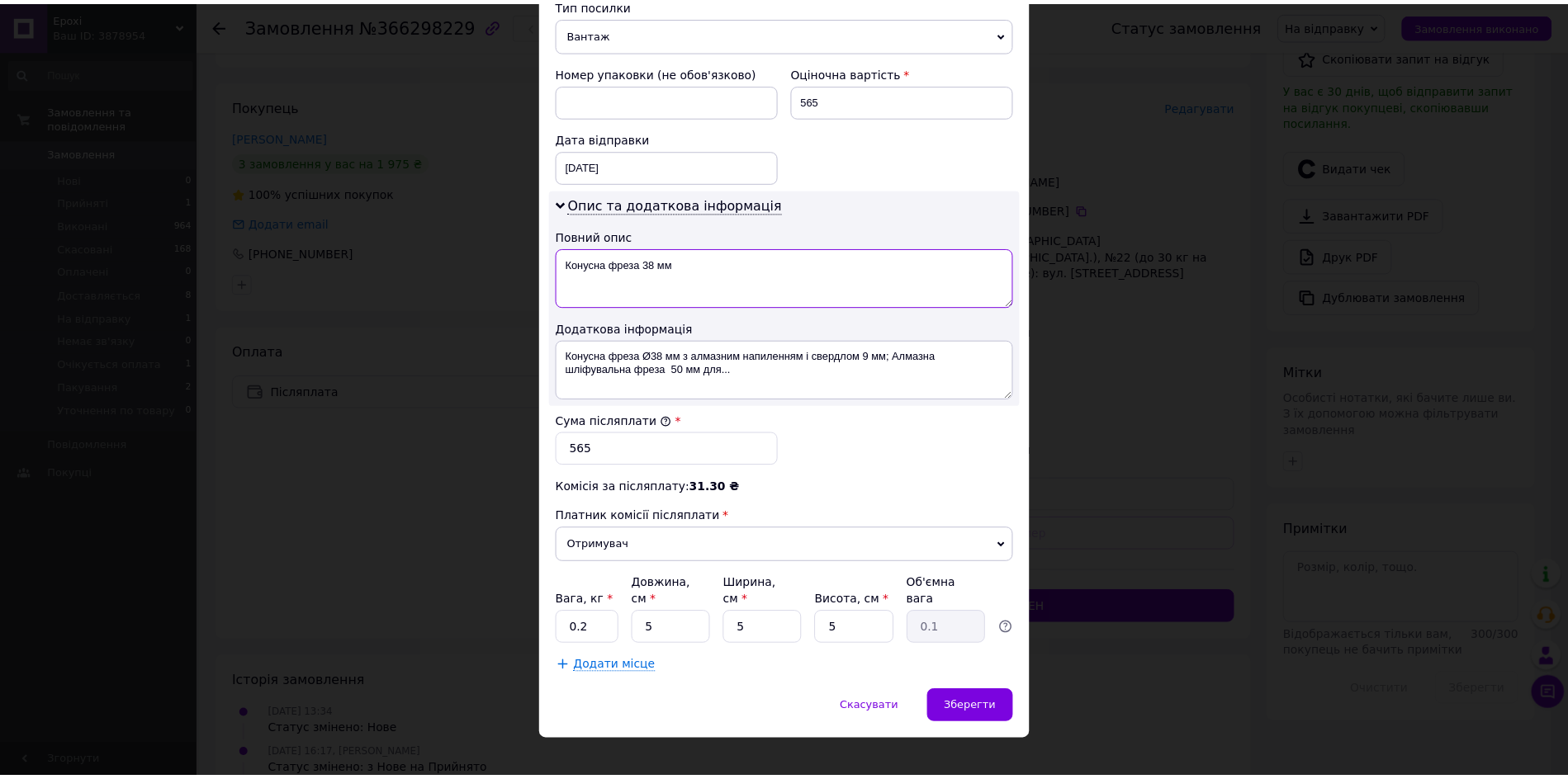
scroll to position [665, 0]
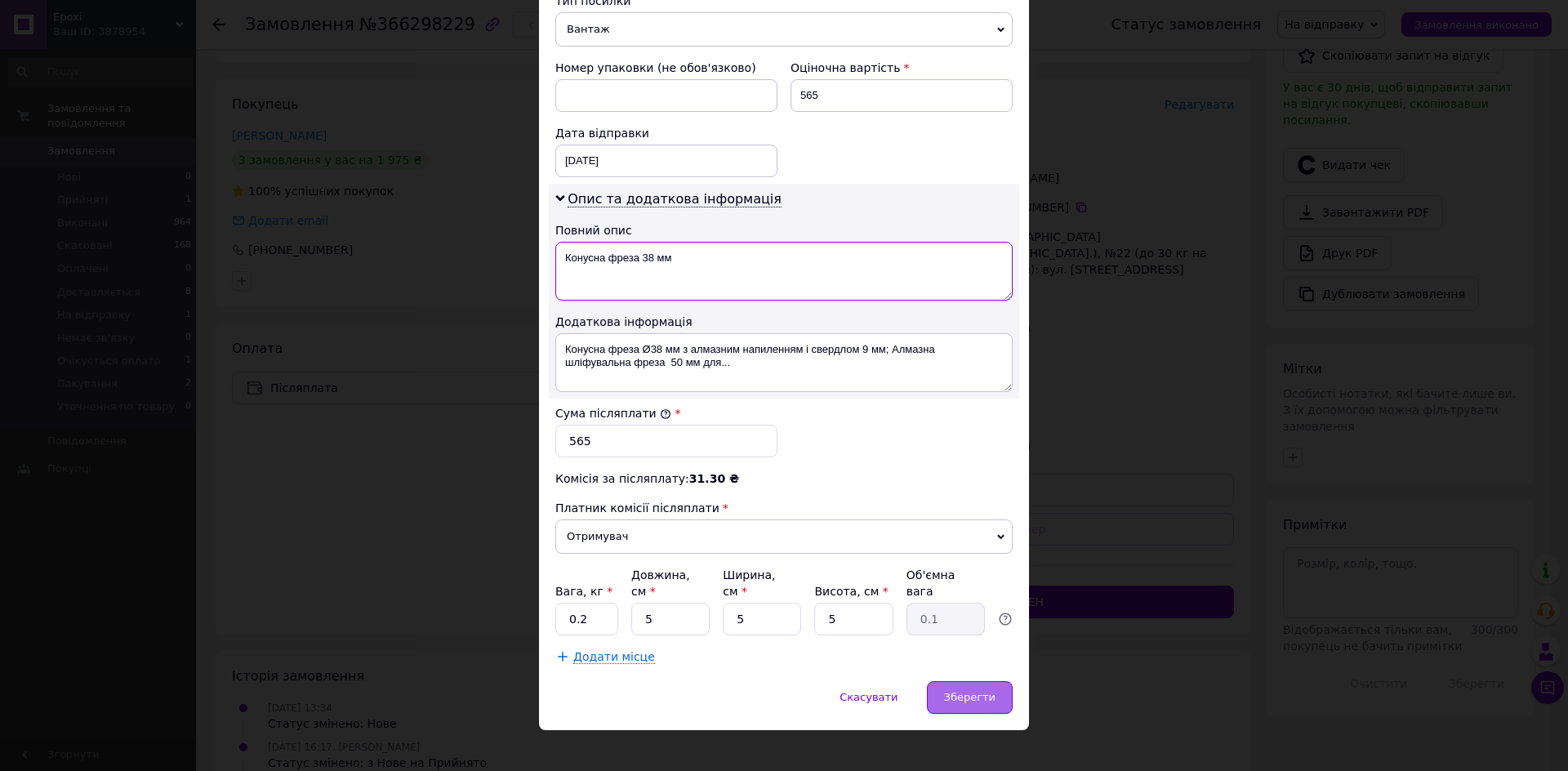
type textarea "Конусна фреза 38 мм"
click at [973, 691] on span "Зберегти" at bounding box center [969, 697] width 52 height 12
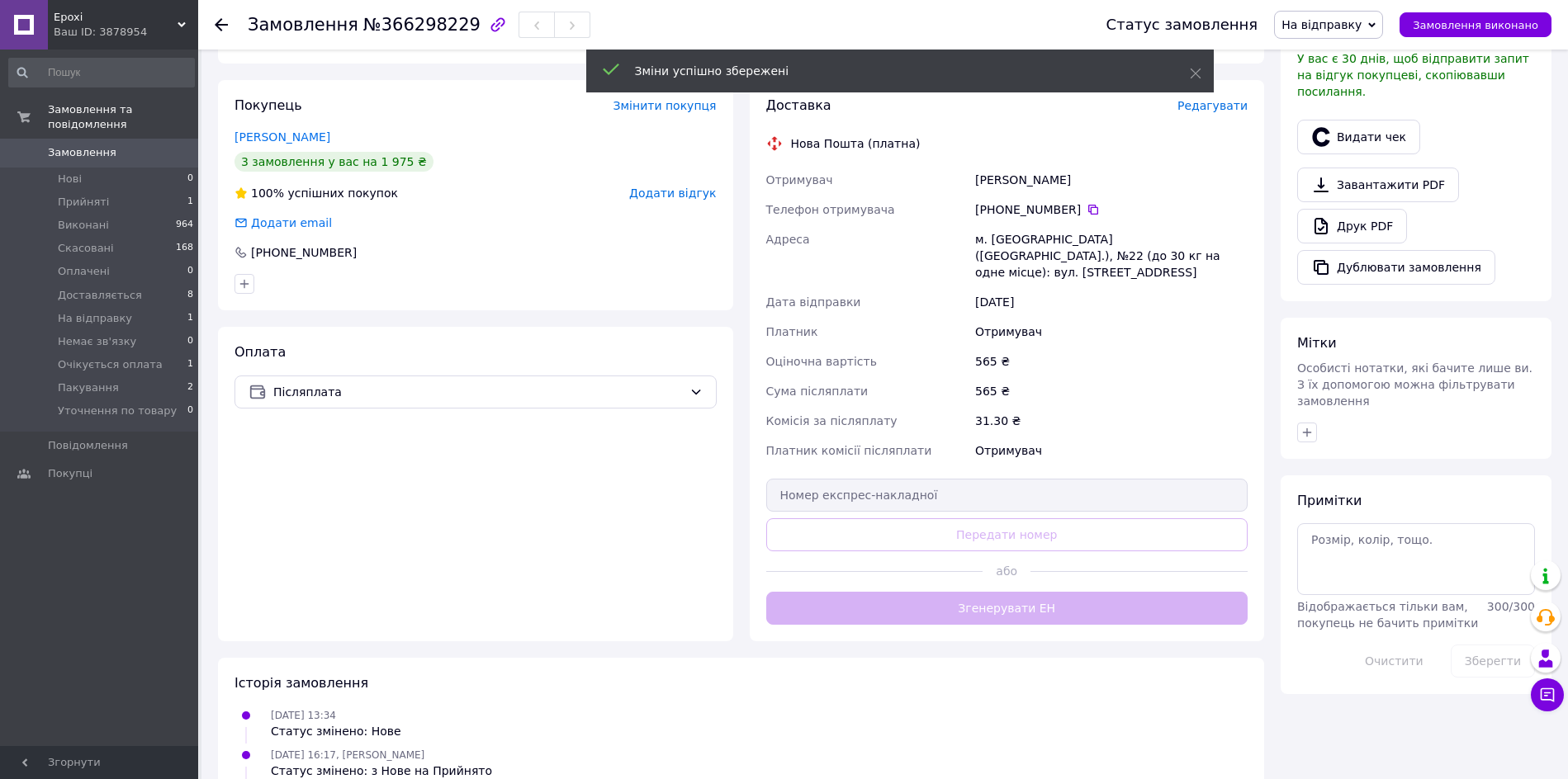
click at [1082, 592] on button "Згенерувати ЕН" at bounding box center [1006, 608] width 482 height 33
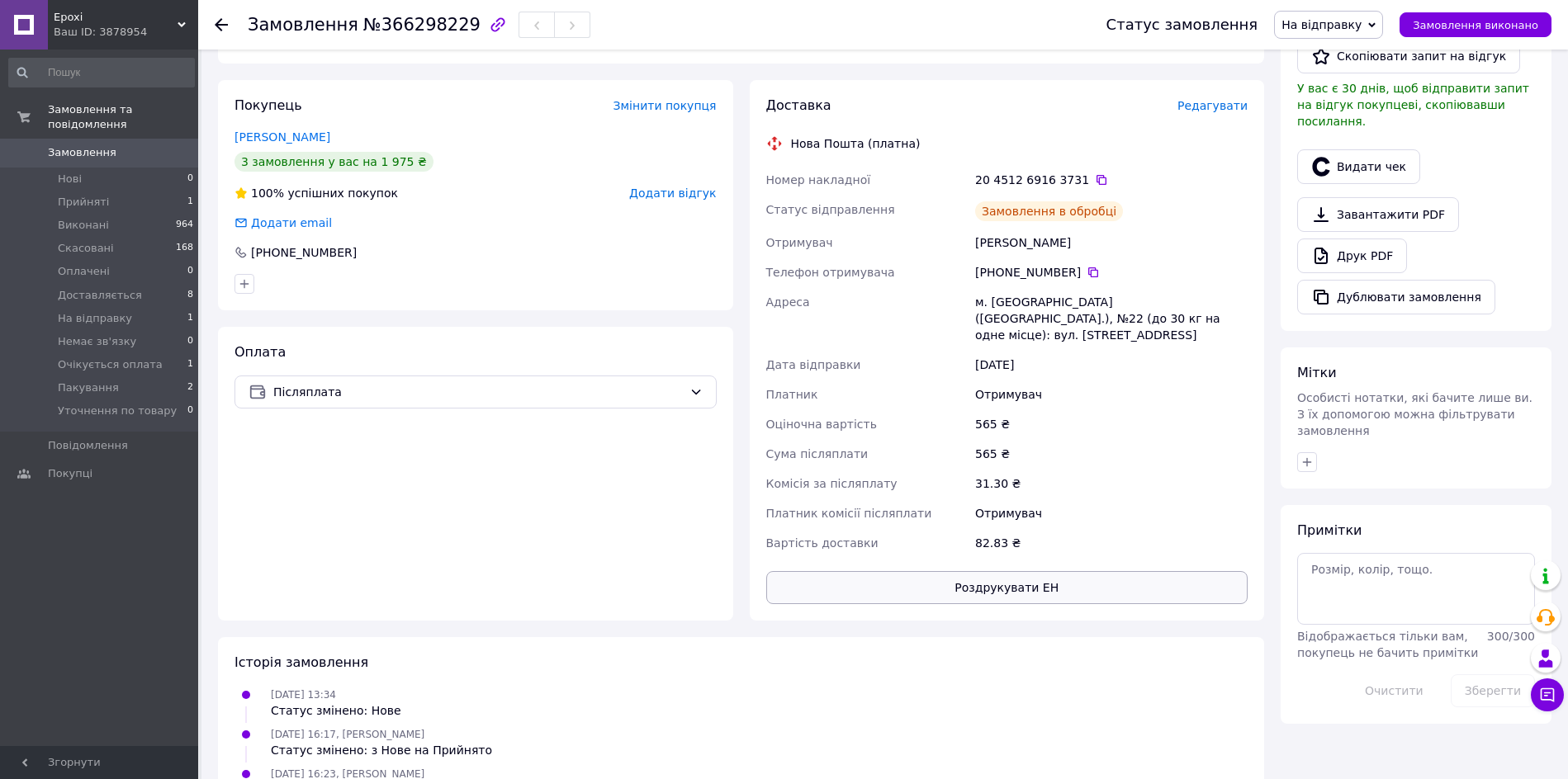
click at [1020, 571] on button "Роздрукувати ЕН" at bounding box center [1006, 587] width 482 height 33
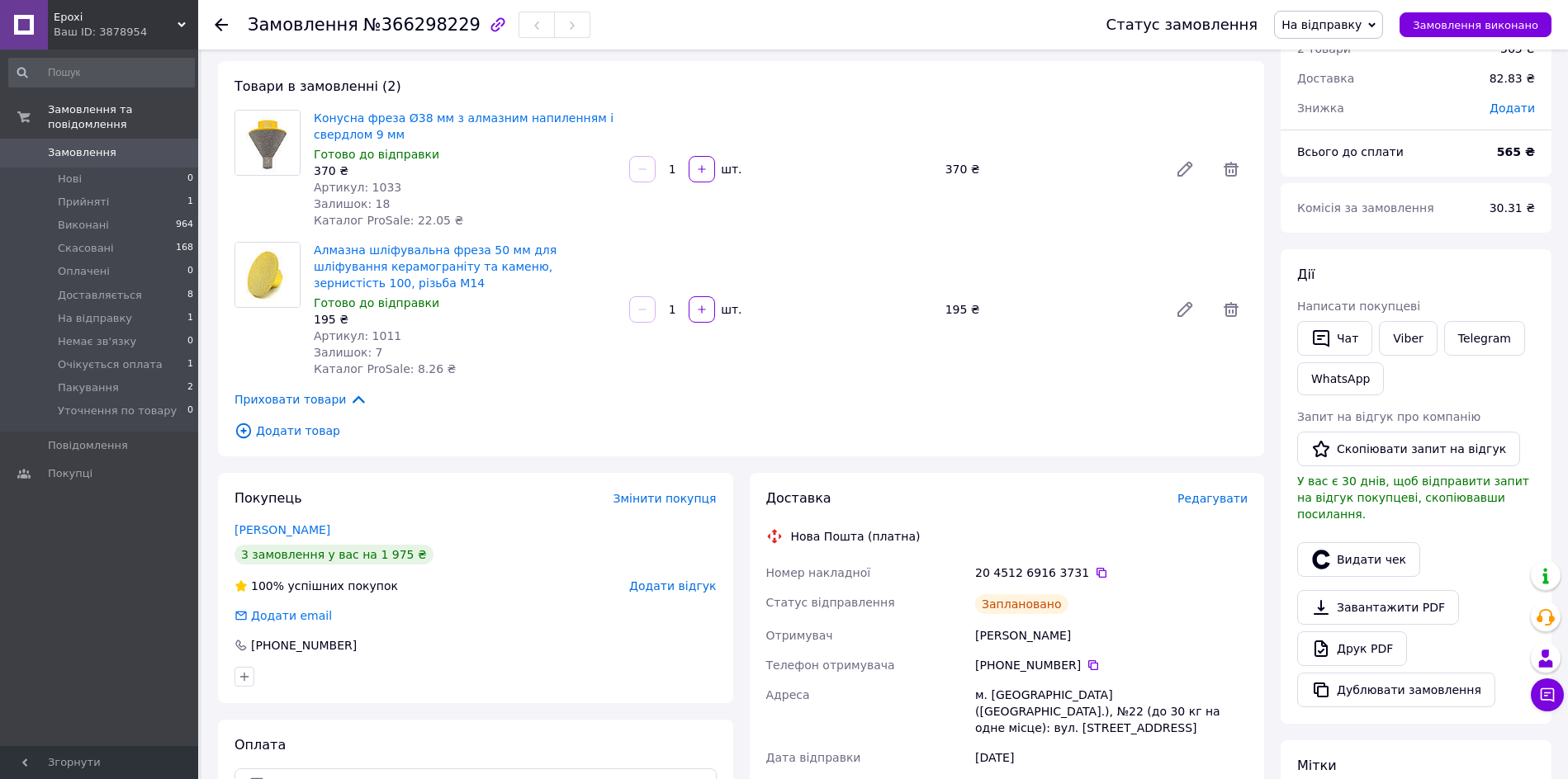
scroll to position [0, 0]
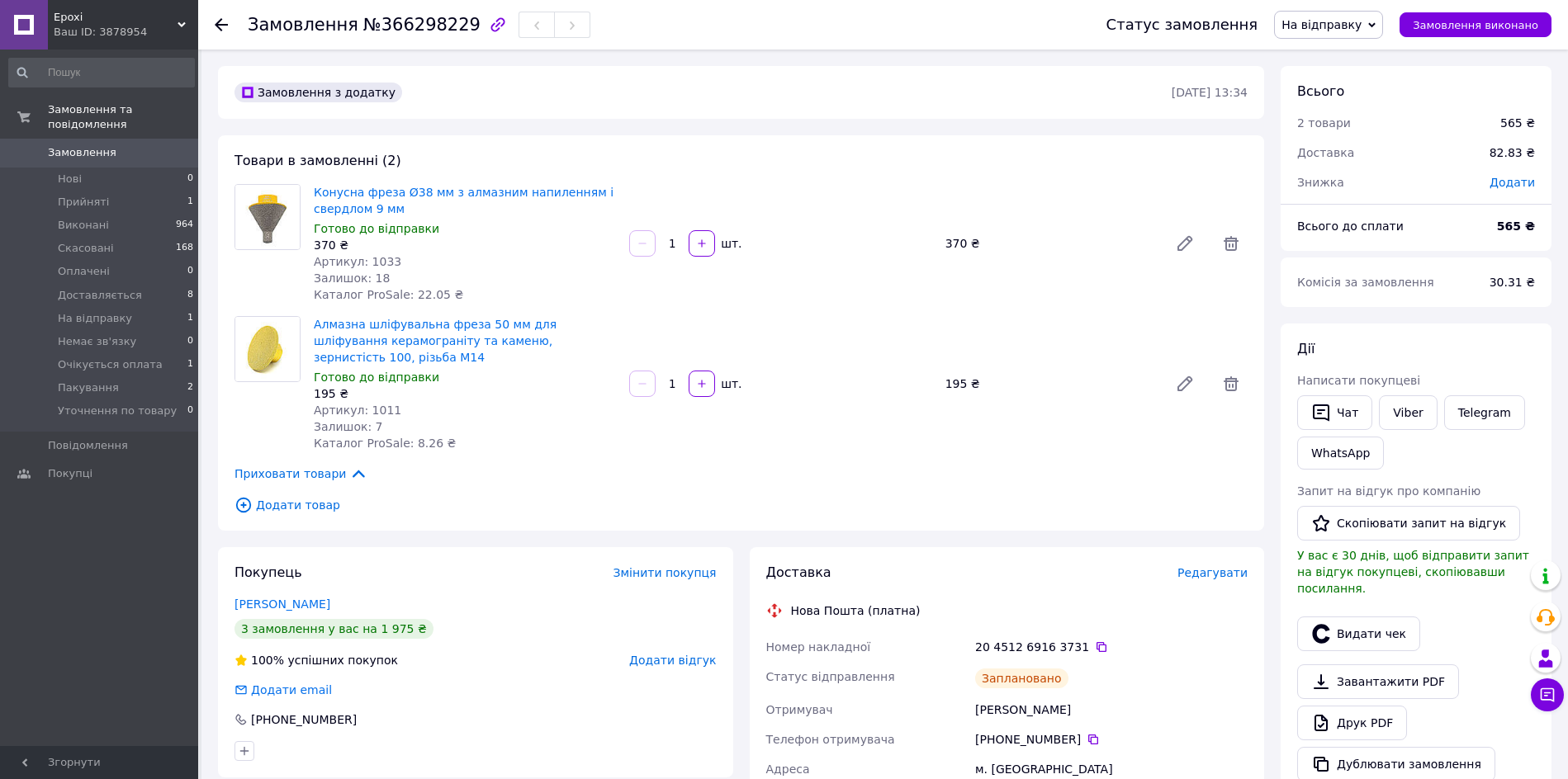
drag, startPoint x: 1343, startPoint y: 18, endPoint x: 1348, endPoint y: 26, distance: 9.4
click at [1344, 19] on span "На відправку" at bounding box center [1321, 24] width 80 height 13
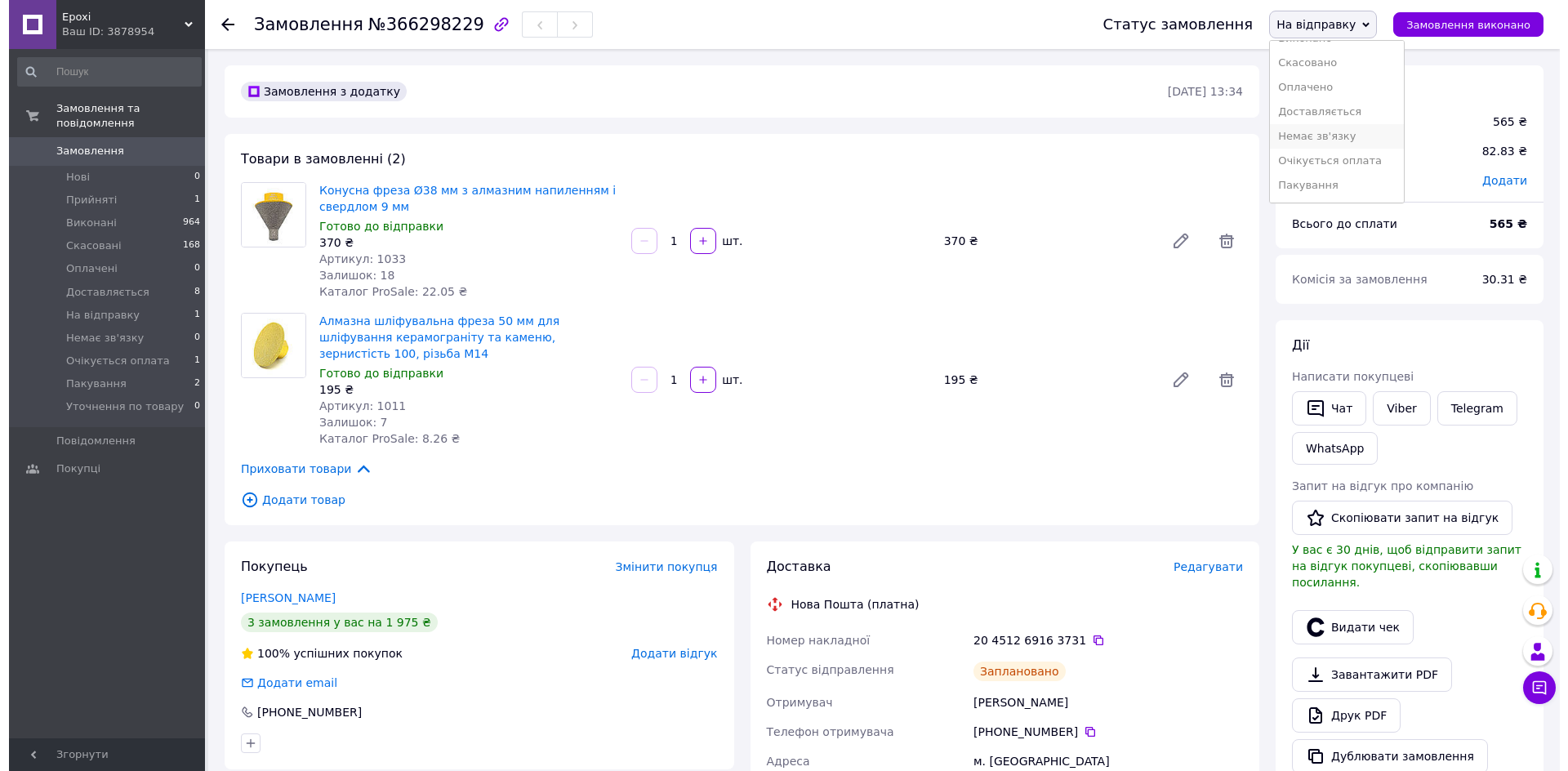
scroll to position [67, 0]
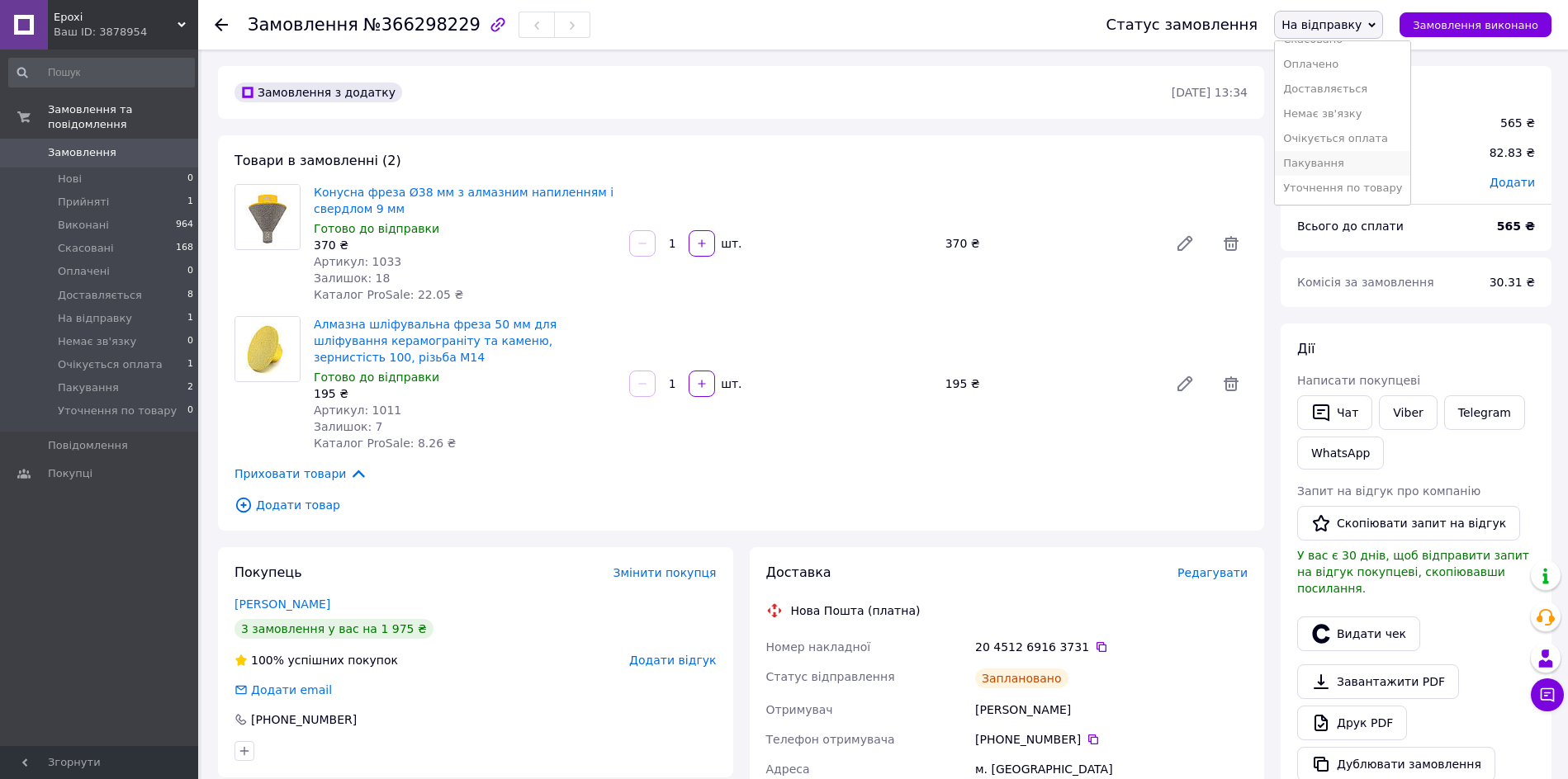
click at [1339, 156] on li "Пакування" at bounding box center [1342, 163] width 136 height 25
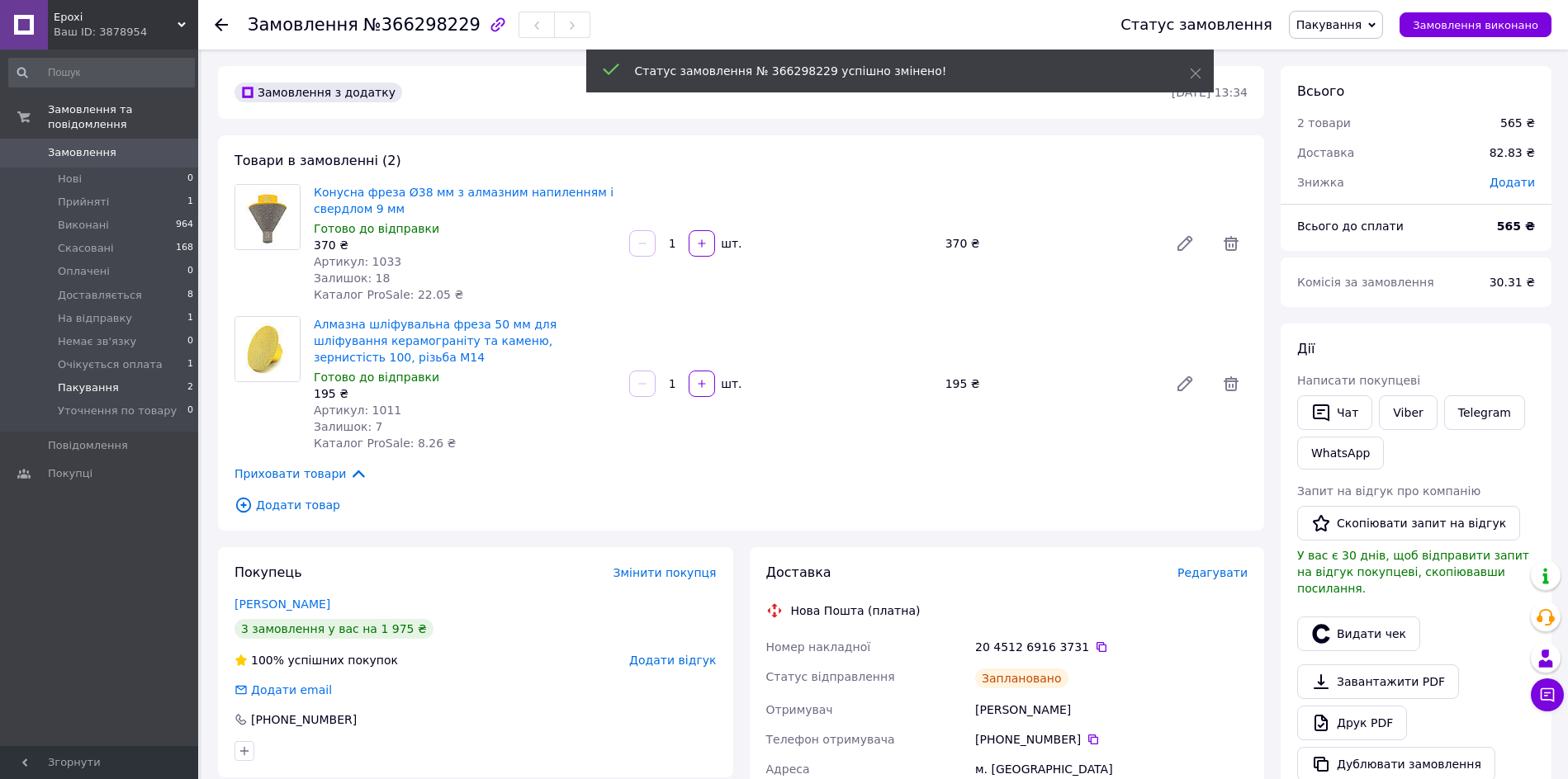
click at [94, 381] on span "Пакування" at bounding box center [88, 388] width 61 height 15
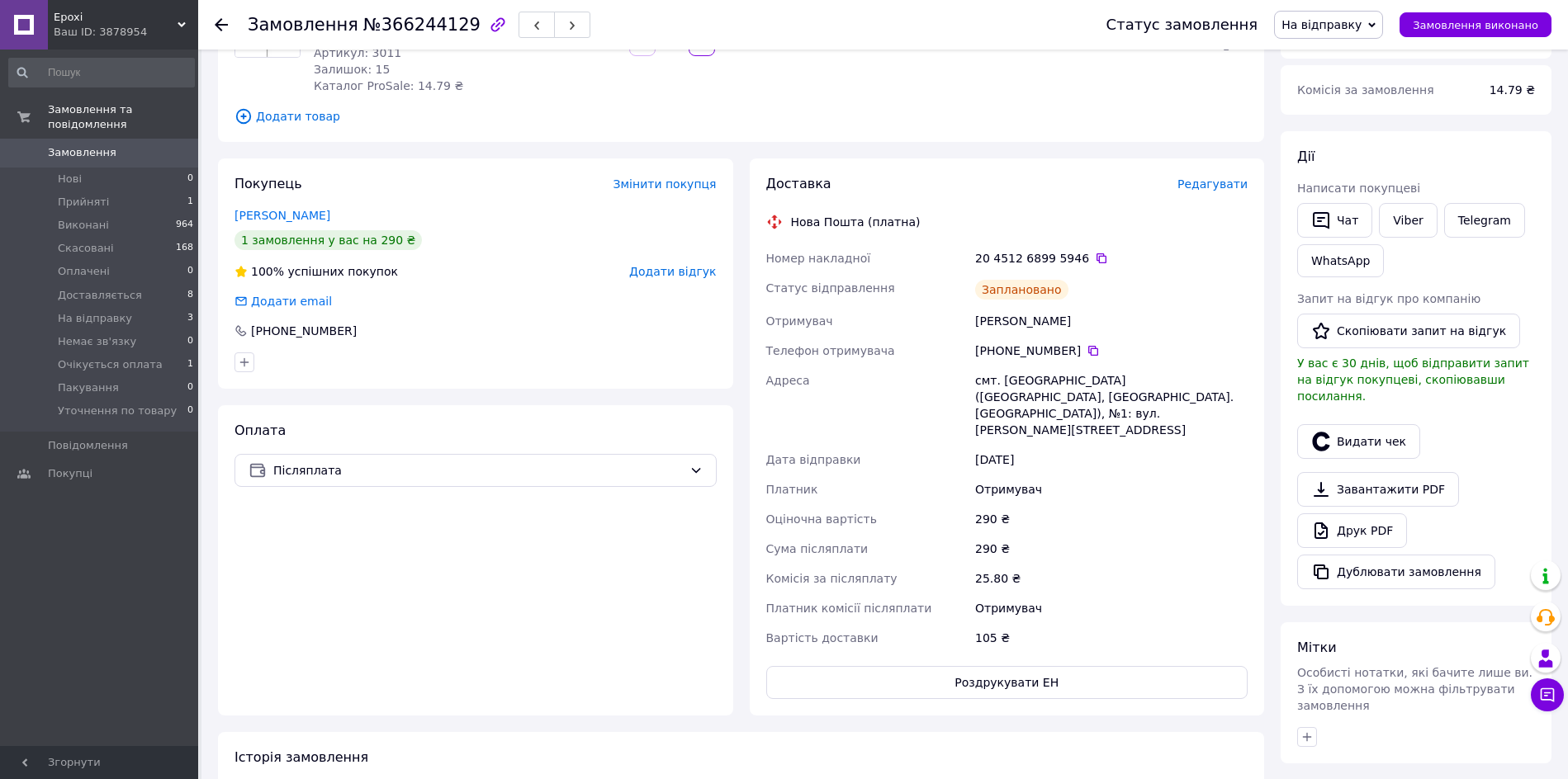
scroll to position [413, 0]
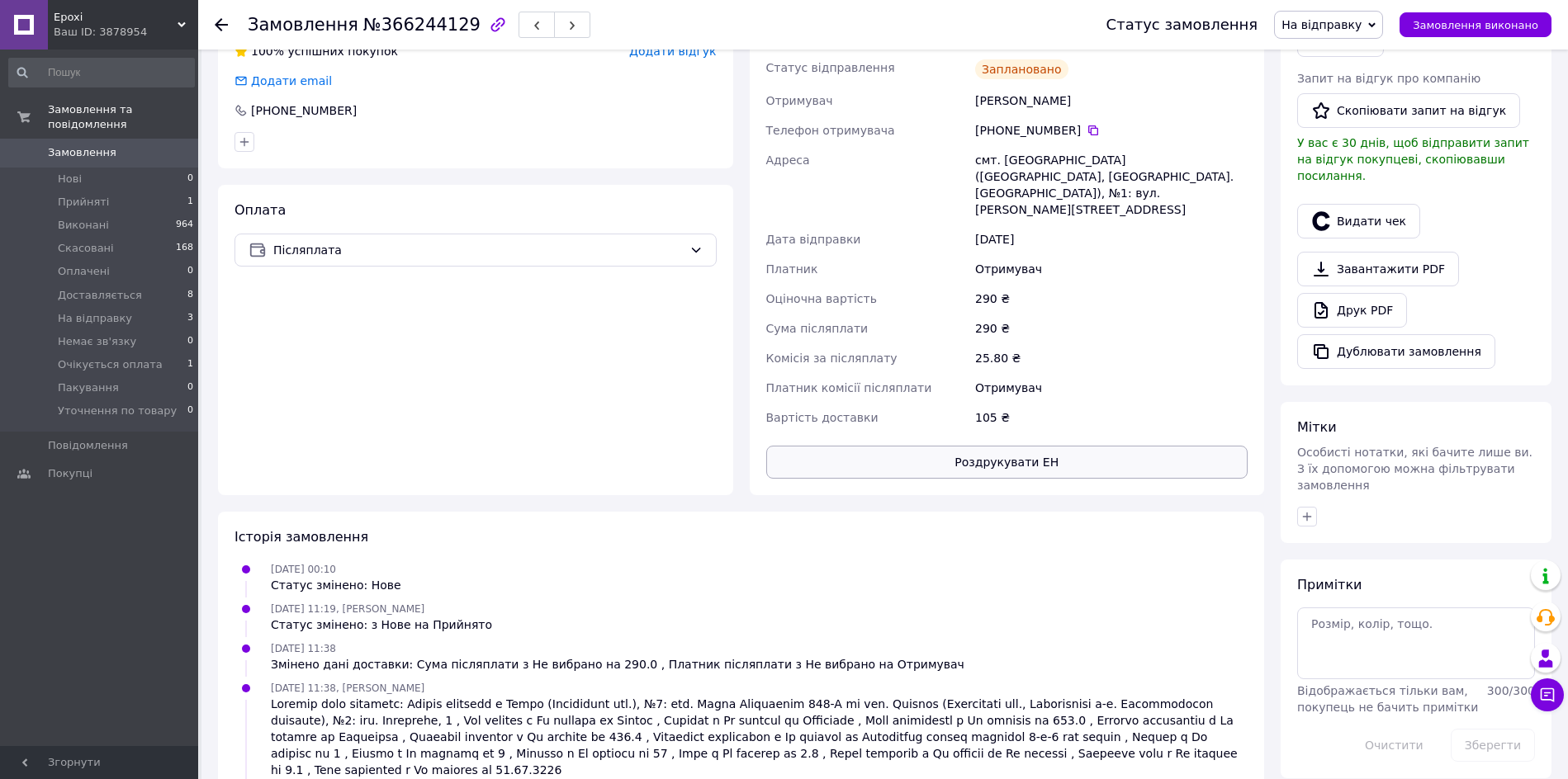
click at [986, 445] on button "Роздрукувати ЕН" at bounding box center [1006, 461] width 482 height 33
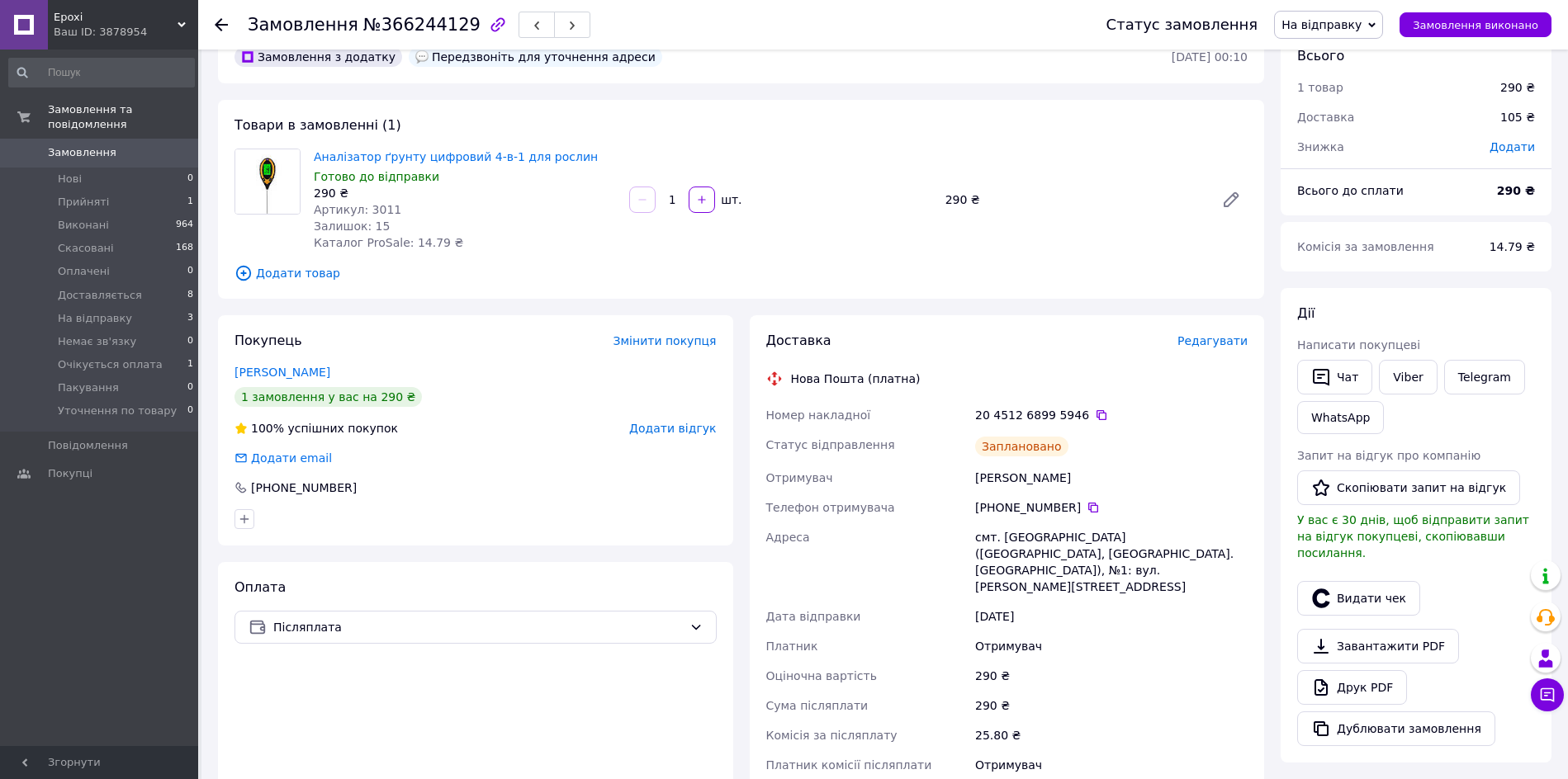
scroll to position [0, 0]
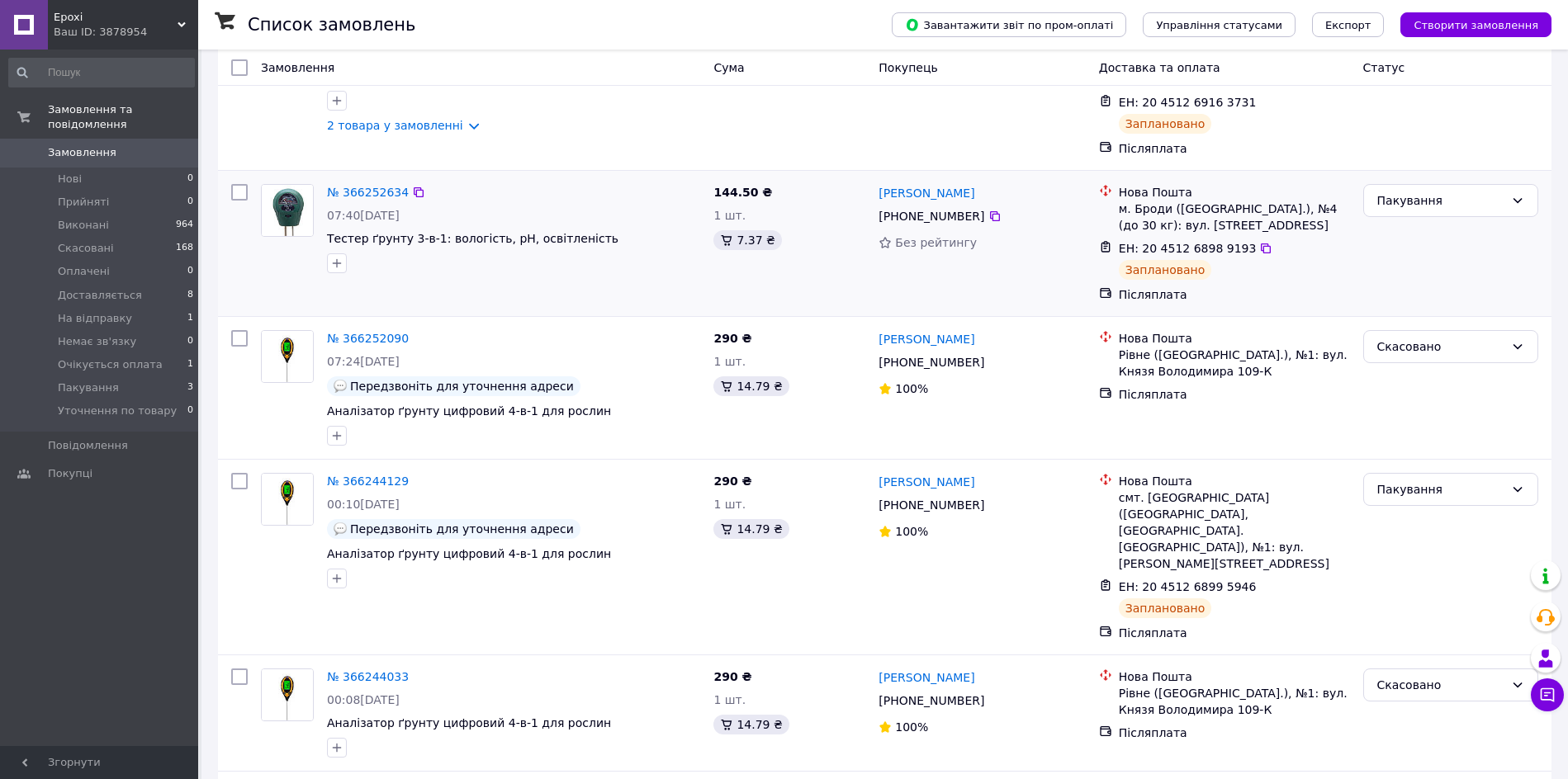
scroll to position [207, 0]
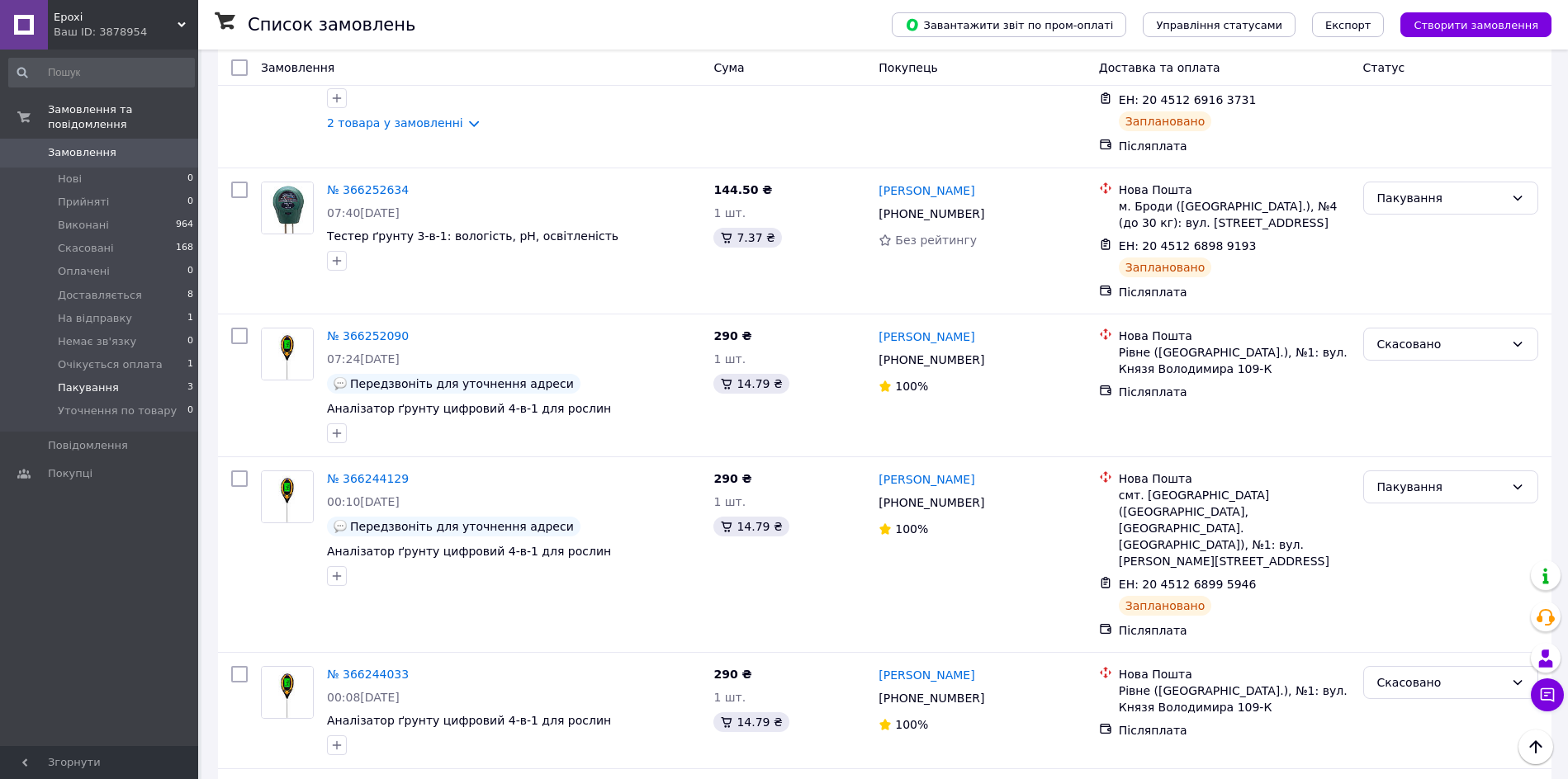
click at [150, 376] on li "Пакування 3" at bounding box center [101, 388] width 203 height 23
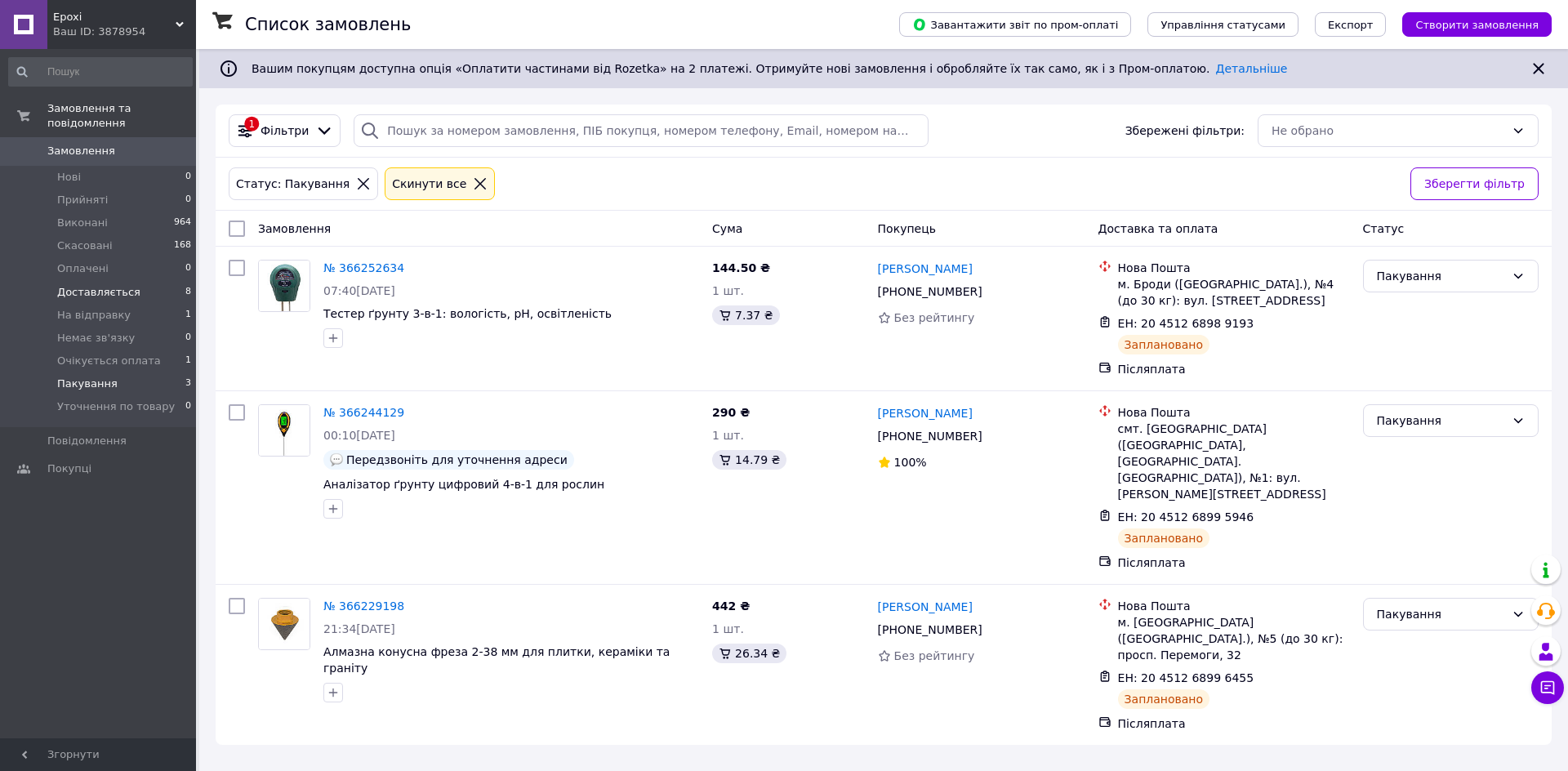
click at [142, 281] on li "Доставляється 8" at bounding box center [100, 292] width 201 height 23
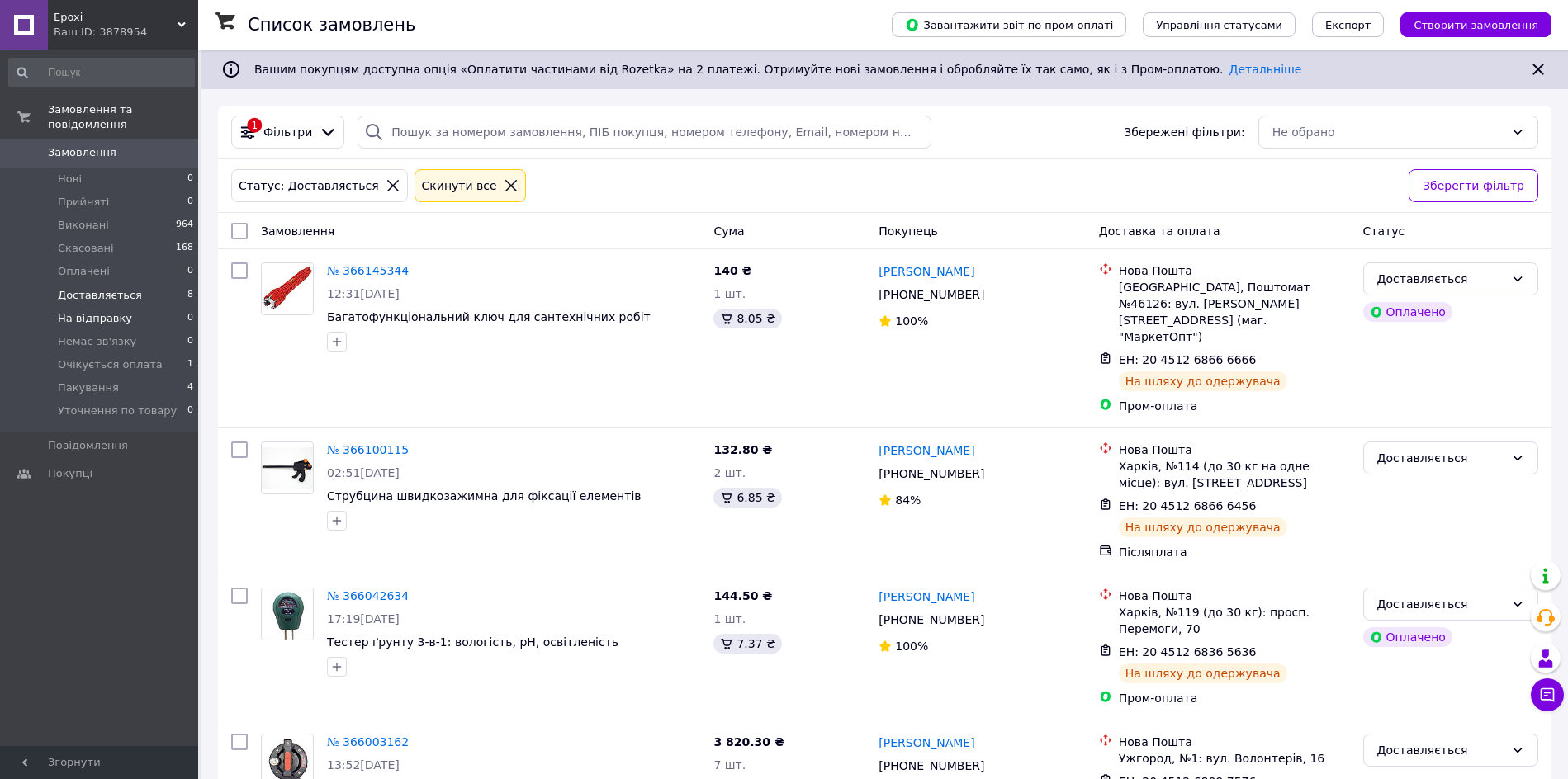
click at [148, 307] on li "На відправку 0" at bounding box center [101, 319] width 203 height 23
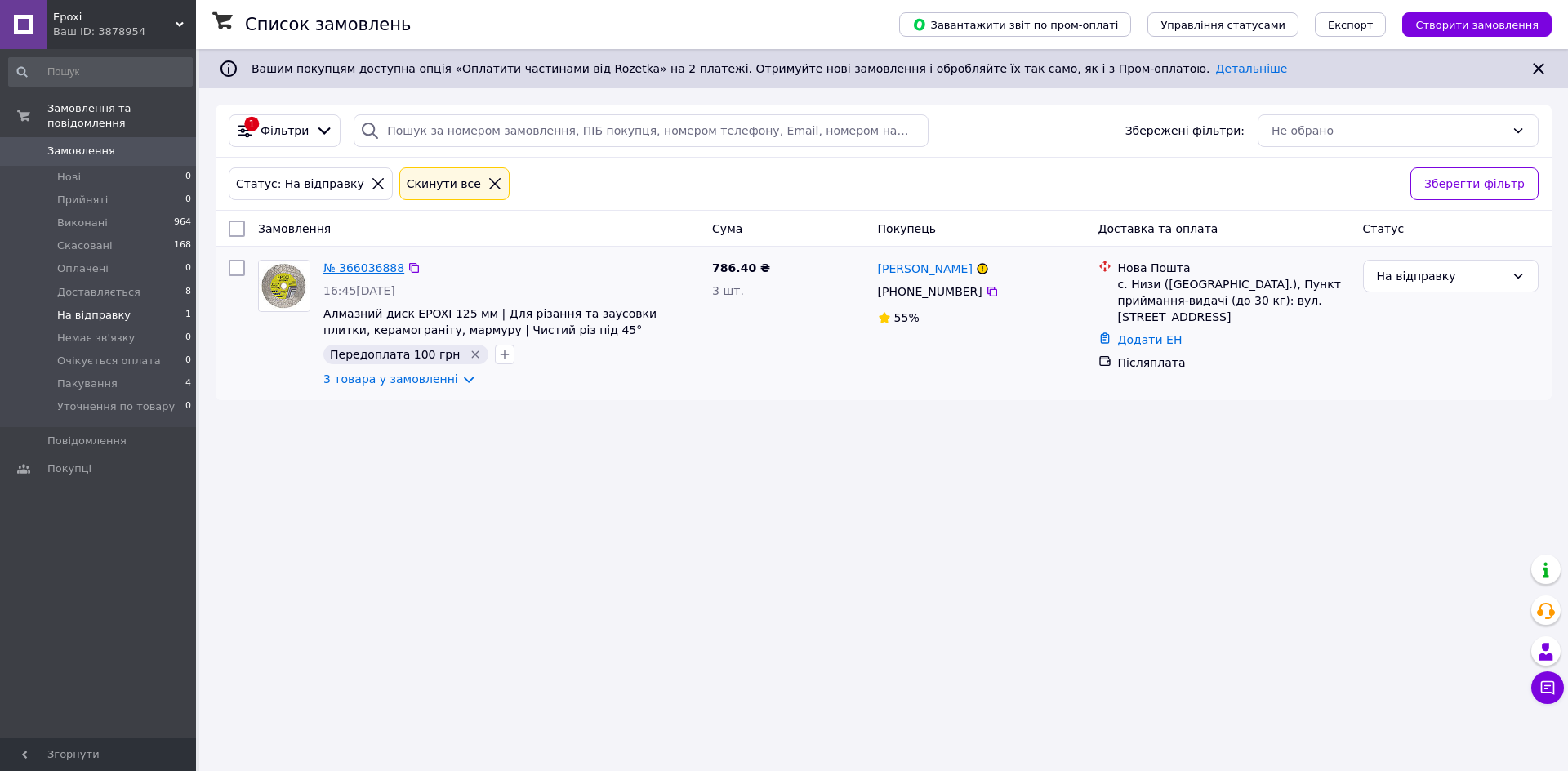
click at [354, 265] on link "№ 366036888" at bounding box center [363, 268] width 81 height 13
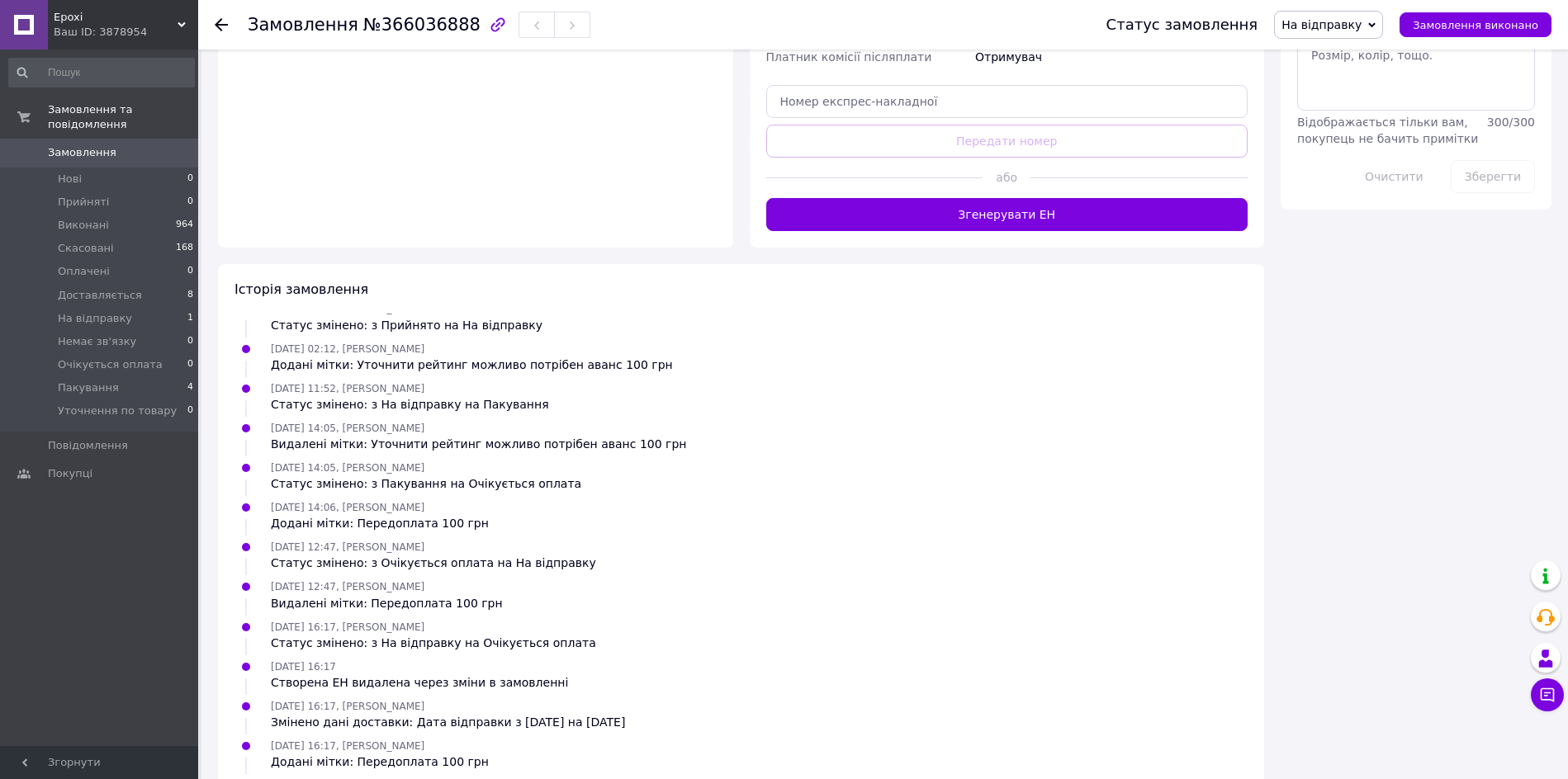
scroll to position [963, 0]
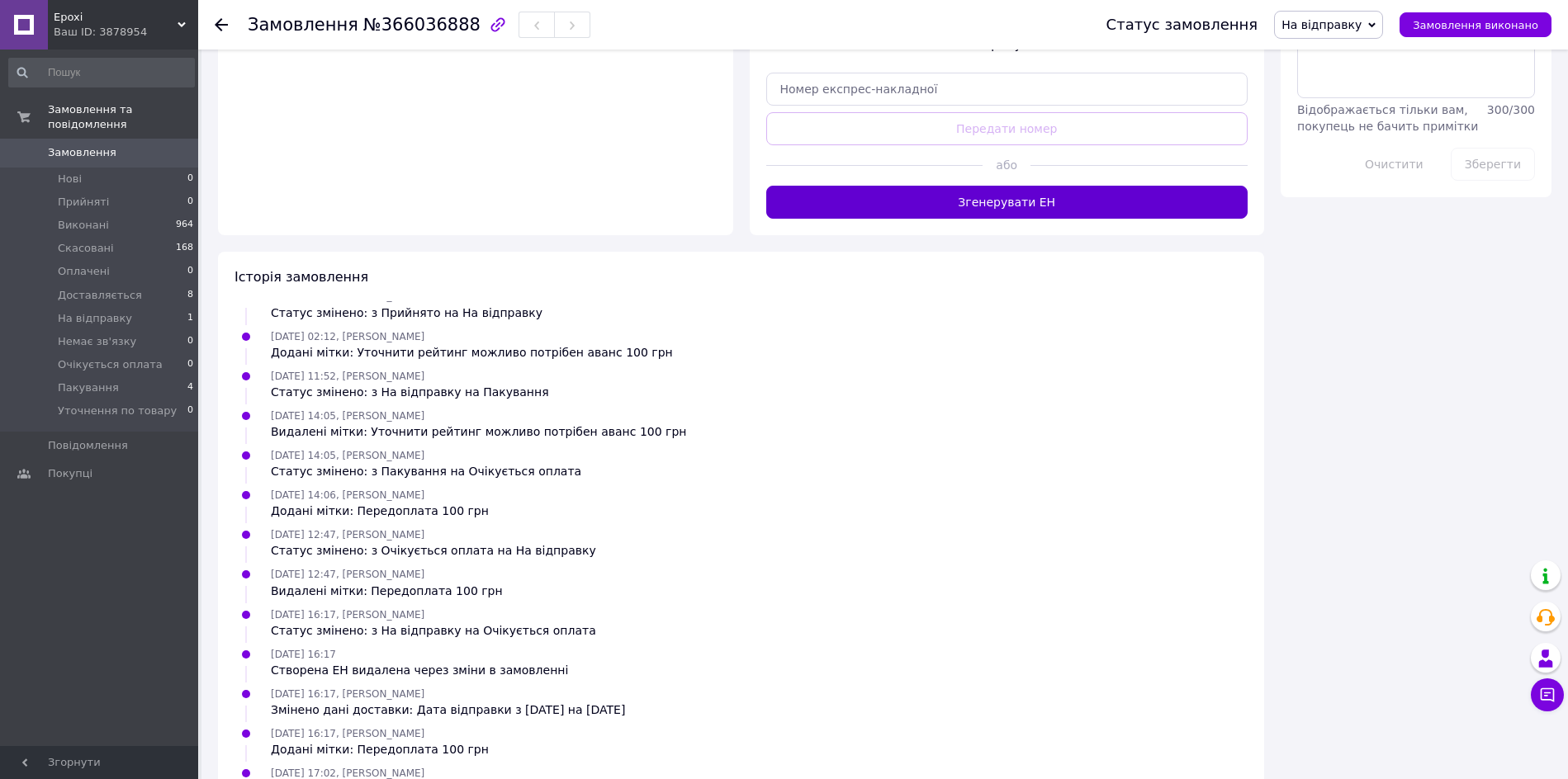
click at [1002, 185] on button "Згенерувати ЕН" at bounding box center [1006, 201] width 482 height 33
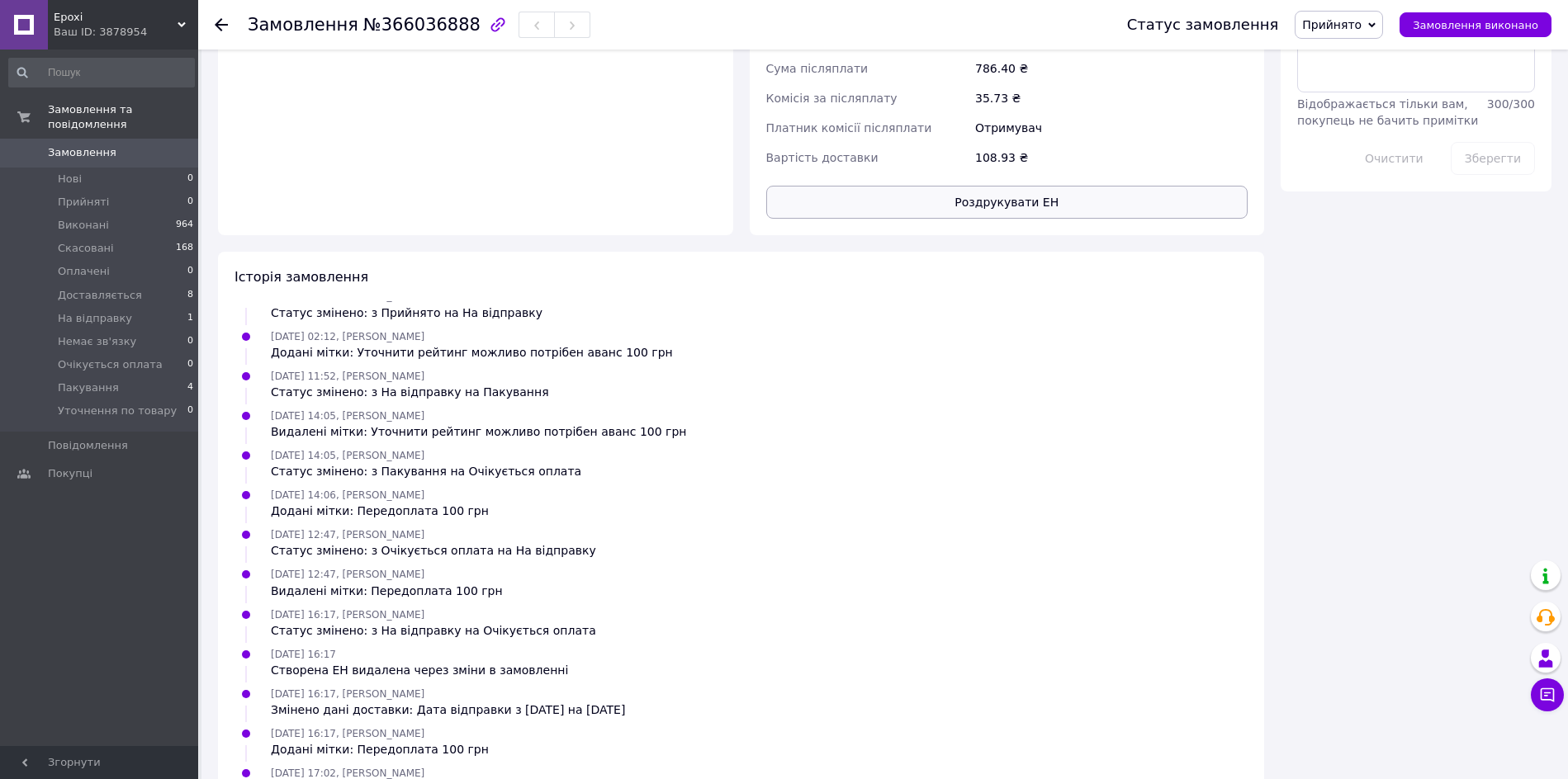
scroll to position [380, 0]
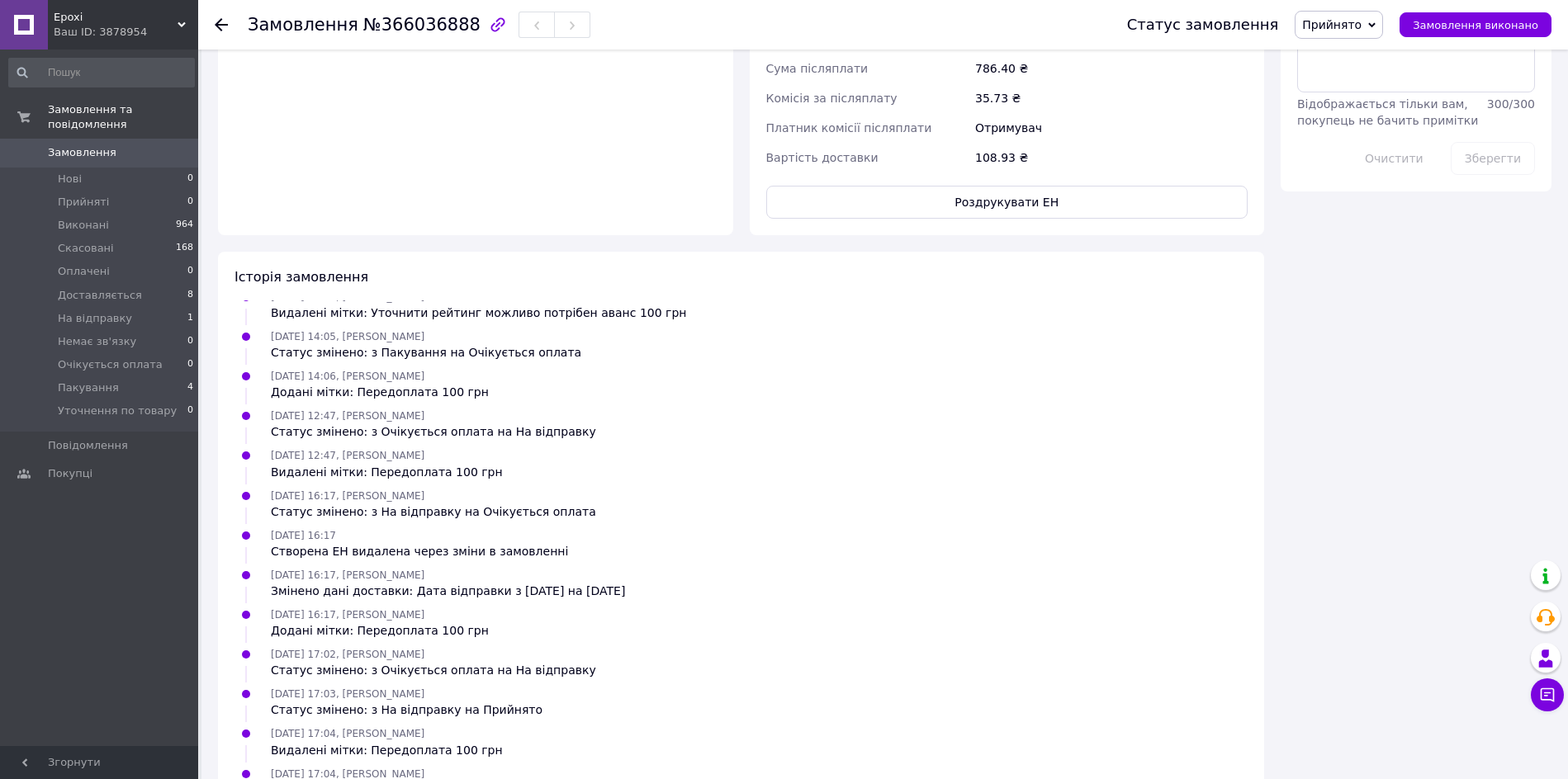
drag, startPoint x: 1346, startPoint y: 24, endPoint x: 1352, endPoint y: 51, distance: 27.7
click at [1347, 24] on span "Прийнято" at bounding box center [1331, 24] width 59 height 13
click at [1377, 166] on li "Пакування" at bounding box center [1363, 163] width 136 height 25
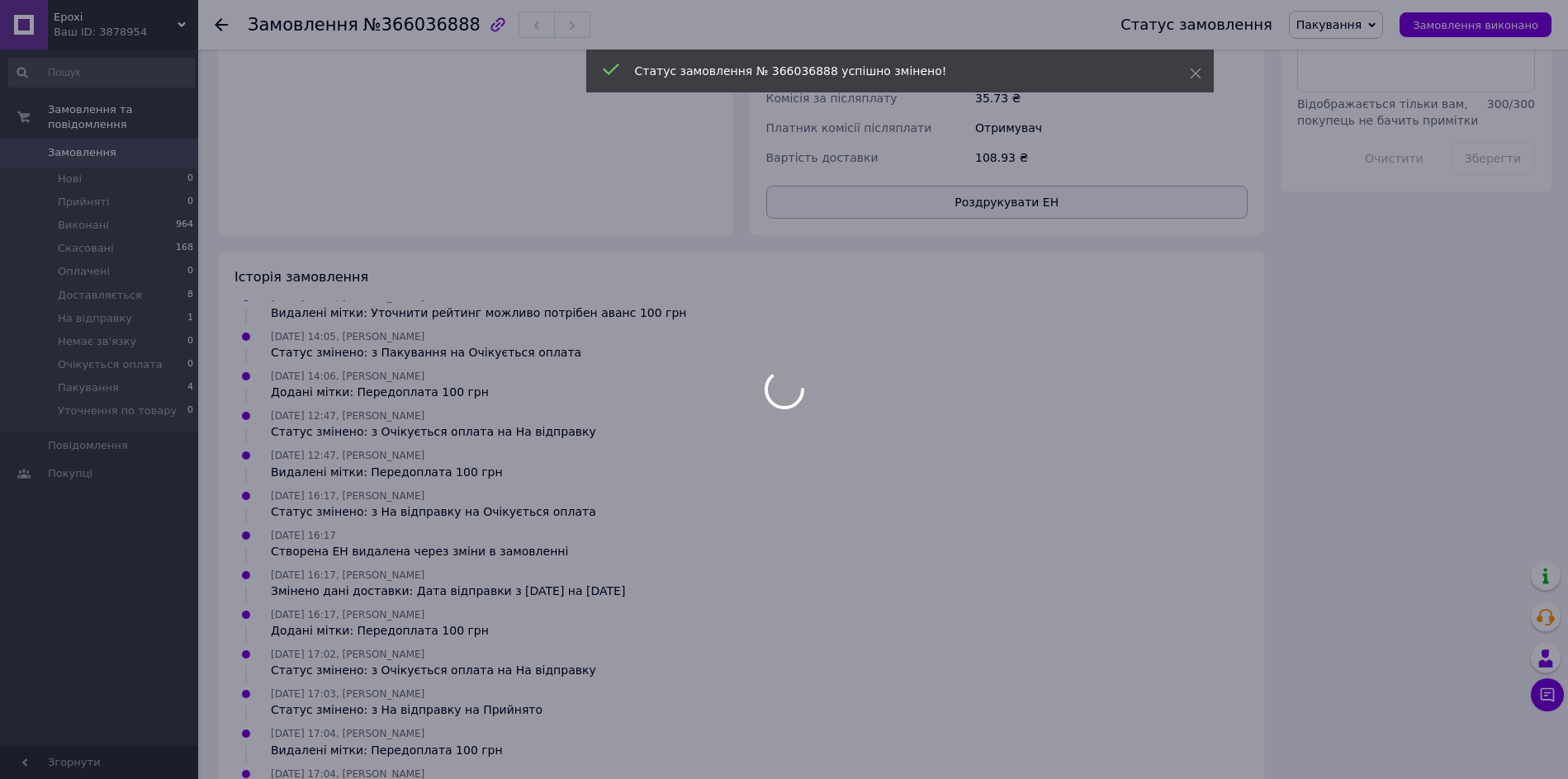
scroll to position [420, 0]
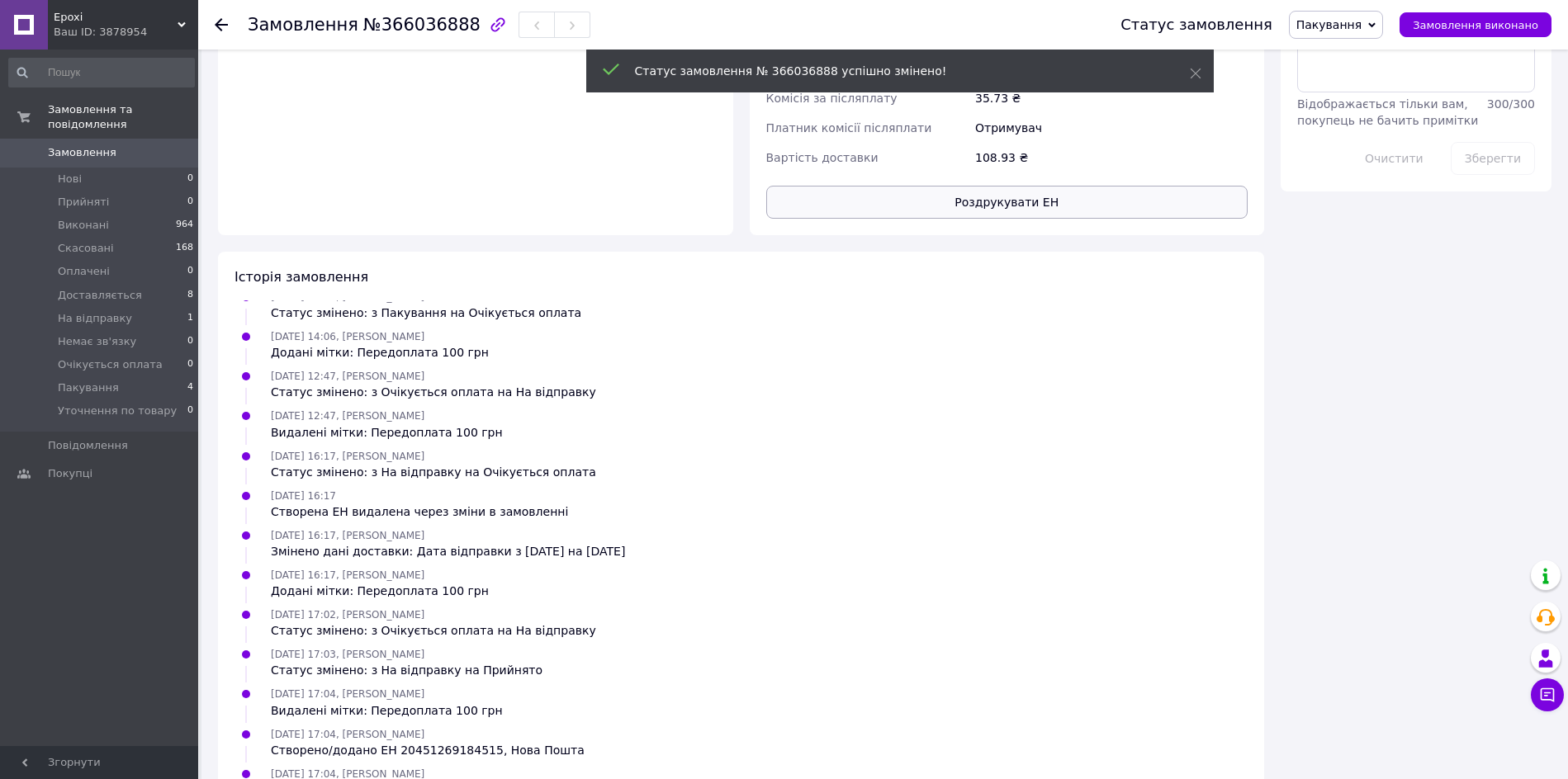
click at [1045, 185] on button "Роздрукувати ЕН" at bounding box center [1006, 201] width 482 height 33
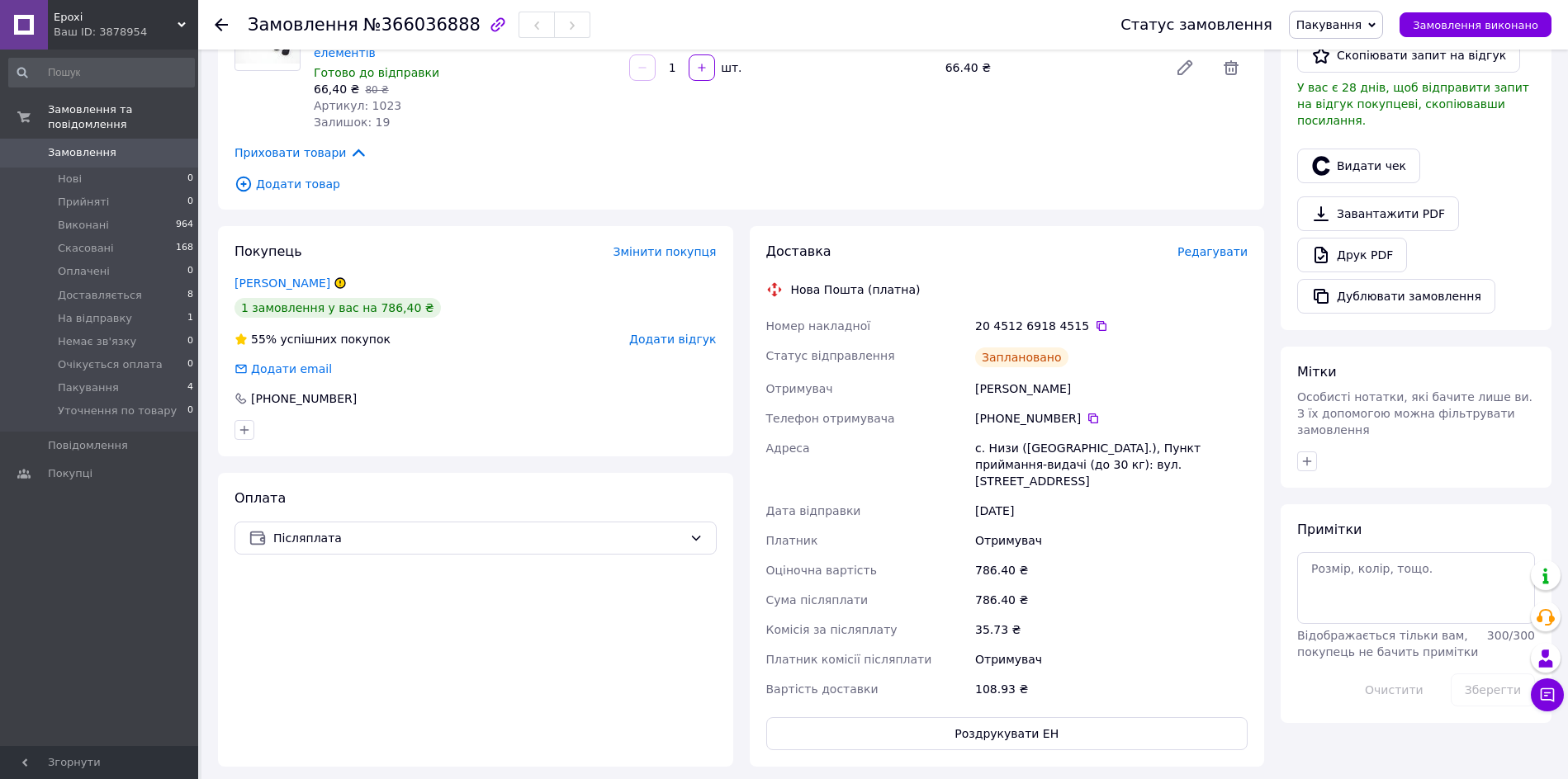
scroll to position [413, 0]
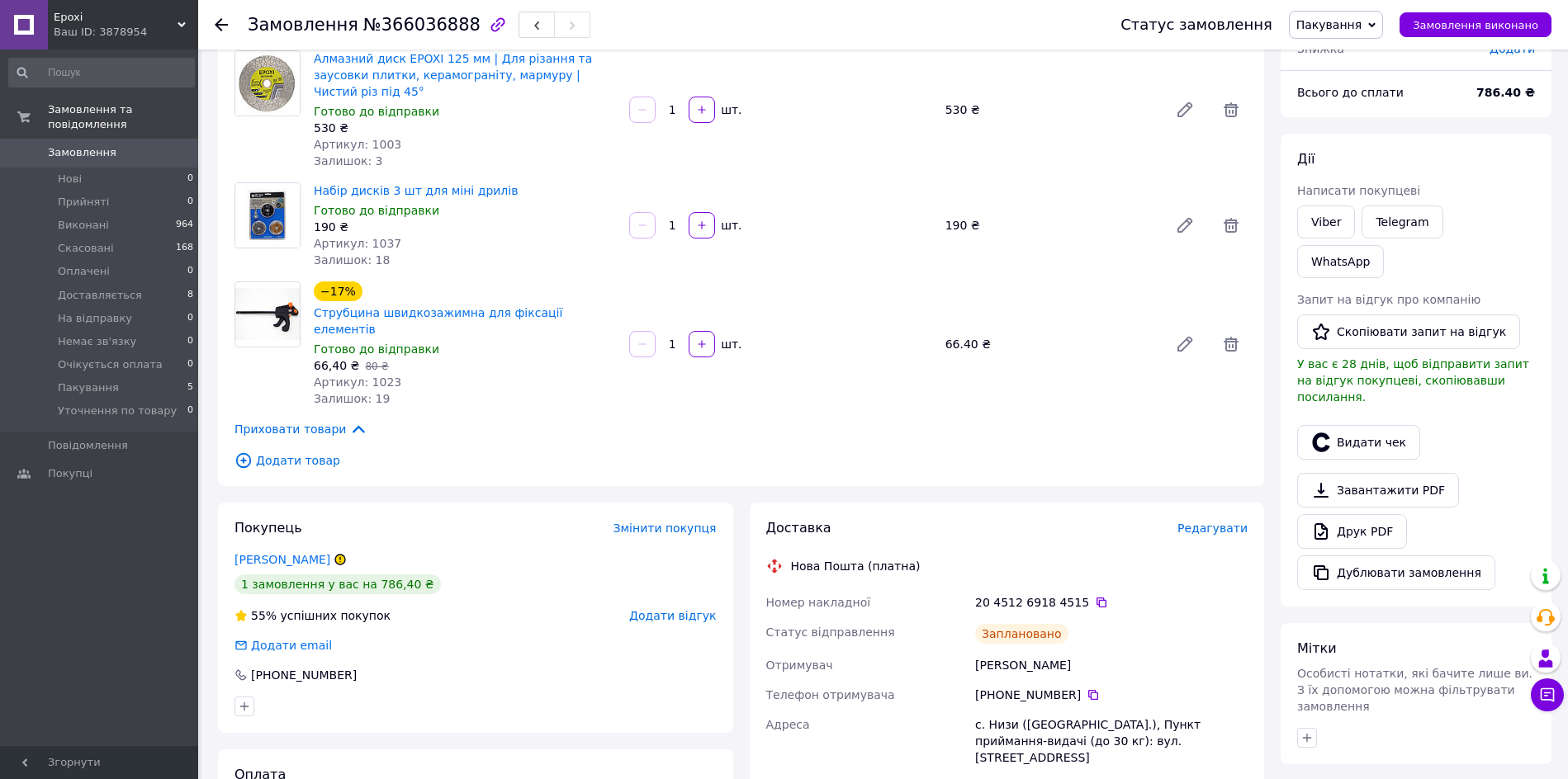
scroll to position [310, 0]
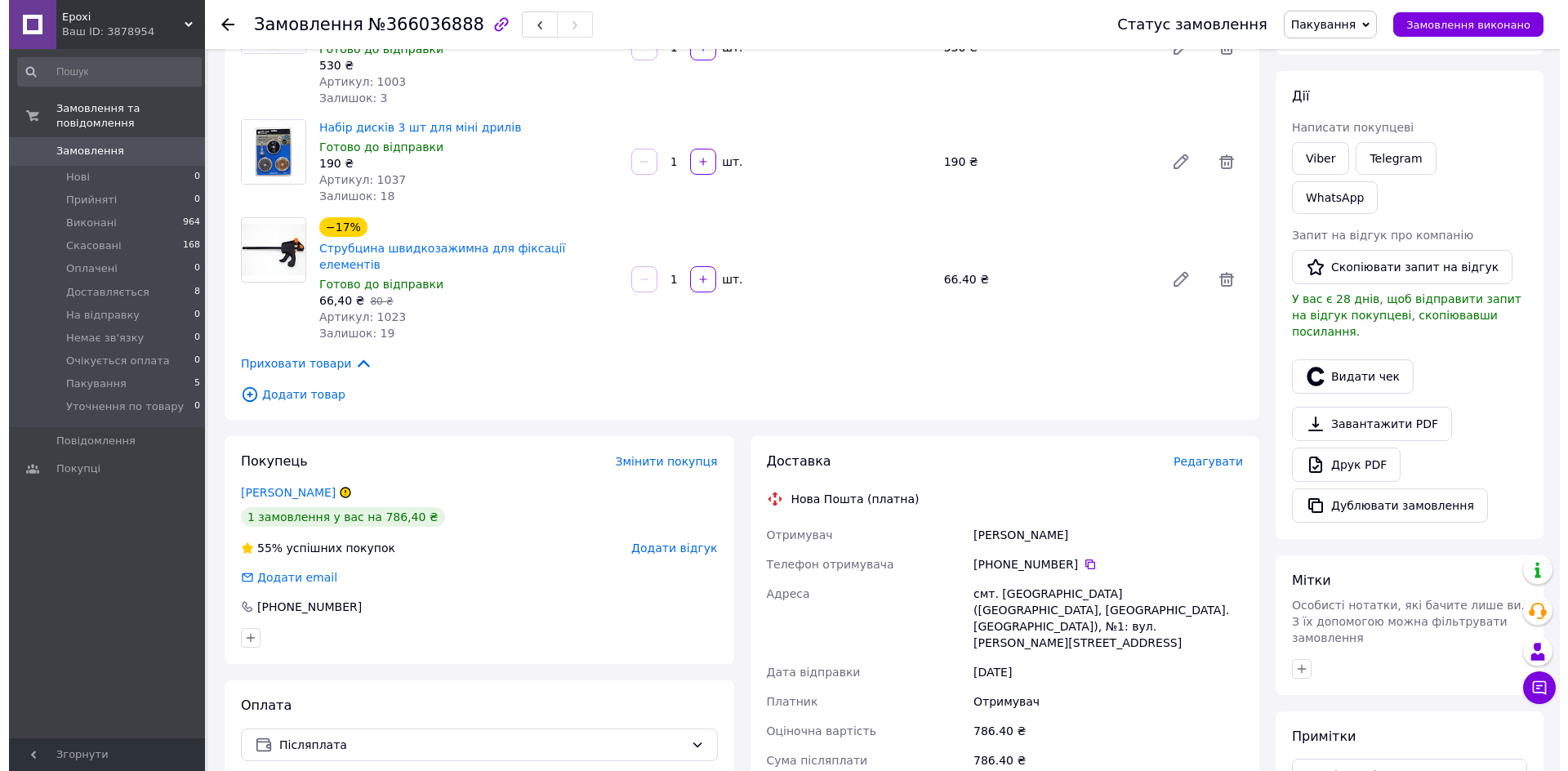
scroll to position [205, 0]
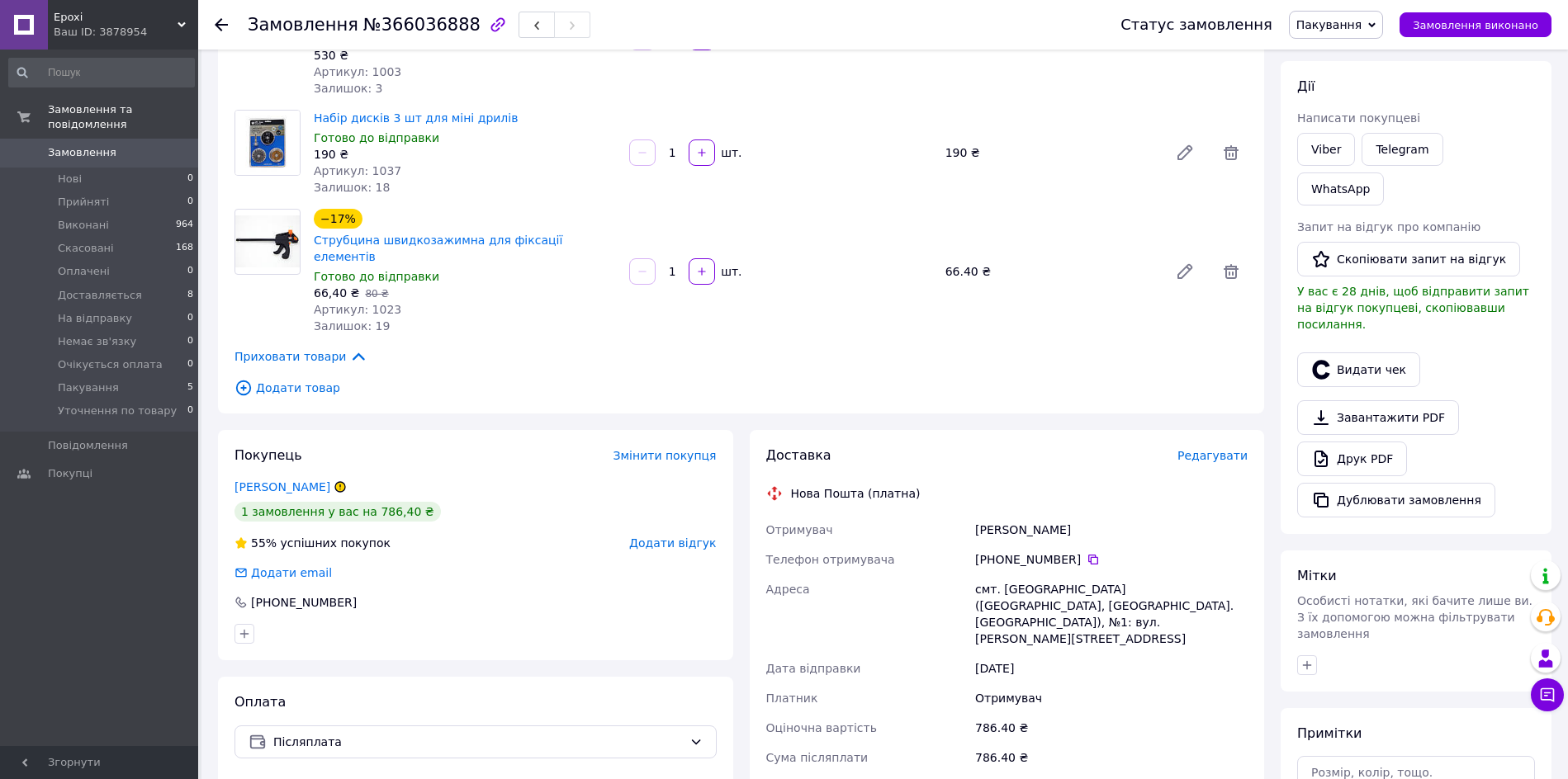
click at [1225, 446] on div "Доставка Редагувати Нова Пошта (платна) Отримувач Ігнатович Міша Телефон отриму…" at bounding box center [1006, 719] width 482 height 545
click at [1216, 449] on span "Редагувати" at bounding box center [1212, 455] width 70 height 13
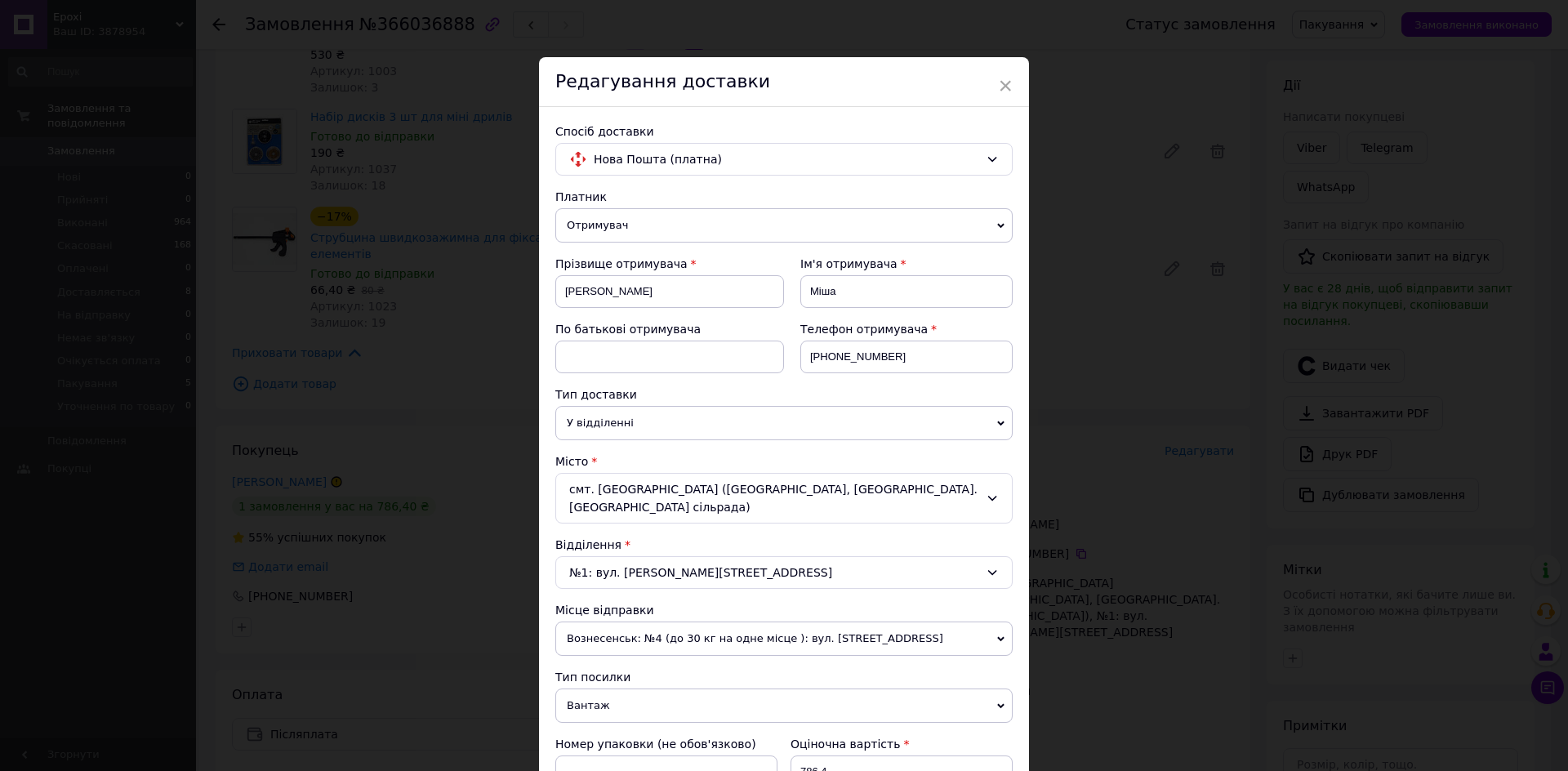
click at [672, 487] on div "смт. [GEOGRAPHIC_DATA] ([GEOGRAPHIC_DATA], [GEOGRAPHIC_DATA]. [GEOGRAPHIC_DATA]…" at bounding box center [784, 499] width 457 height 51
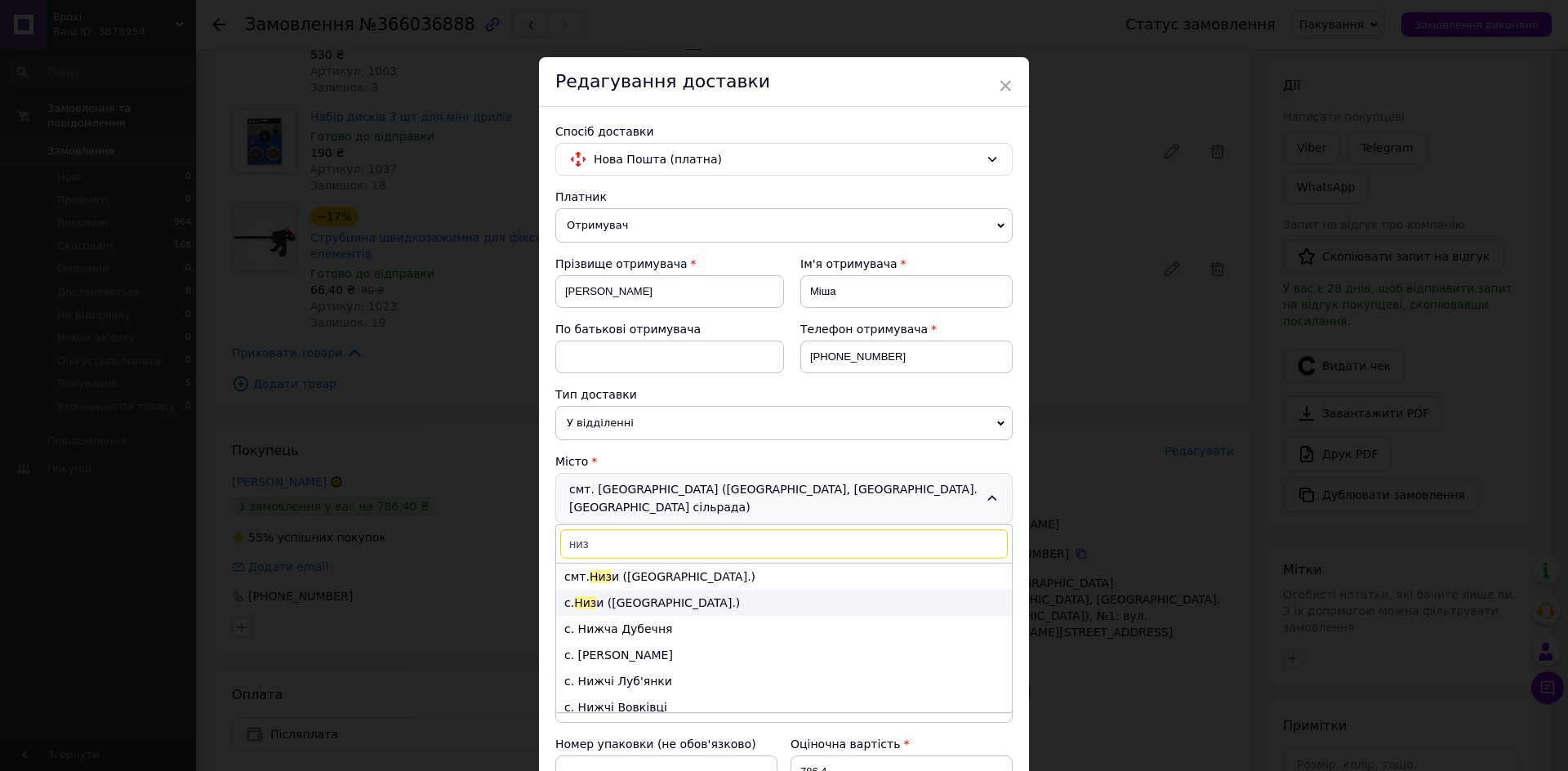
type input "низ"
click at [689, 590] on li "с. Низ и (Львівська обл.)" at bounding box center [784, 603] width 456 height 26
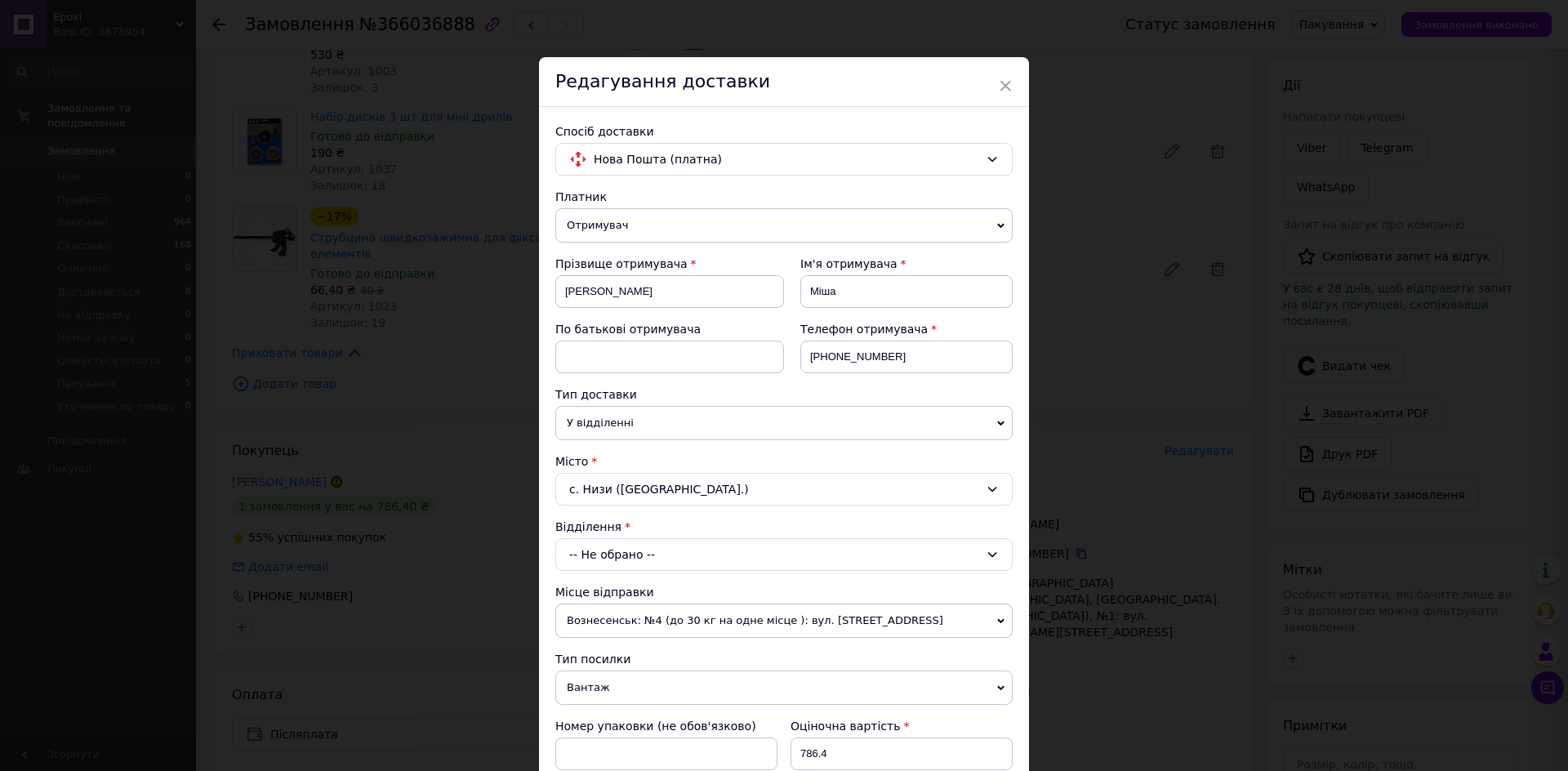
click at [674, 558] on div "-- Не обрано --" at bounding box center [784, 554] width 457 height 32
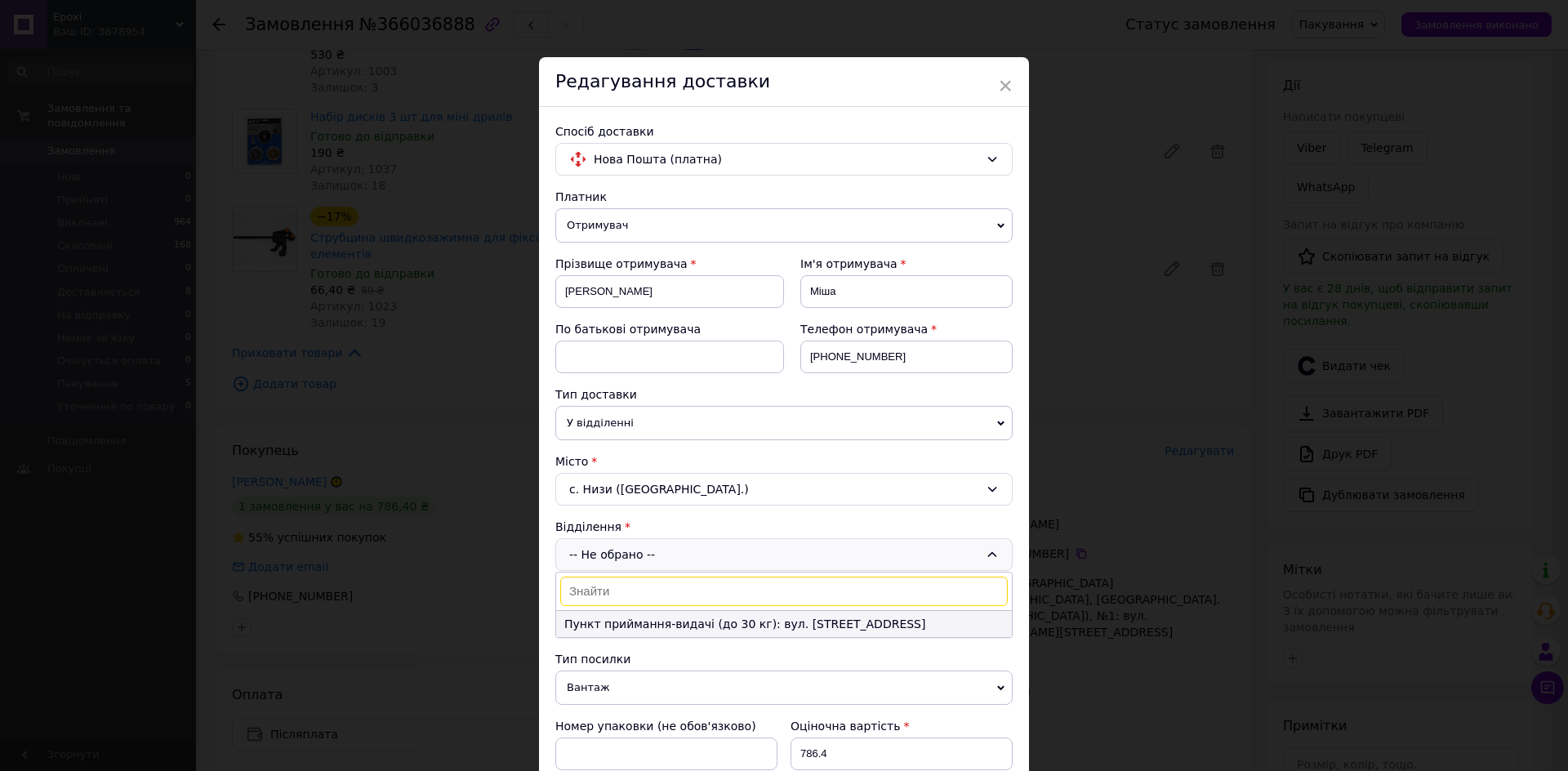
click at [659, 626] on li "Пункт приймання-видачі (до 30 кг): вул. [STREET_ADDRESS]" at bounding box center [784, 624] width 456 height 26
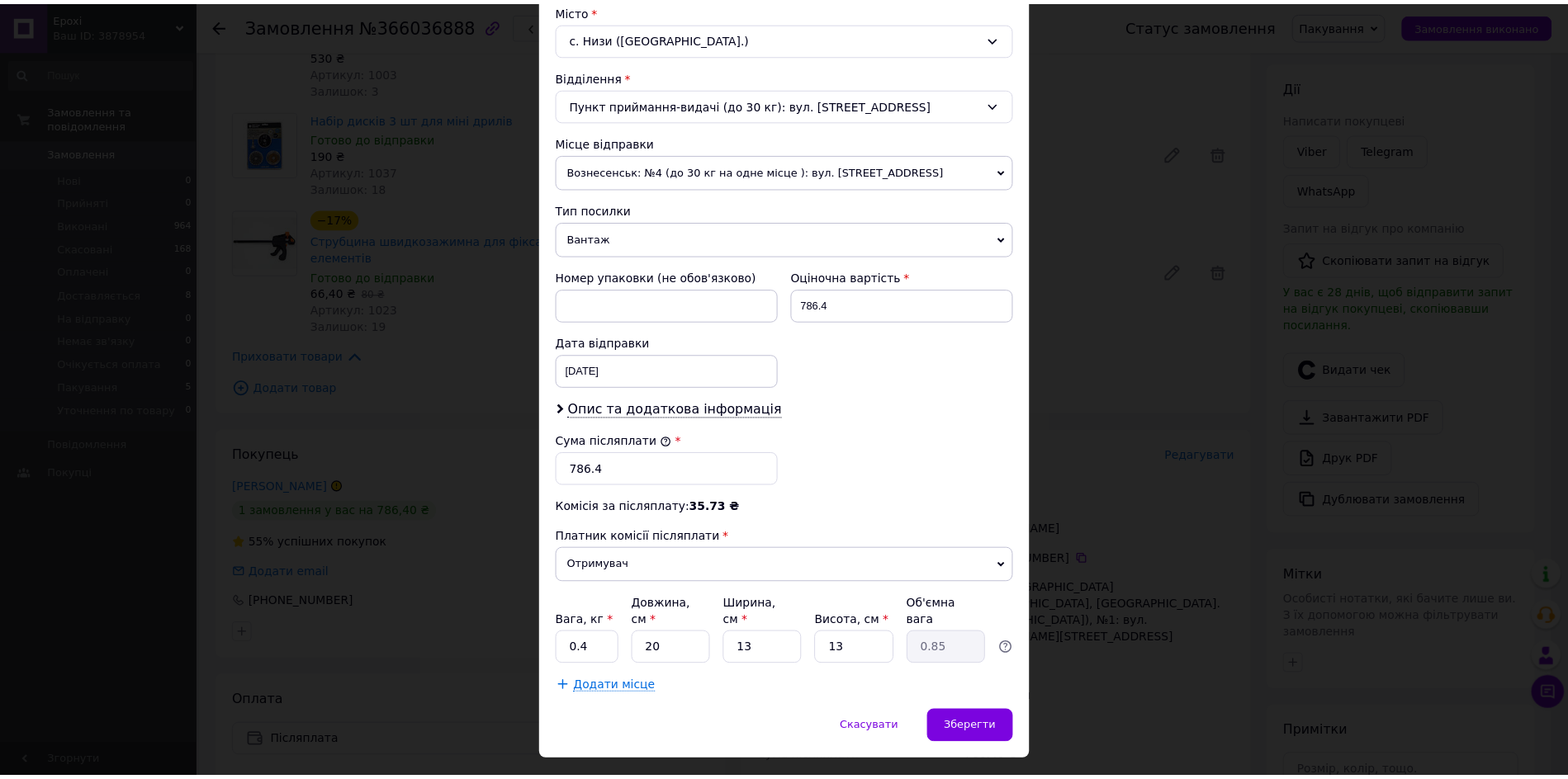
scroll to position [480, 0]
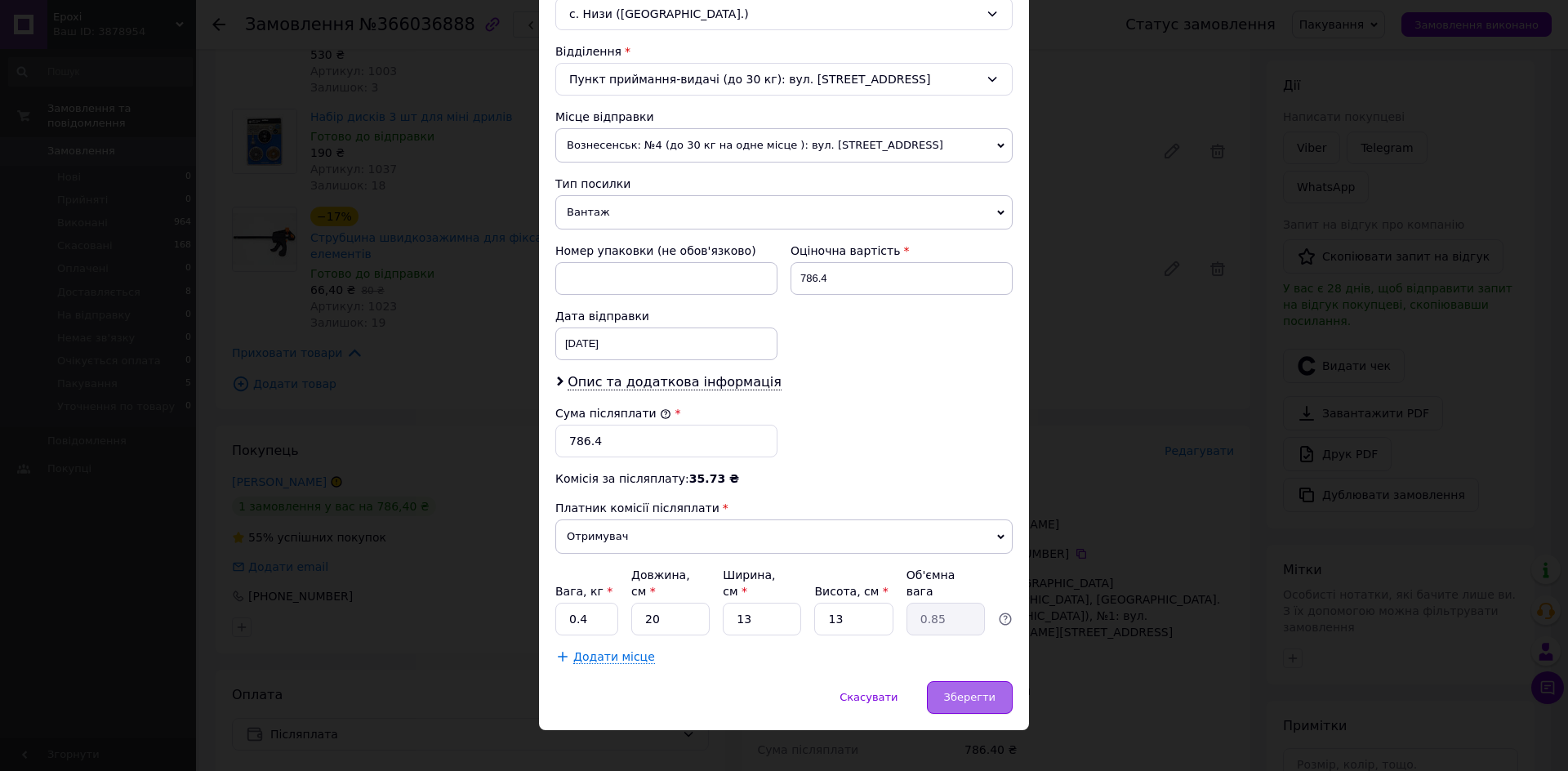
click at [972, 691] on span "Зберегти" at bounding box center [969, 697] width 52 height 12
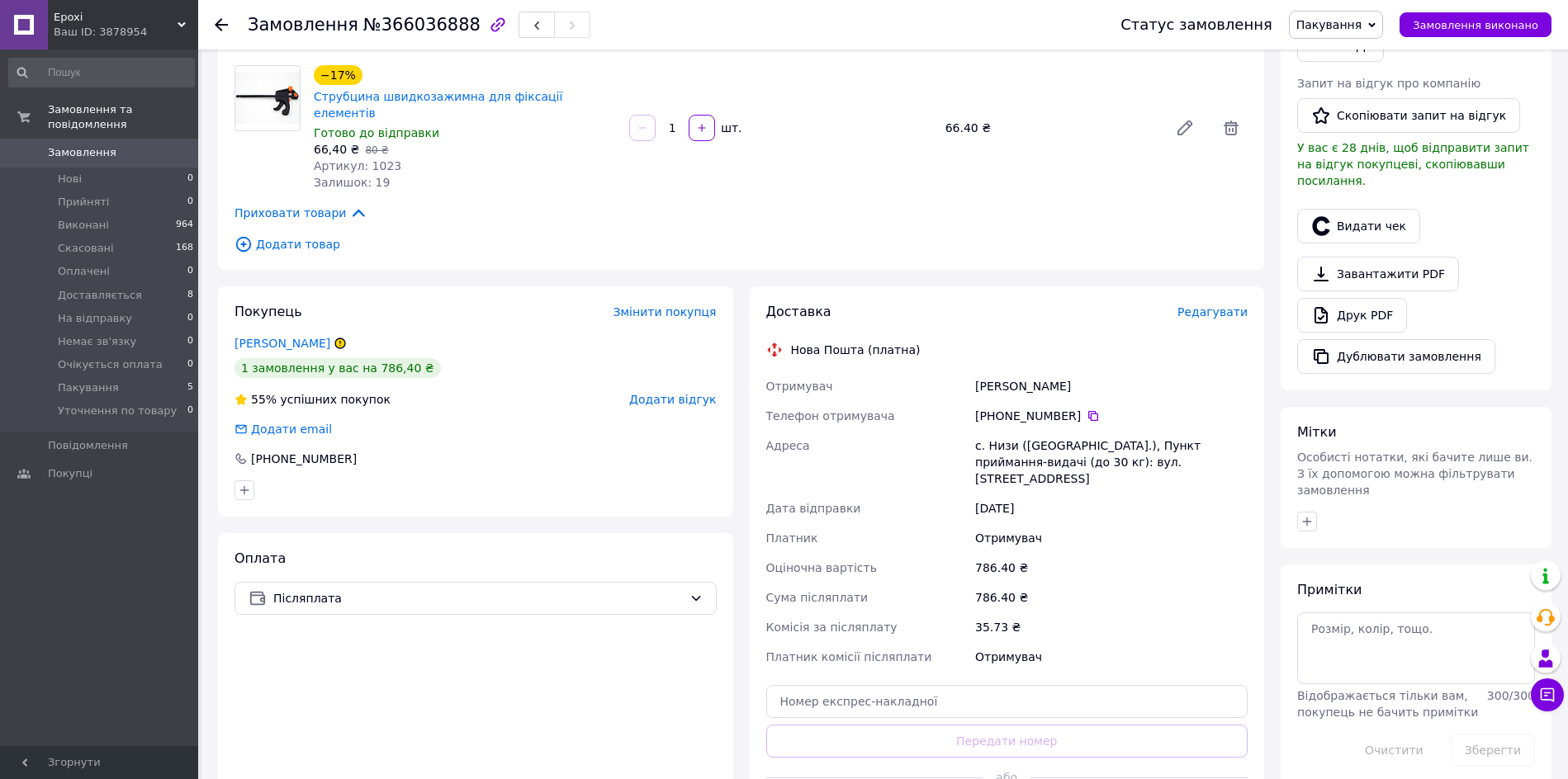
scroll to position [343, 0]
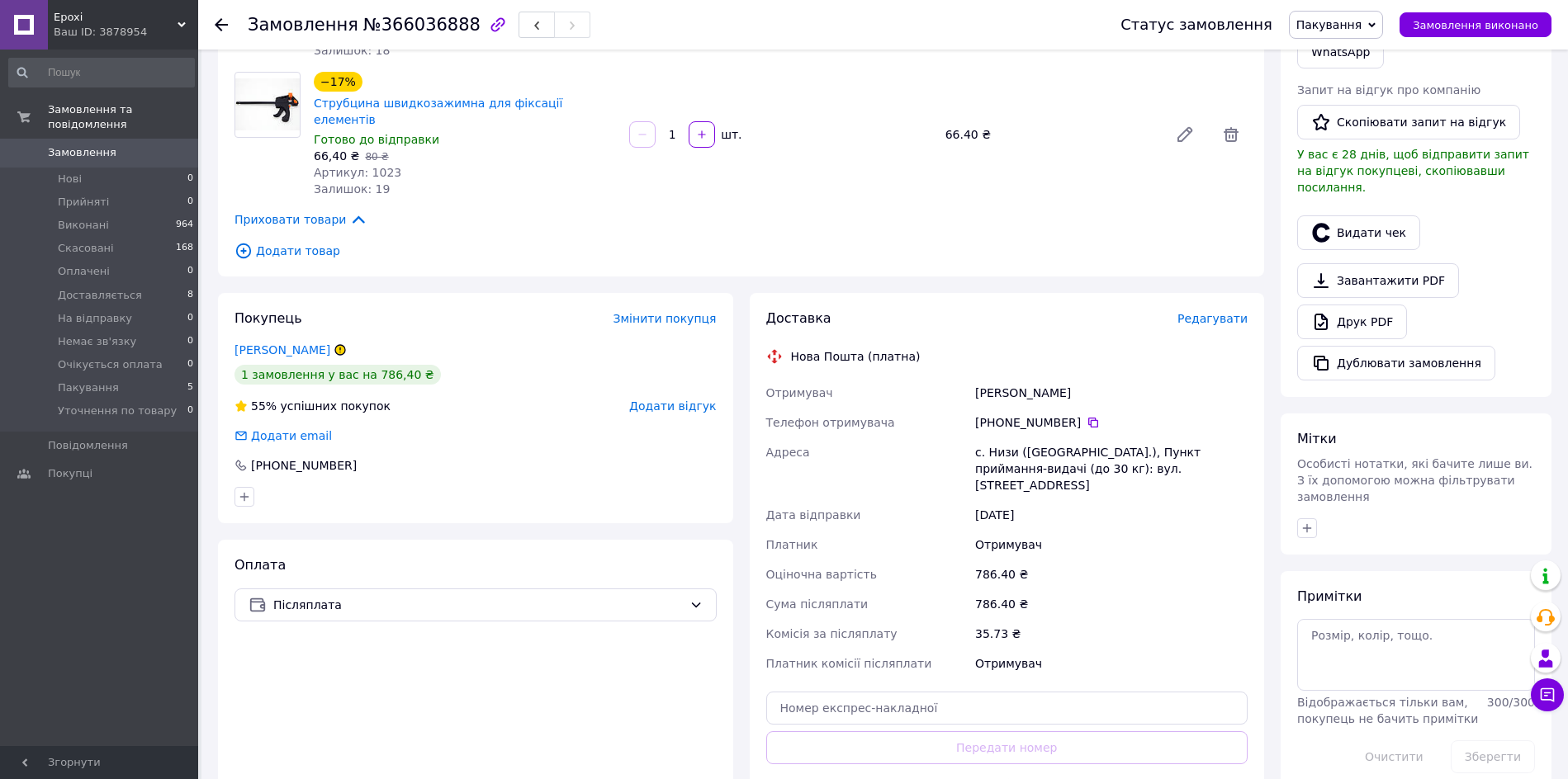
click at [1369, 7] on div "Статус замовлення Пакування Прийнято Виконано Скасовано Оплачено Доставляється …" at bounding box center [1319, 25] width 464 height 50
click at [1361, 18] on span "Пакування" at bounding box center [1328, 24] width 65 height 13
click at [1361, 63] on li "Прийнято" at bounding box center [1357, 58] width 136 height 25
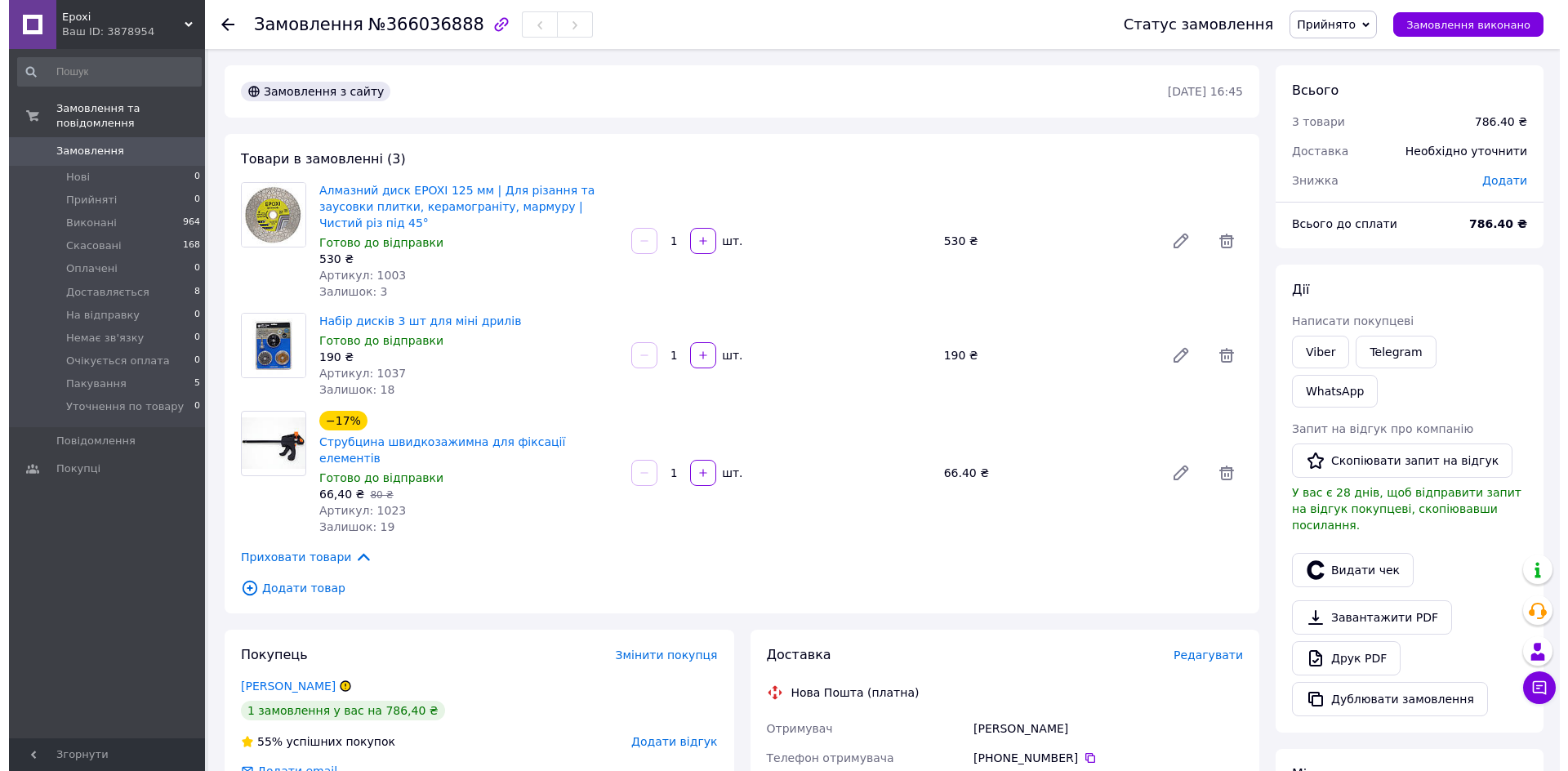
scroll to position [604, 0]
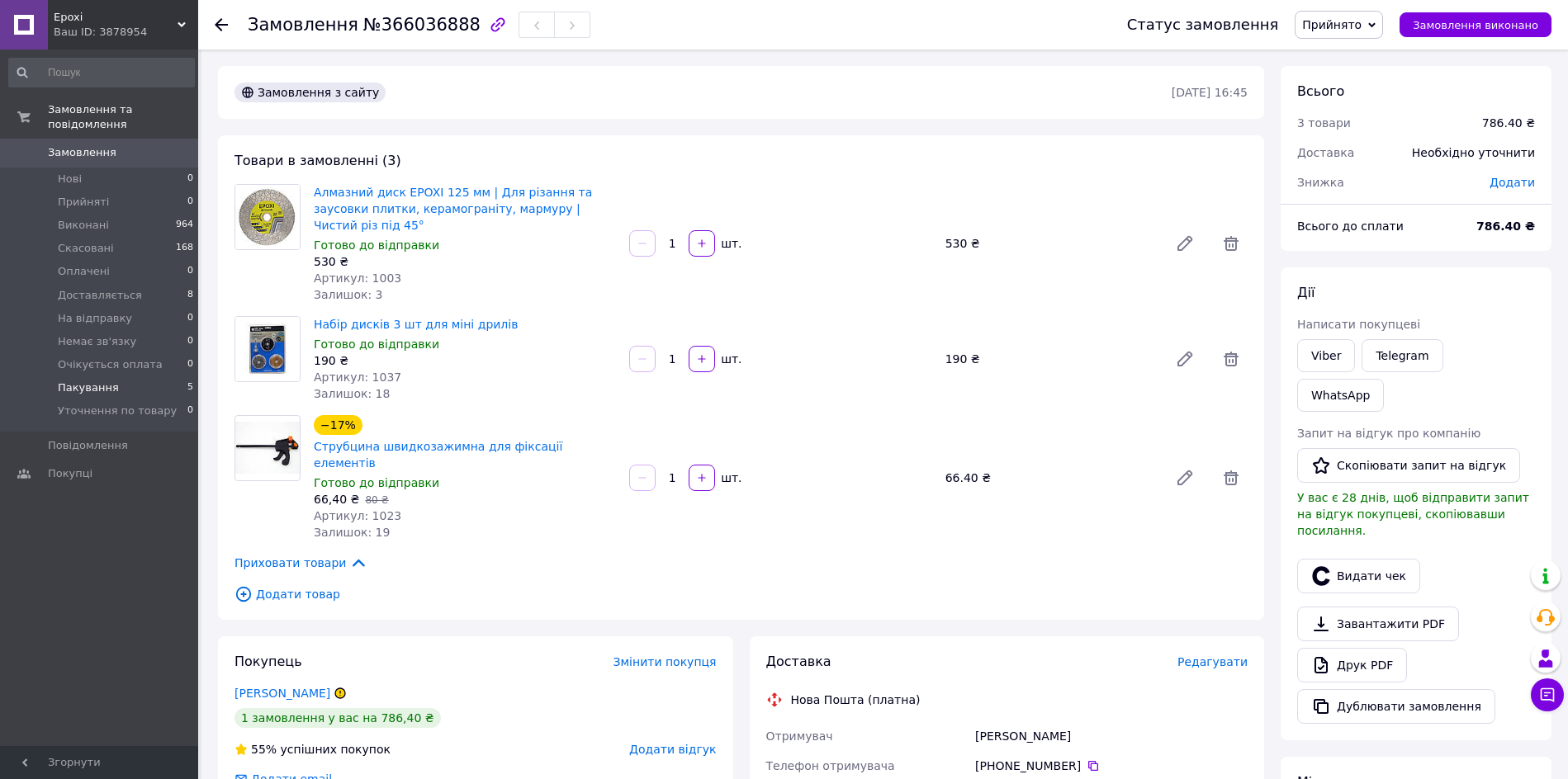
click at [146, 376] on li "Пакування 5" at bounding box center [101, 388] width 203 height 23
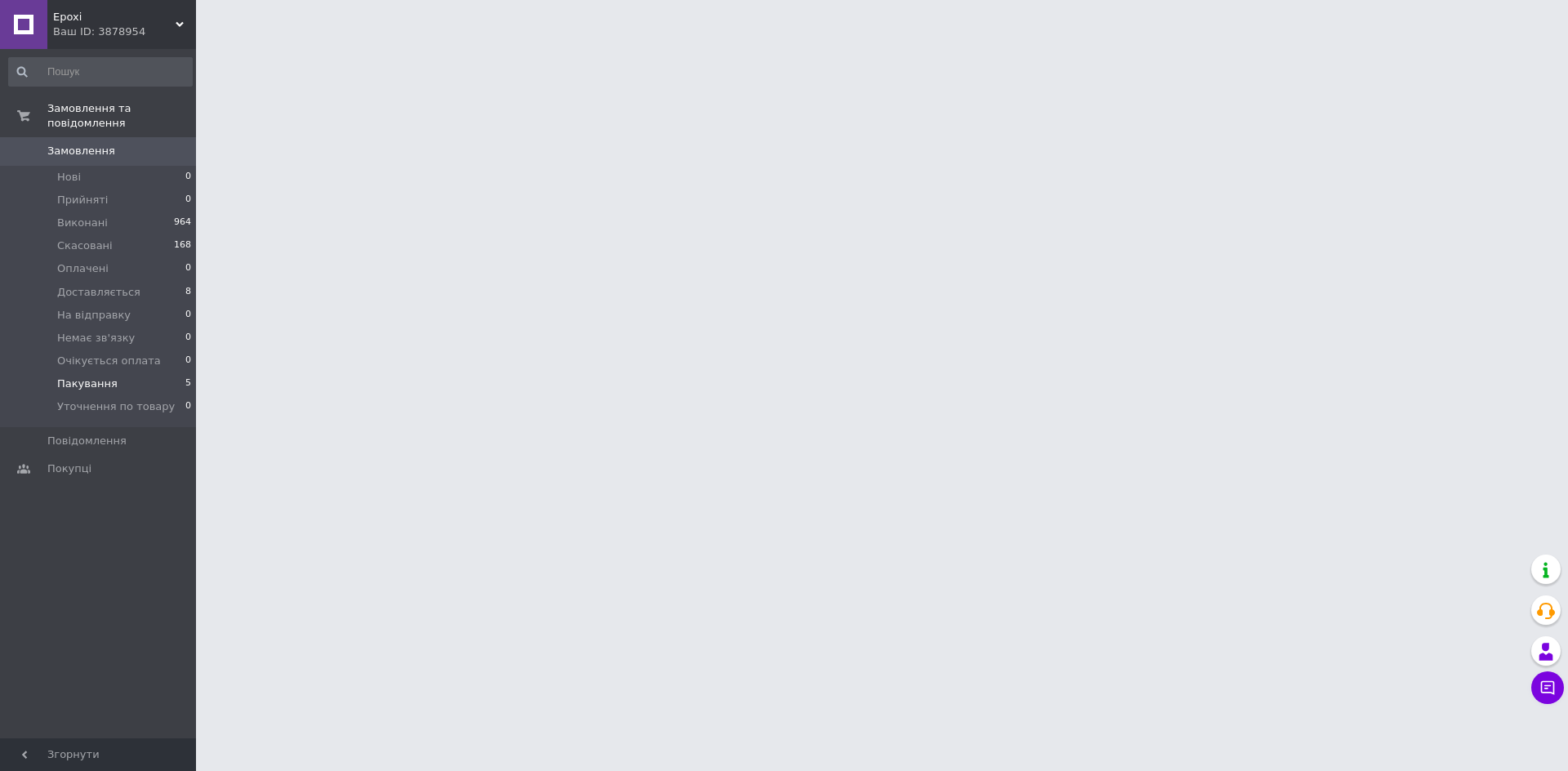
click at [145, 372] on li "Пакування 5" at bounding box center [100, 384] width 201 height 23
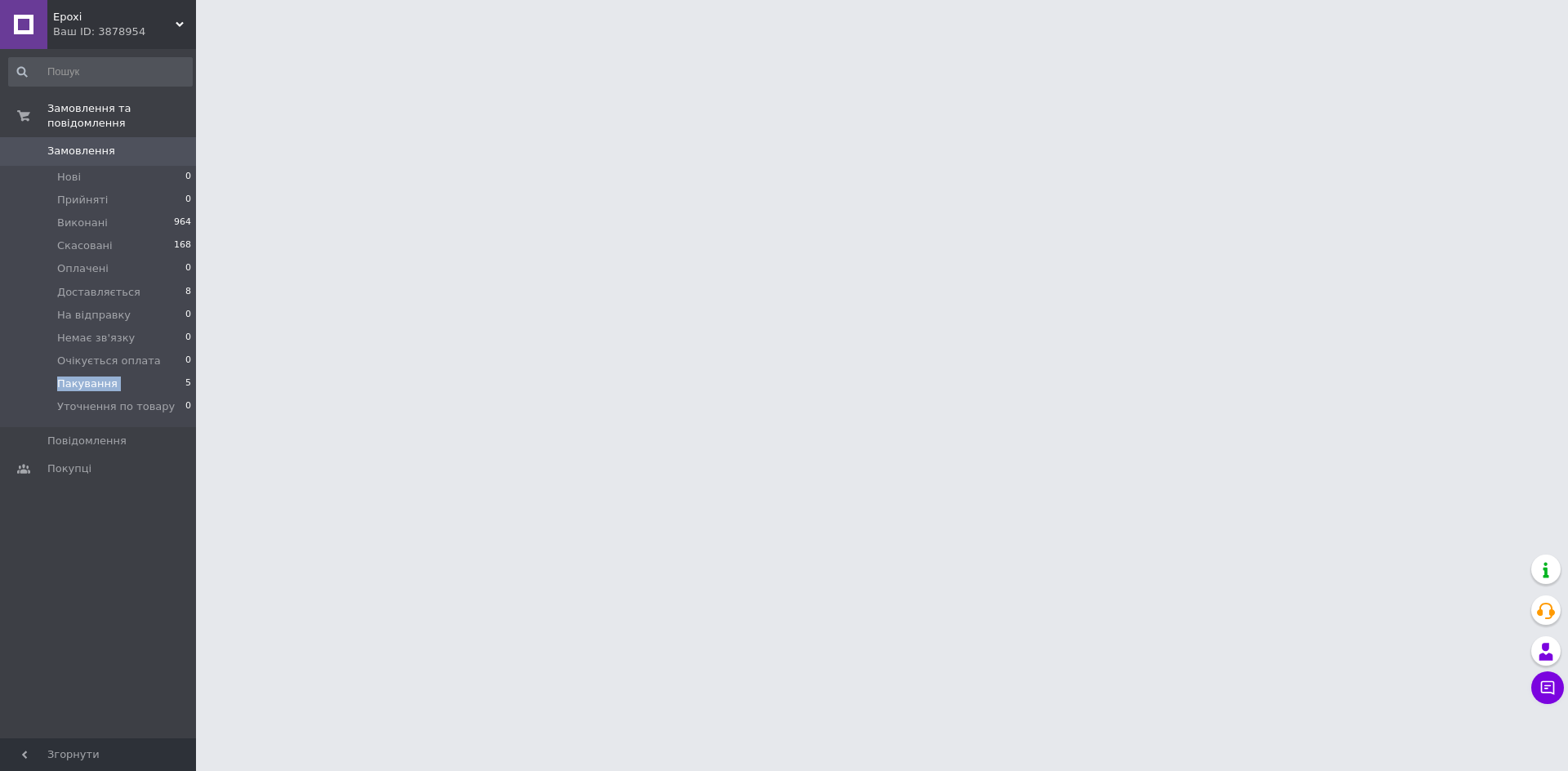
click at [145, 372] on li "Пакування 5" at bounding box center [100, 384] width 201 height 23
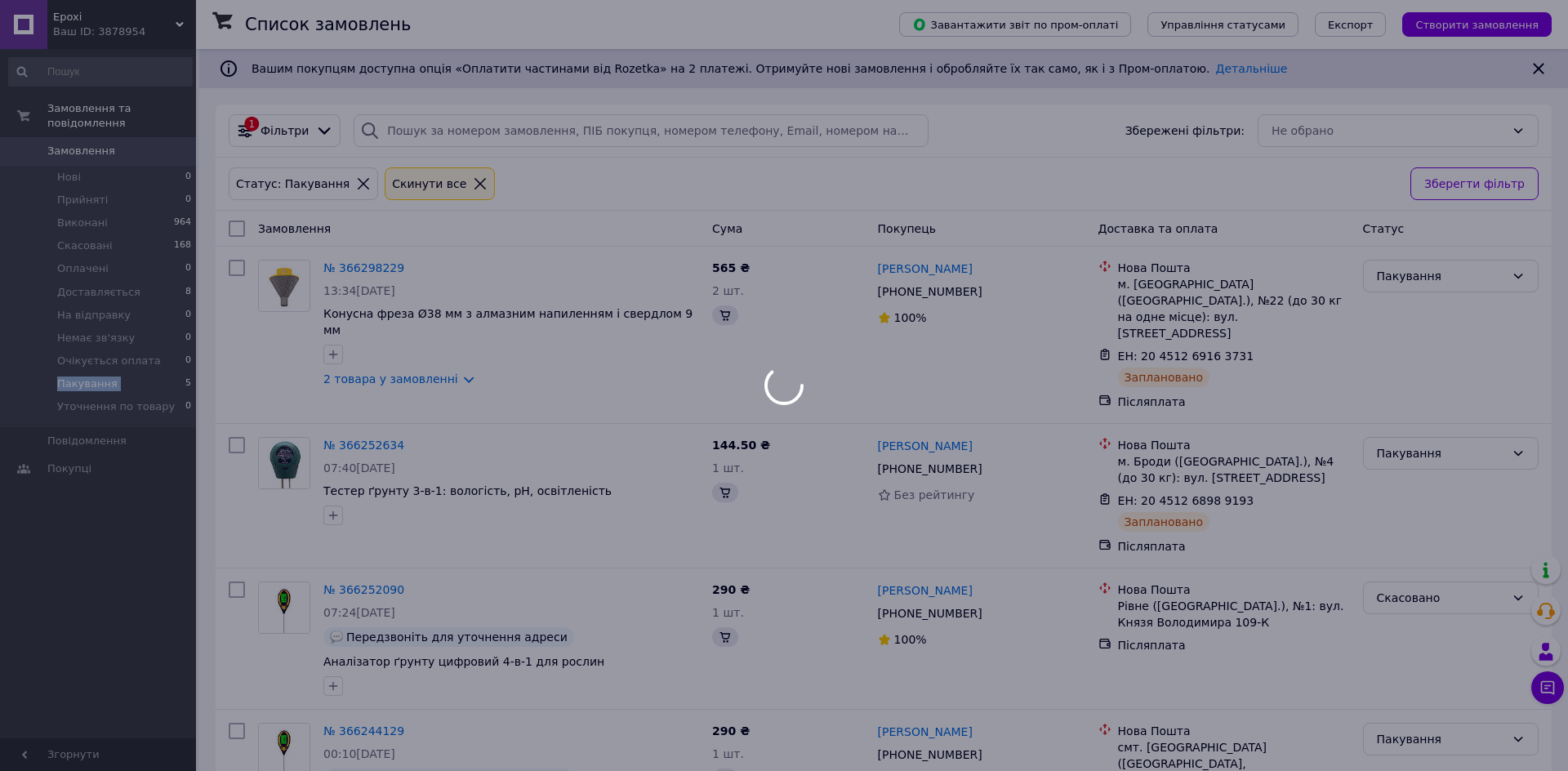
click at [145, 372] on li "Пакування 5" at bounding box center [100, 384] width 201 height 23
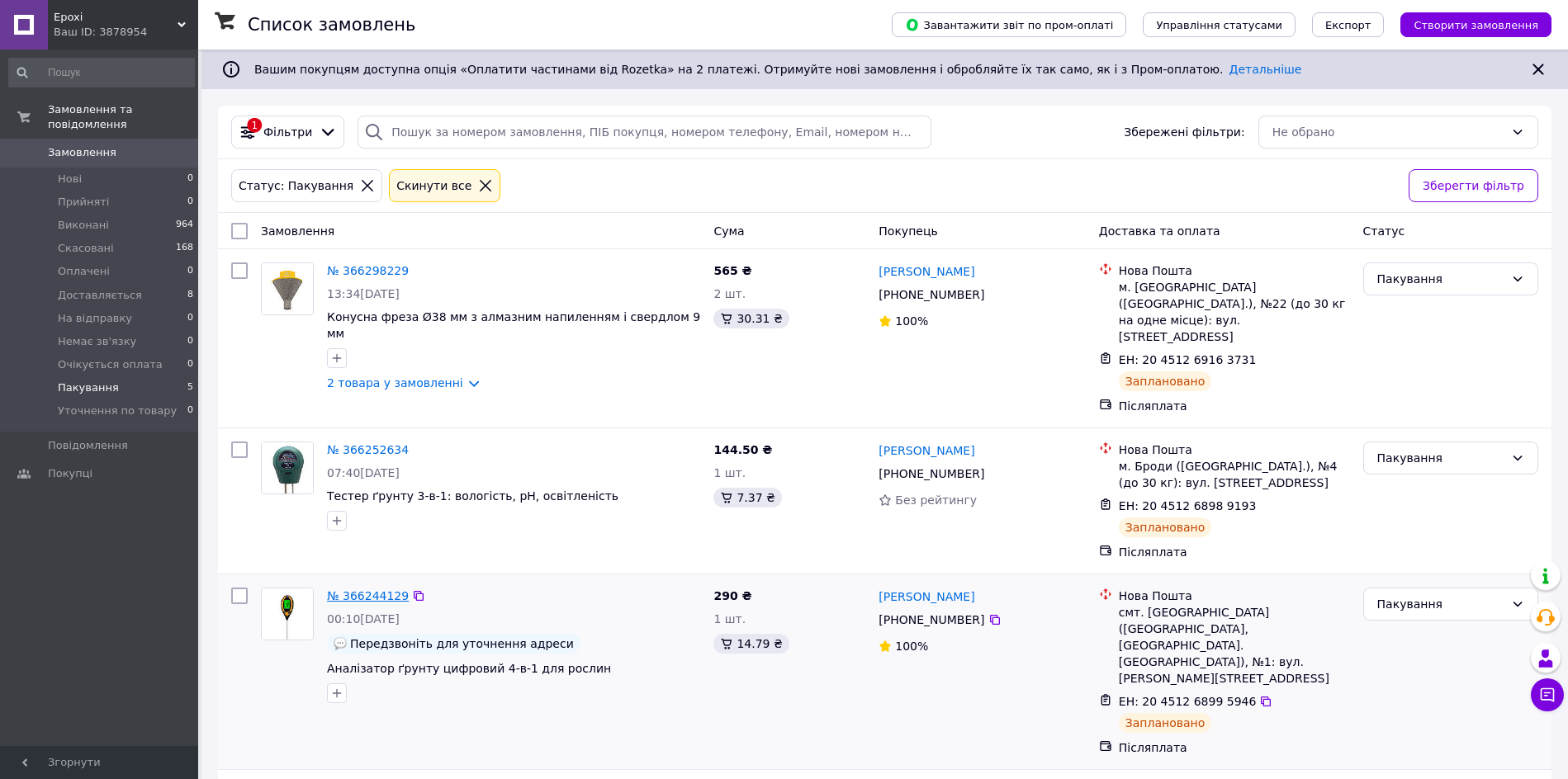
click at [346, 589] on link "№ 366244129" at bounding box center [367, 595] width 82 height 13
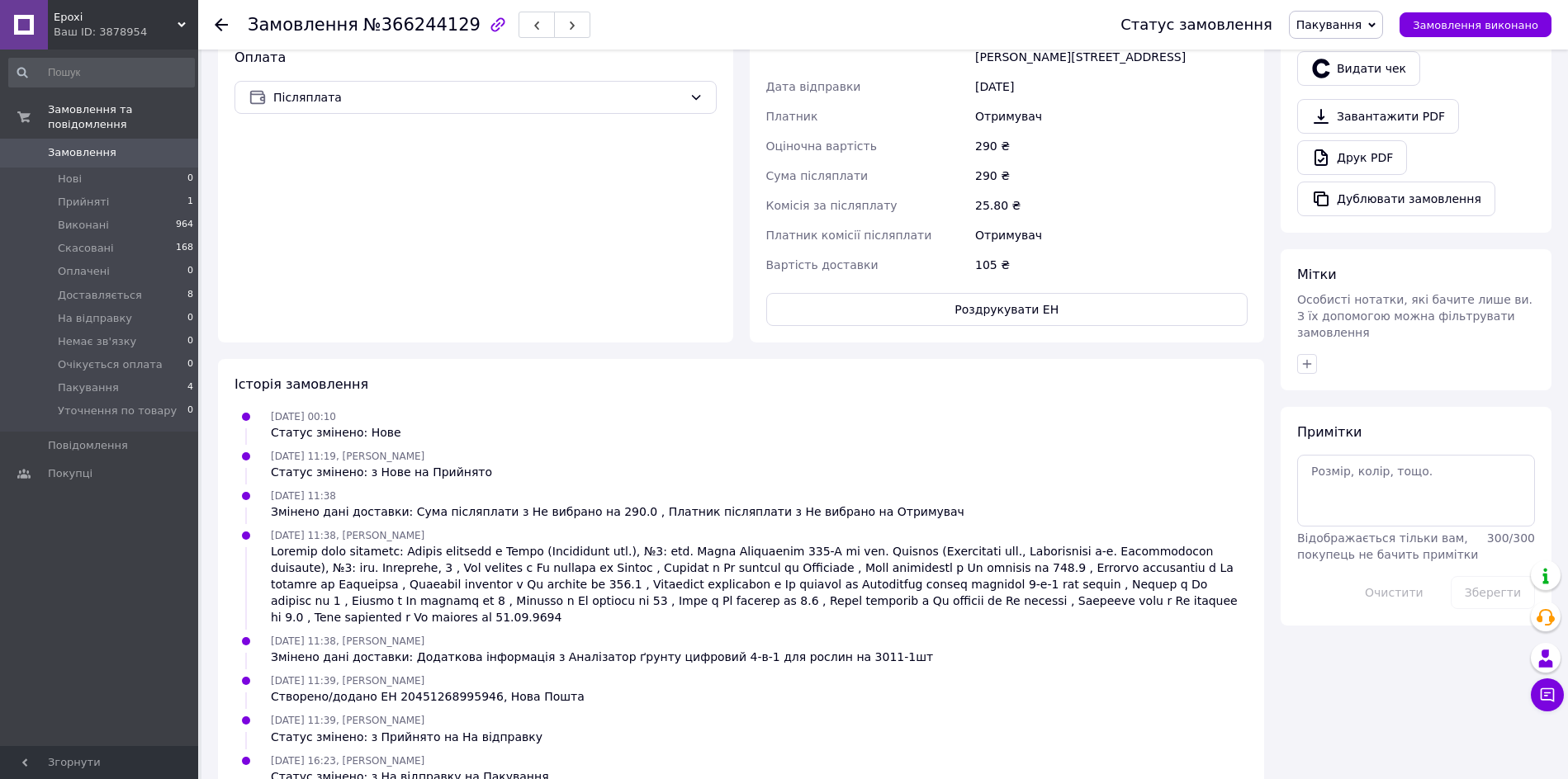
scroll to position [570, 0]
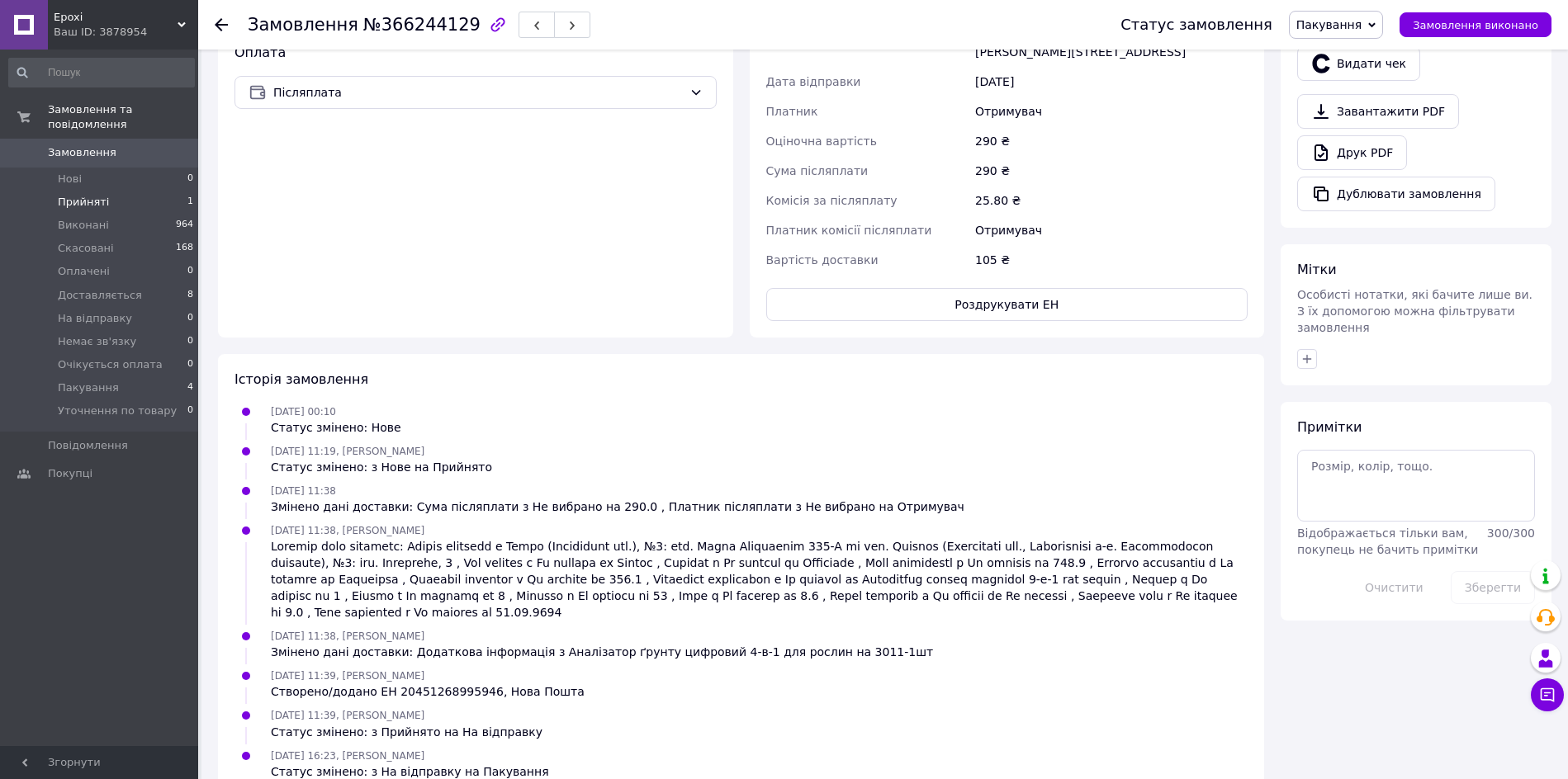
click at [144, 191] on li "Прийняті 1" at bounding box center [101, 202] width 203 height 23
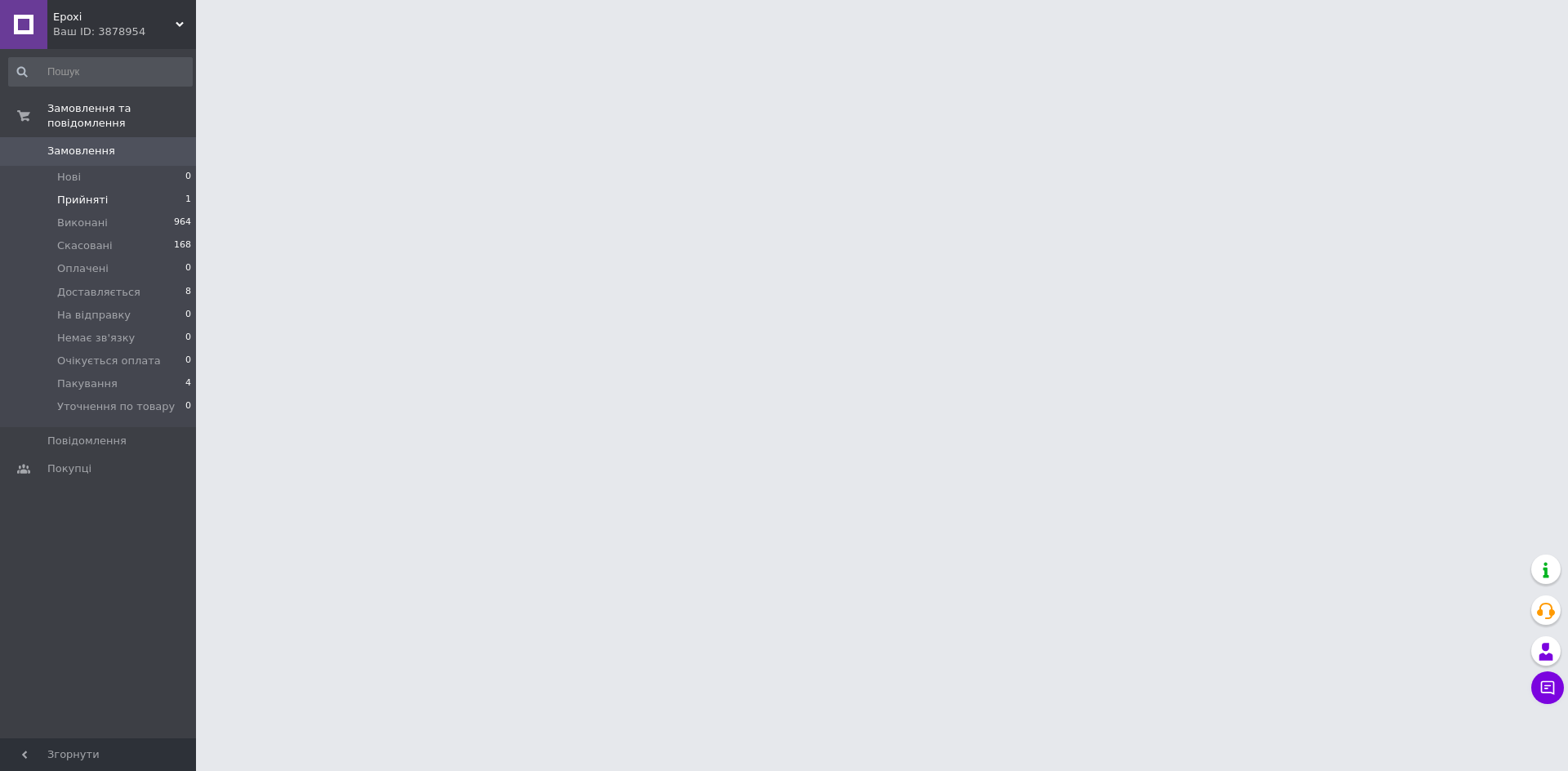
click at [151, 189] on li "Прийняті 1" at bounding box center [100, 200] width 201 height 23
click at [146, 189] on li "Прийняті 1" at bounding box center [100, 200] width 201 height 23
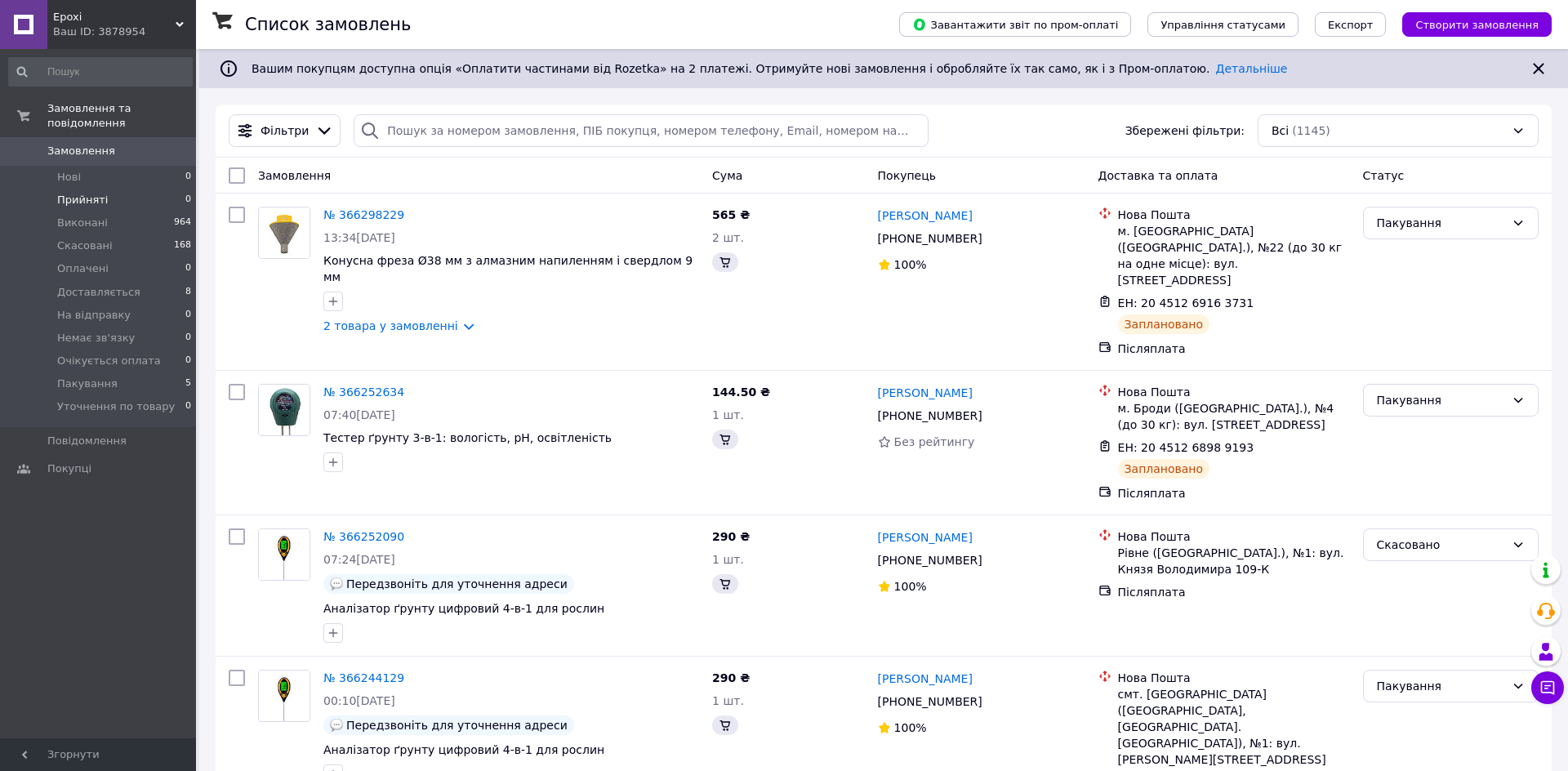
click at [146, 189] on li "Прийняті 0" at bounding box center [100, 200] width 201 height 23
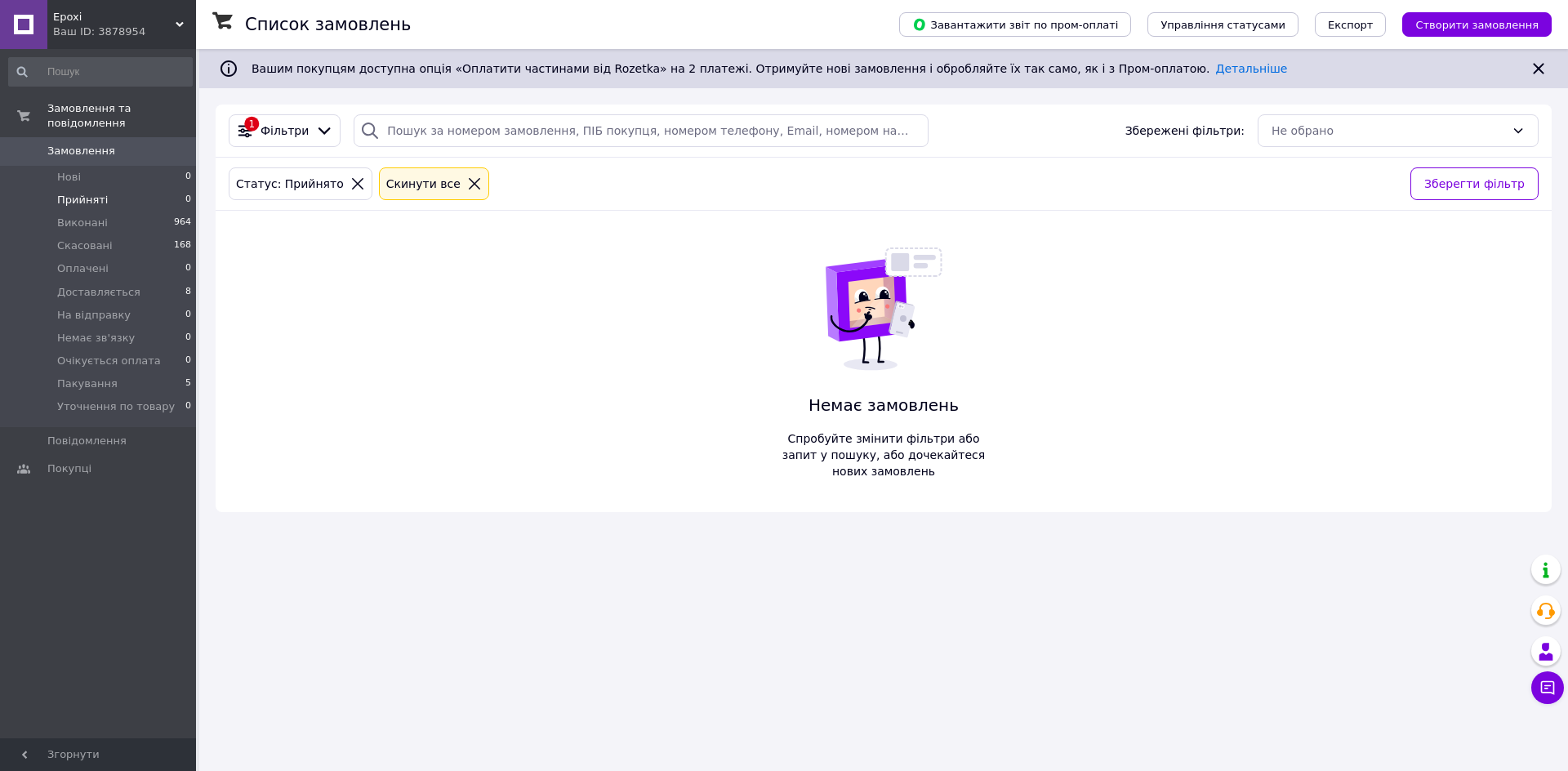
click at [75, 193] on span "Прийняті" at bounding box center [83, 200] width 51 height 15
click at [108, 377] on span "Пакування" at bounding box center [87, 384] width 61 height 15
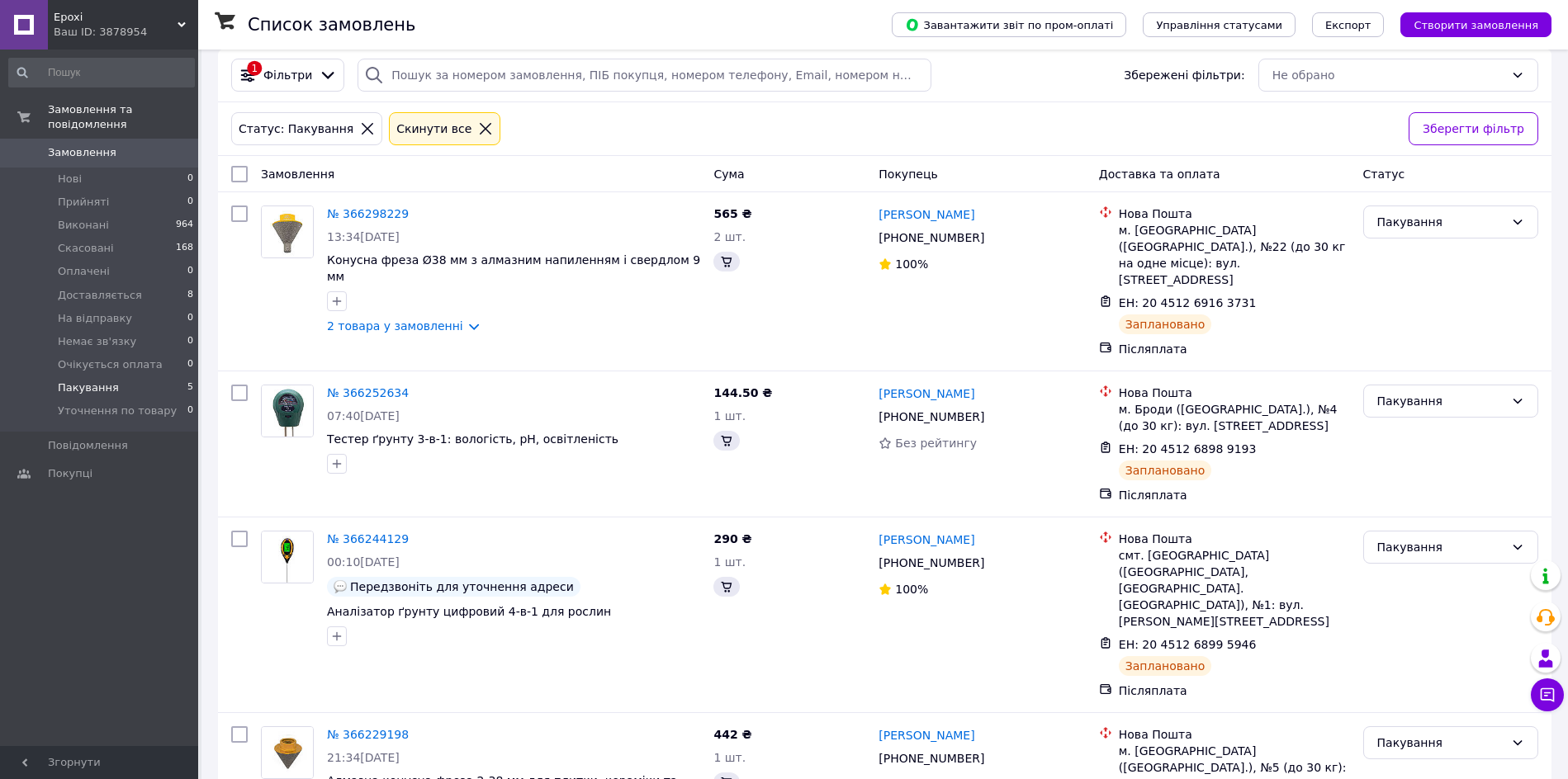
scroll to position [88, 0]
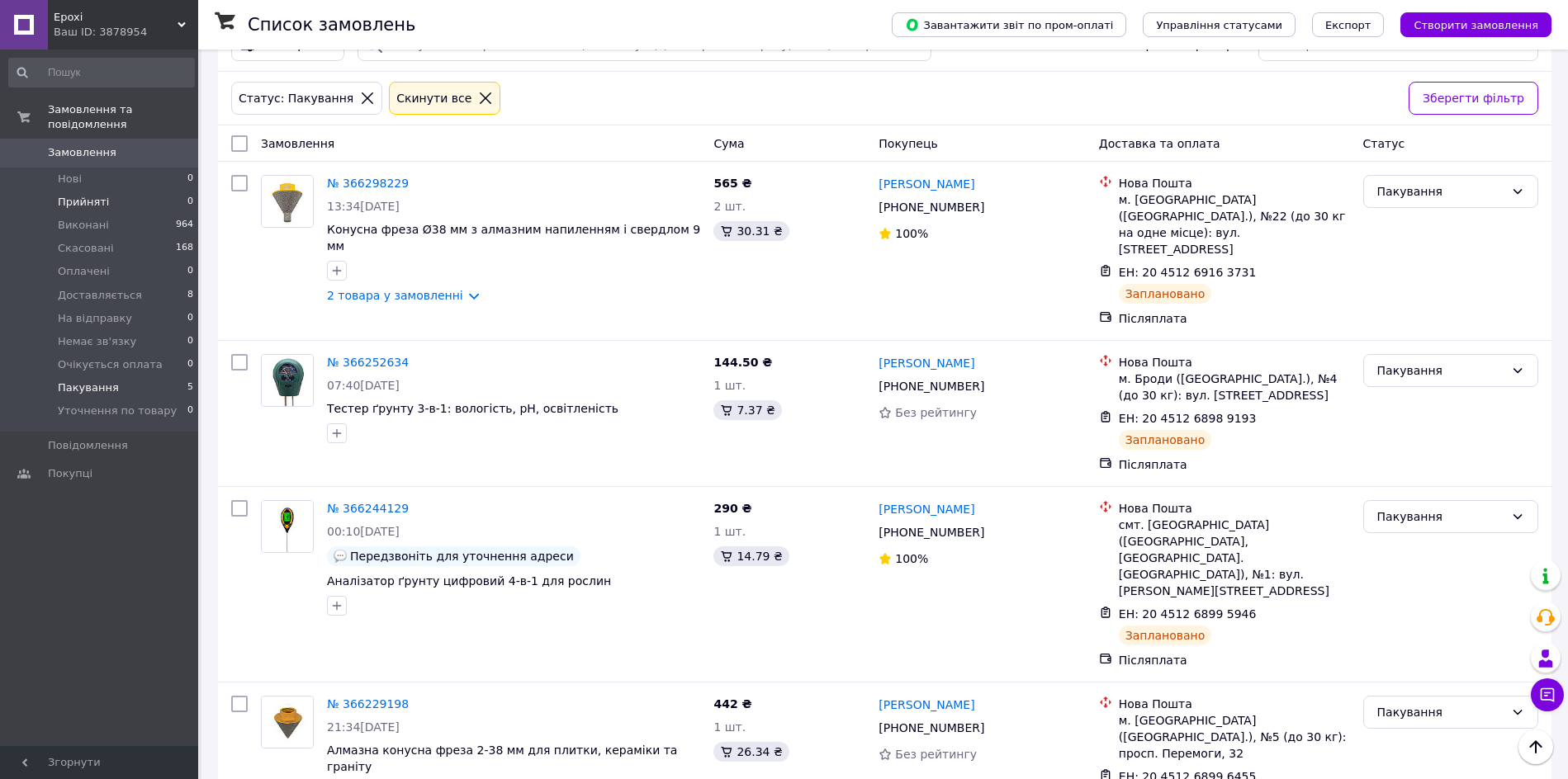
click at [138, 191] on li "Прийняті 0" at bounding box center [101, 202] width 203 height 23
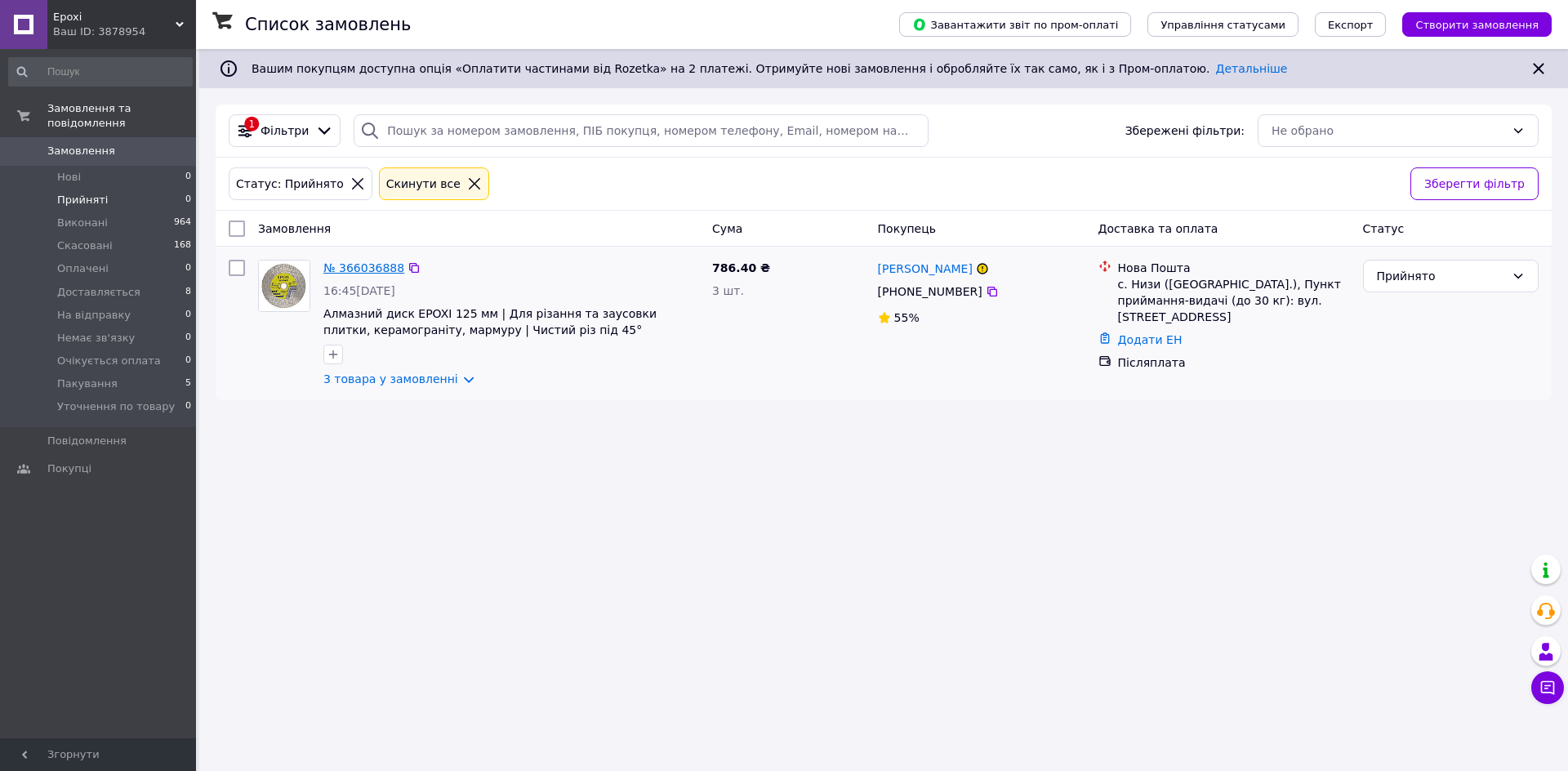
click at [373, 267] on link "№ 366036888" at bounding box center [363, 268] width 81 height 13
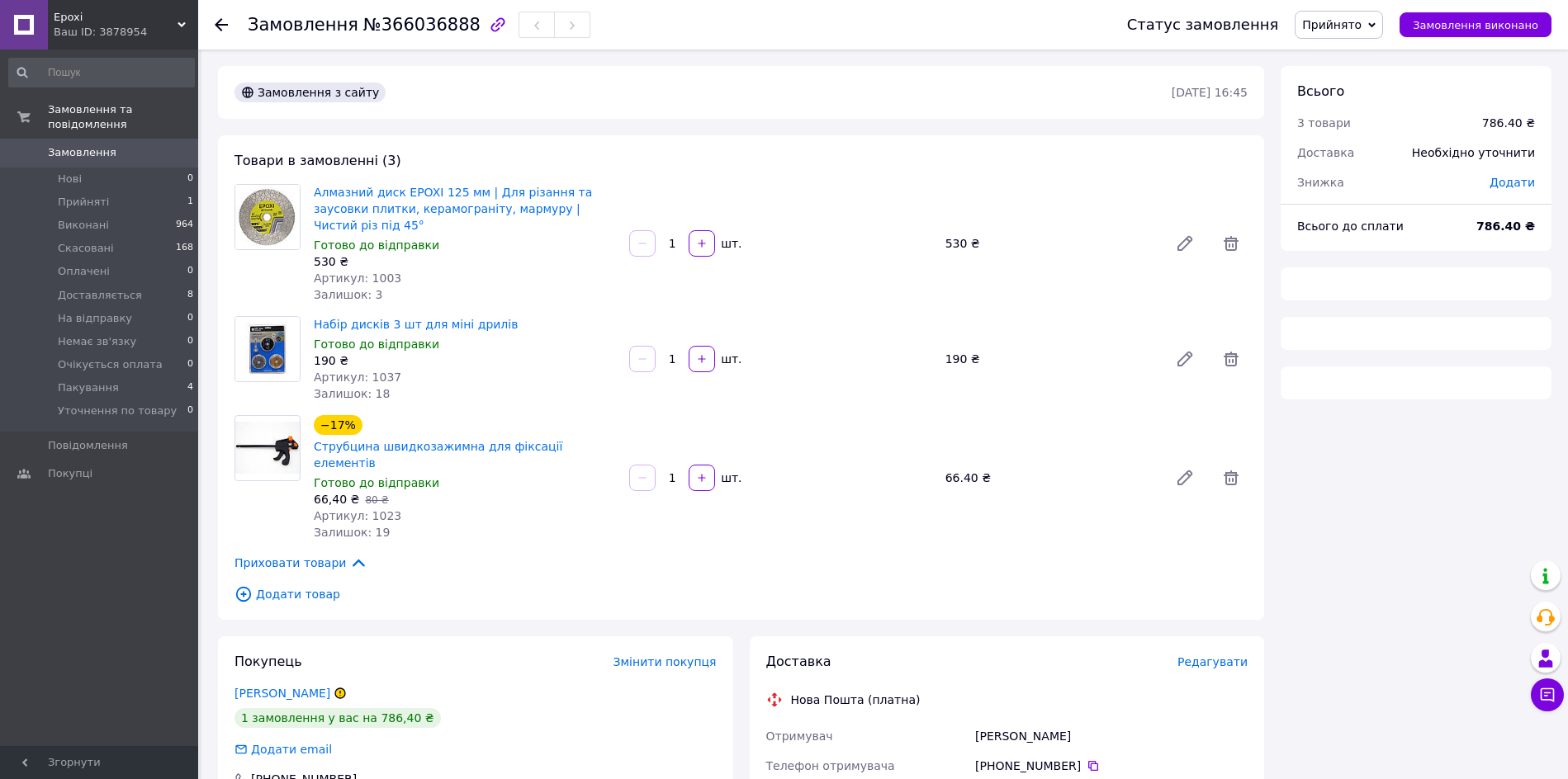
click at [1361, 20] on span "Прийнято" at bounding box center [1331, 24] width 59 height 13
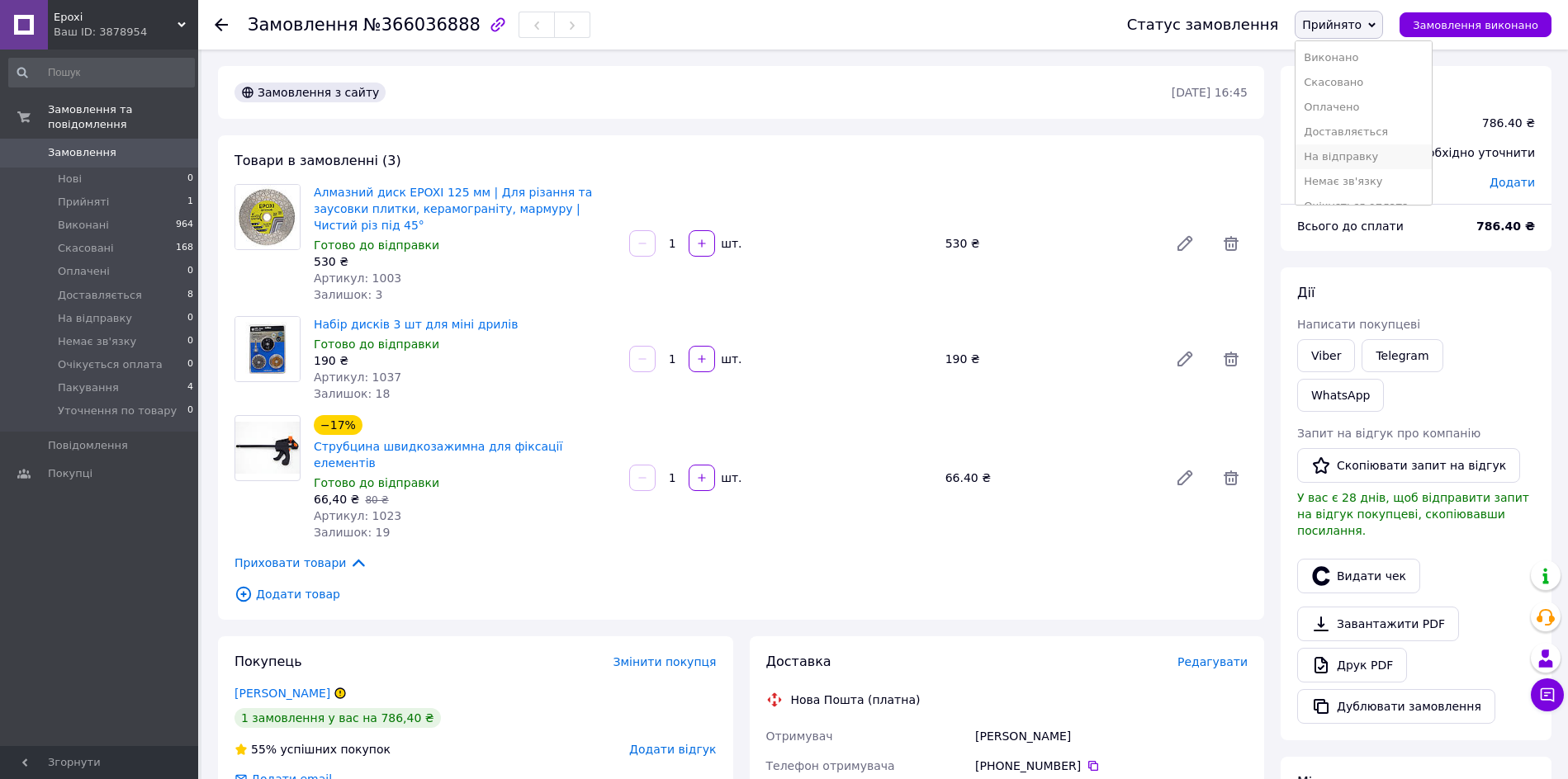
scroll to position [610, 0]
click at [1390, 159] on li "На відправку" at bounding box center [1363, 157] width 136 height 25
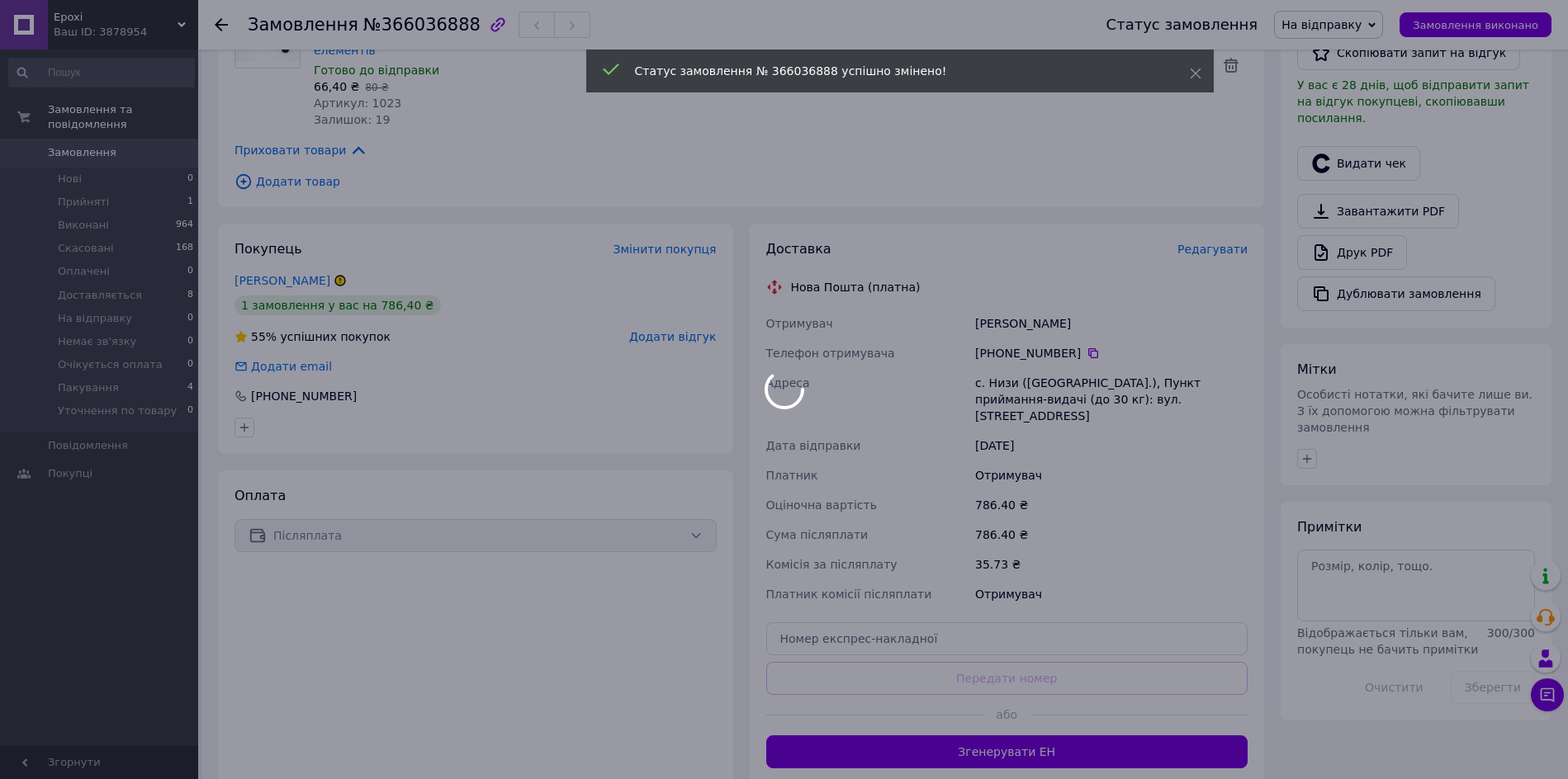
scroll to position [650, 0]
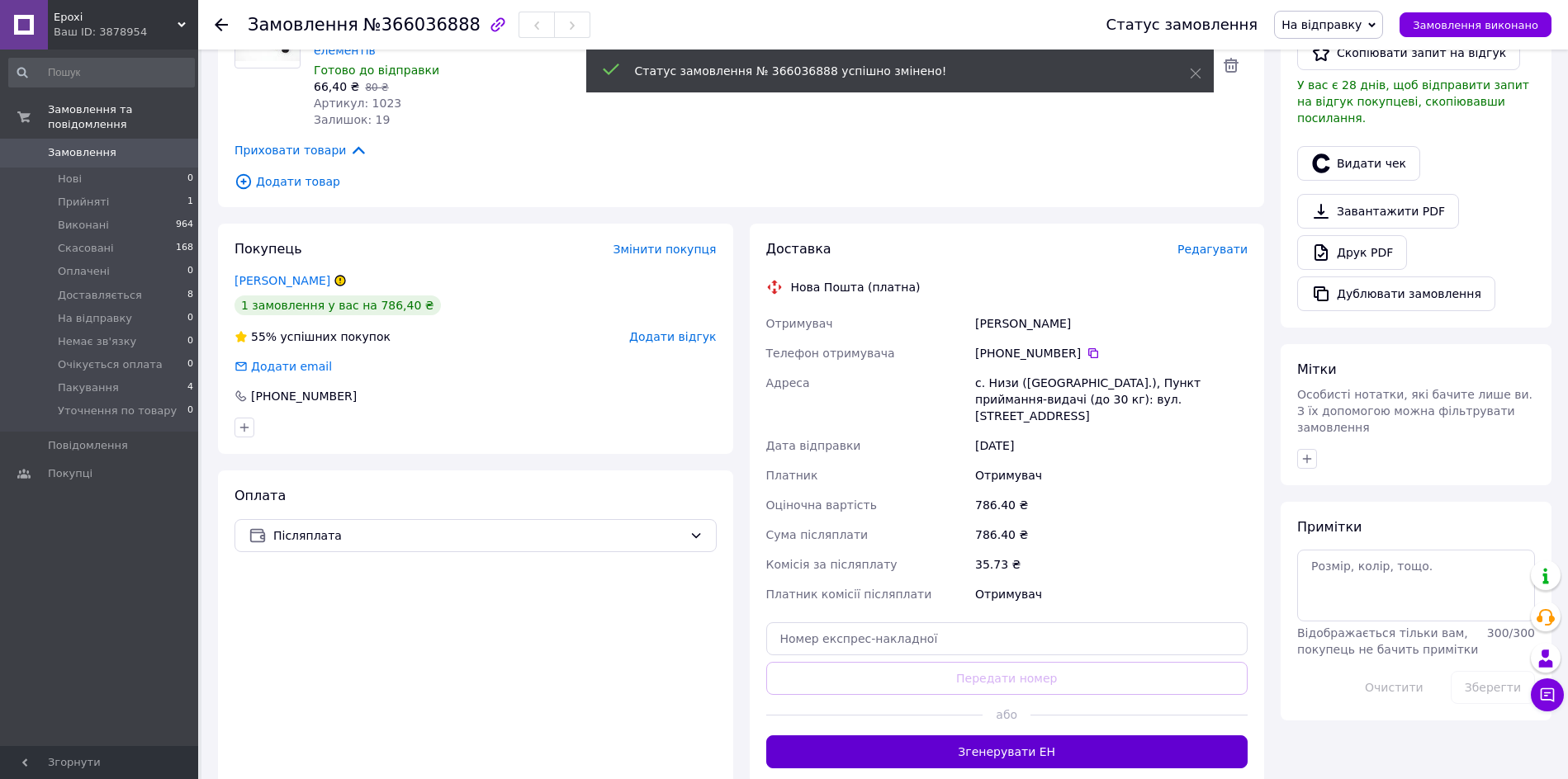
click at [1022, 736] on button "Згенерувати ЕН" at bounding box center [1006, 751] width 482 height 33
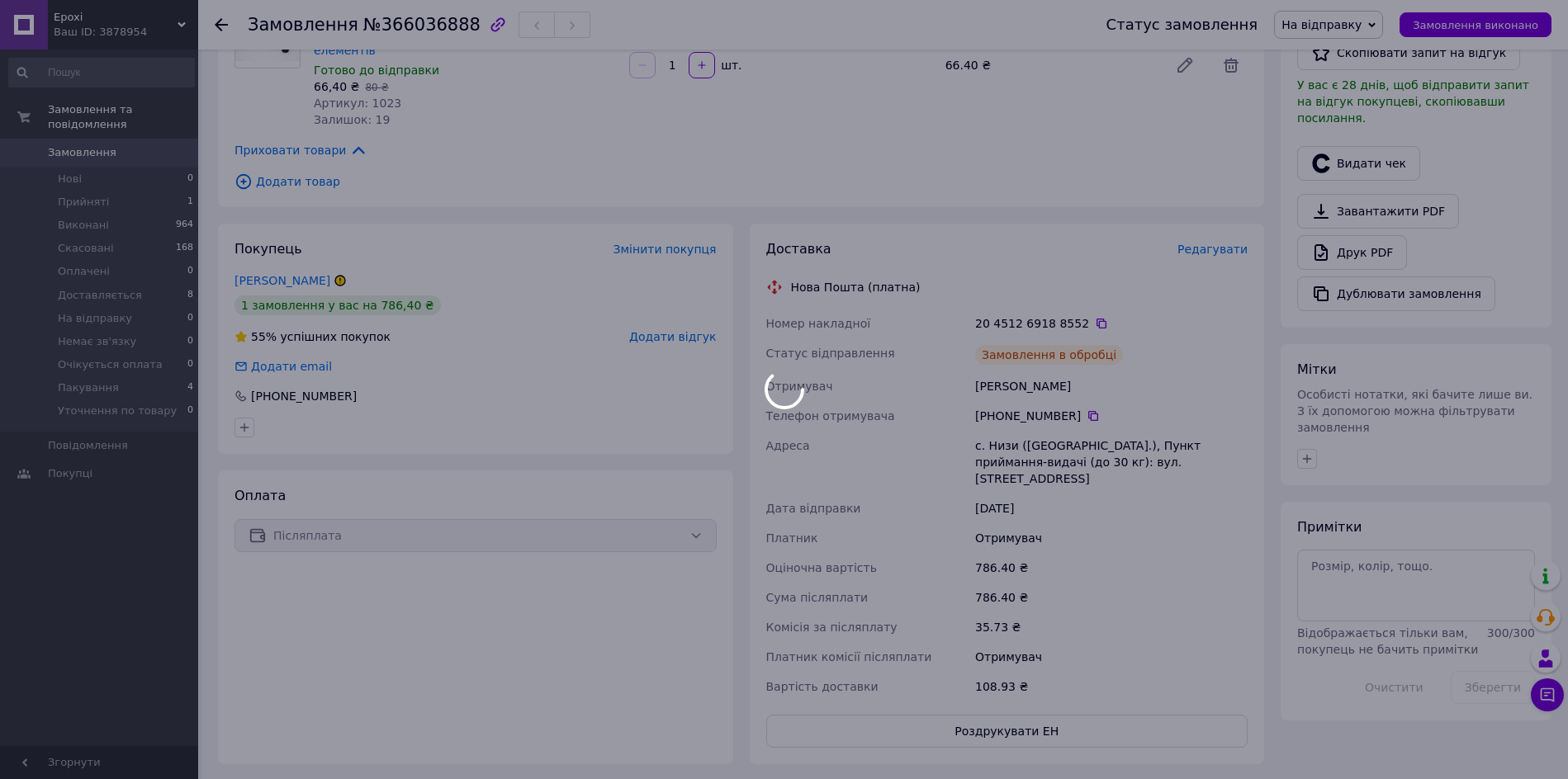
scroll to position [690, 0]
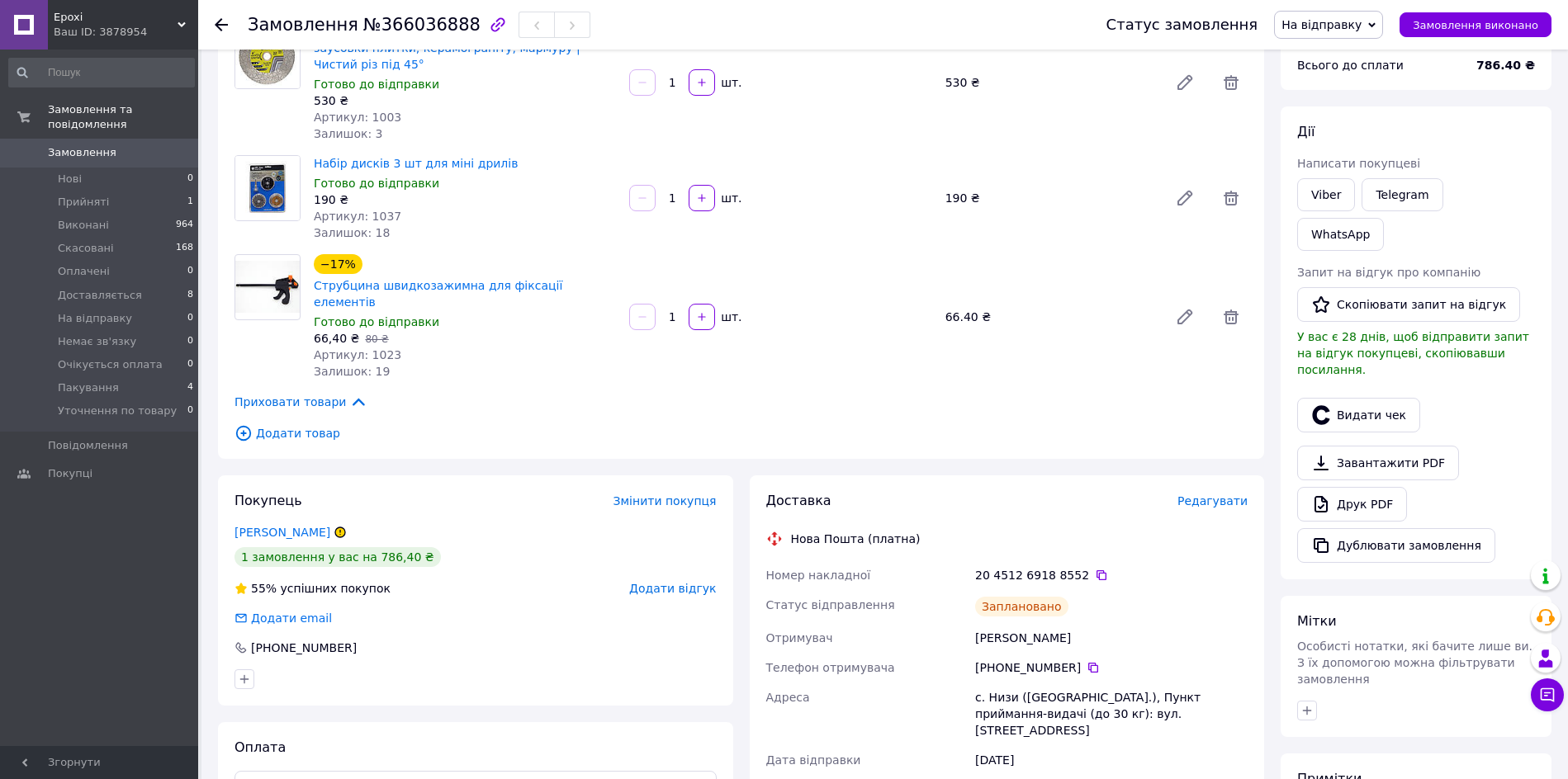
scroll to position [413, 0]
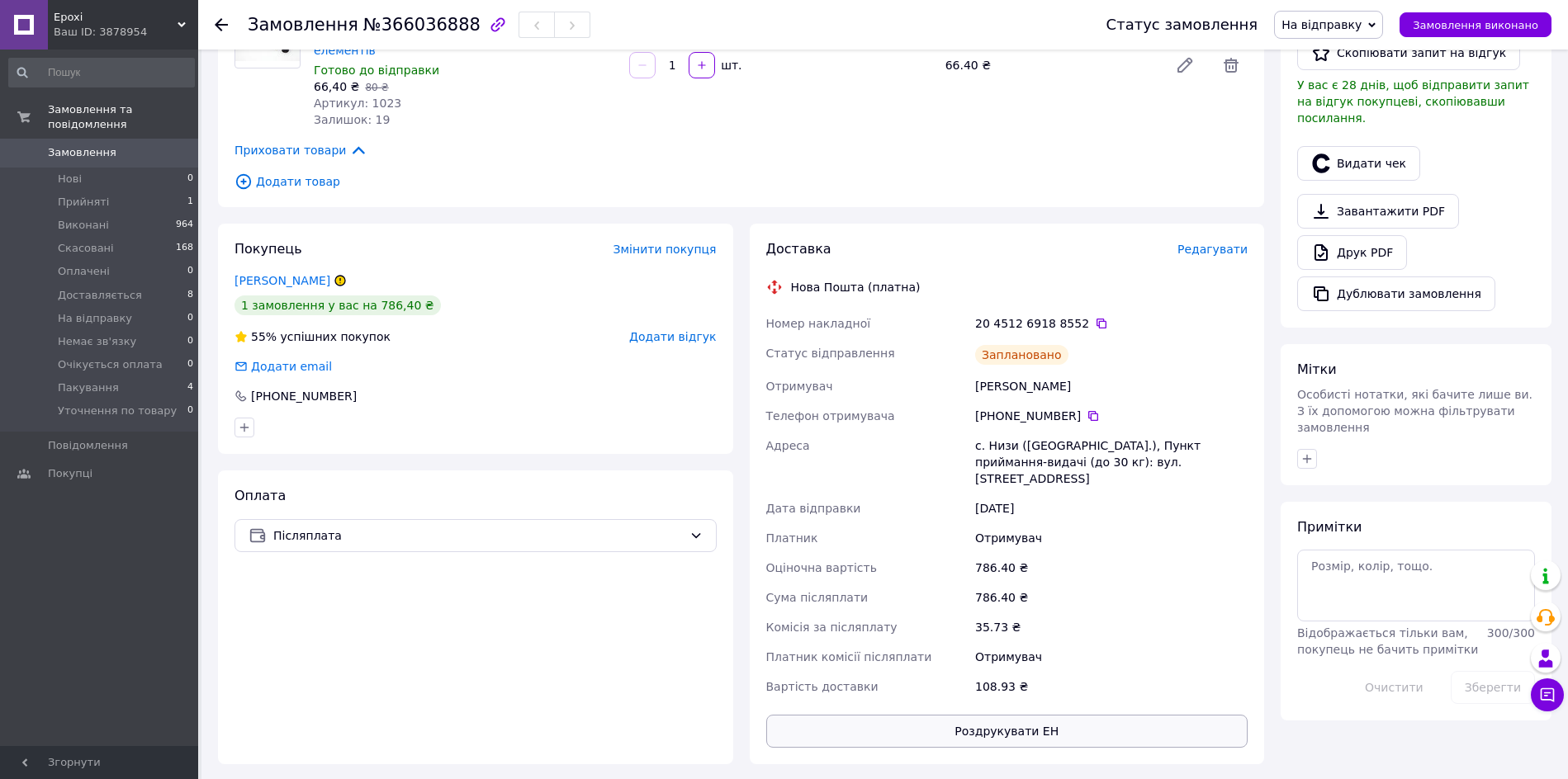
click at [1046, 715] on button "Роздрукувати ЕН" at bounding box center [1006, 731] width 482 height 33
click at [1355, 26] on span "На відправку" at bounding box center [1321, 24] width 80 height 13
click at [1349, 160] on li "Пакування" at bounding box center [1342, 163] width 136 height 25
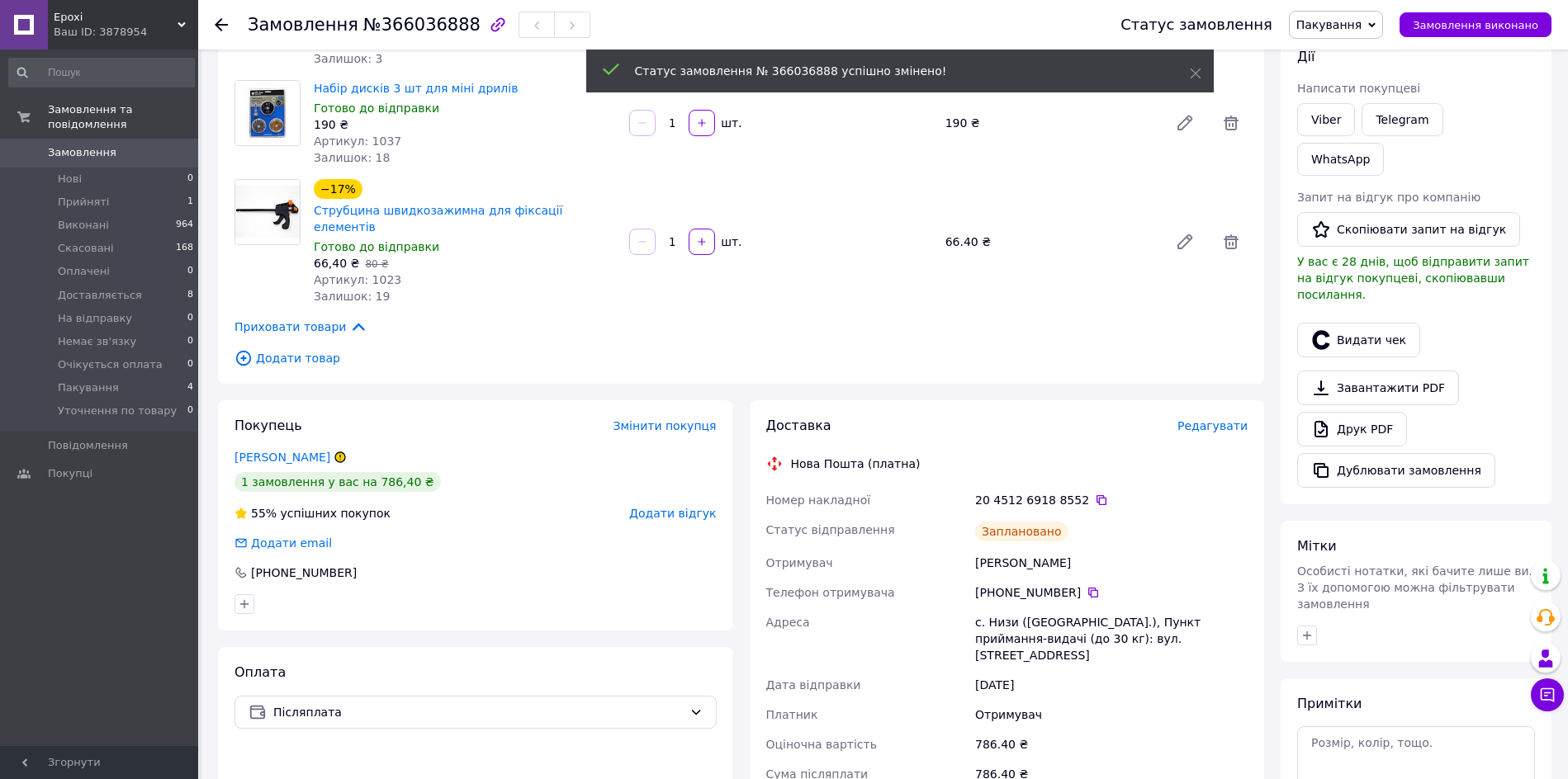
scroll to position [0, 0]
